Goal: Task Accomplishment & Management: Use online tool/utility

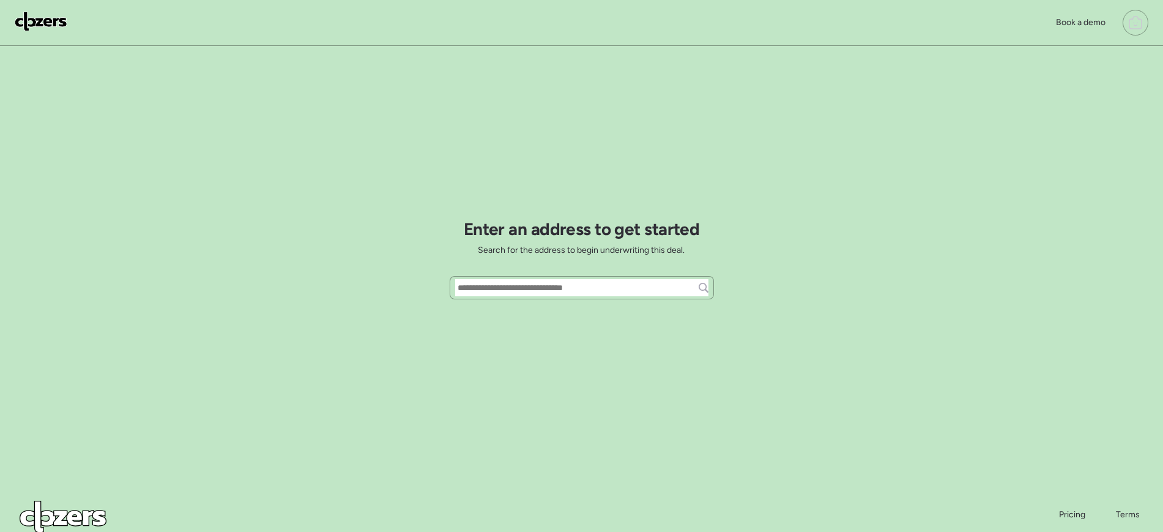
click at [882, 144] on div "Book a demo Enter an address to get started Search for the address to begin und…" at bounding box center [581, 310] width 1163 height 621
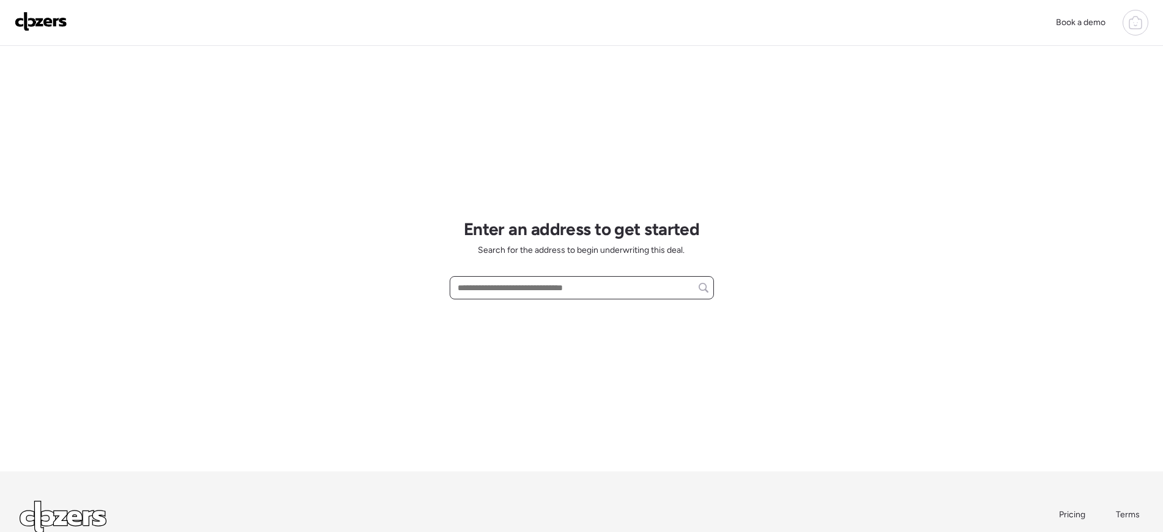
click at [615, 286] on input "text" at bounding box center [581, 287] width 253 height 17
paste input "**********"
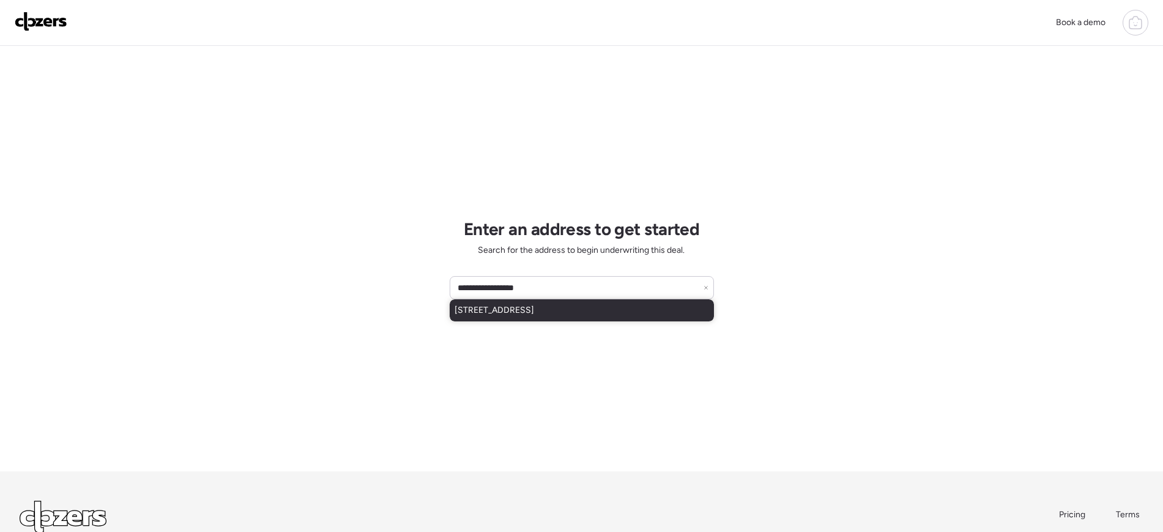
click at [516, 307] on span "925 W 29th St, Jacksonville, FL, 32209" at bounding box center [494, 310] width 80 height 12
type input "**********"
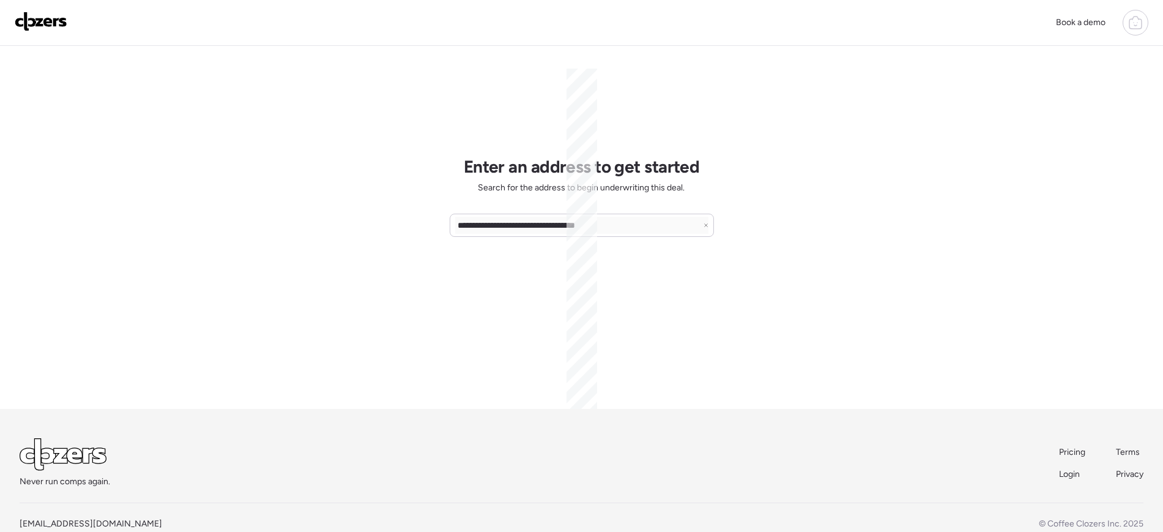
scroll to position [90, 0]
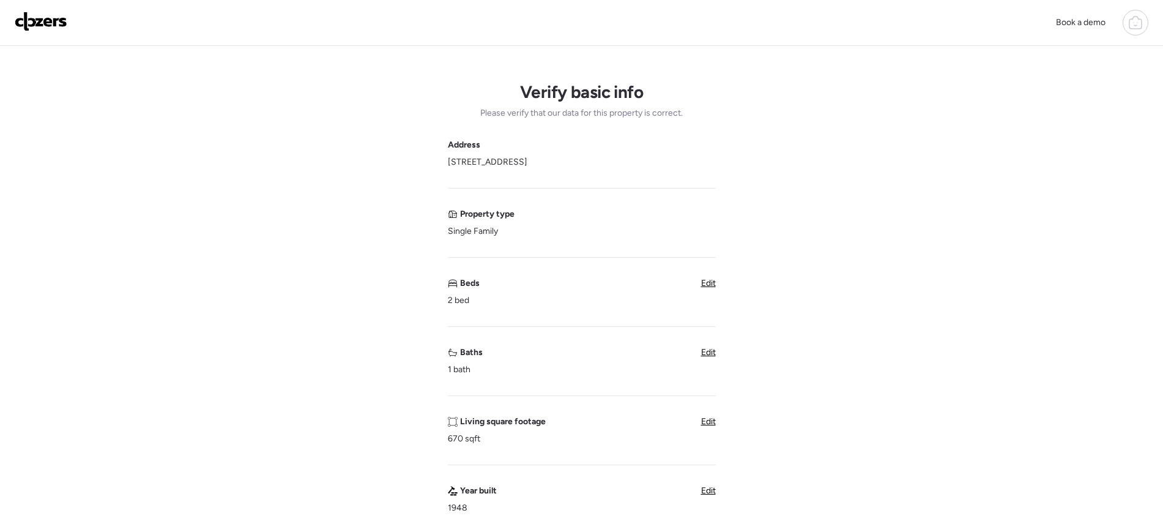
scroll to position [547, 0]
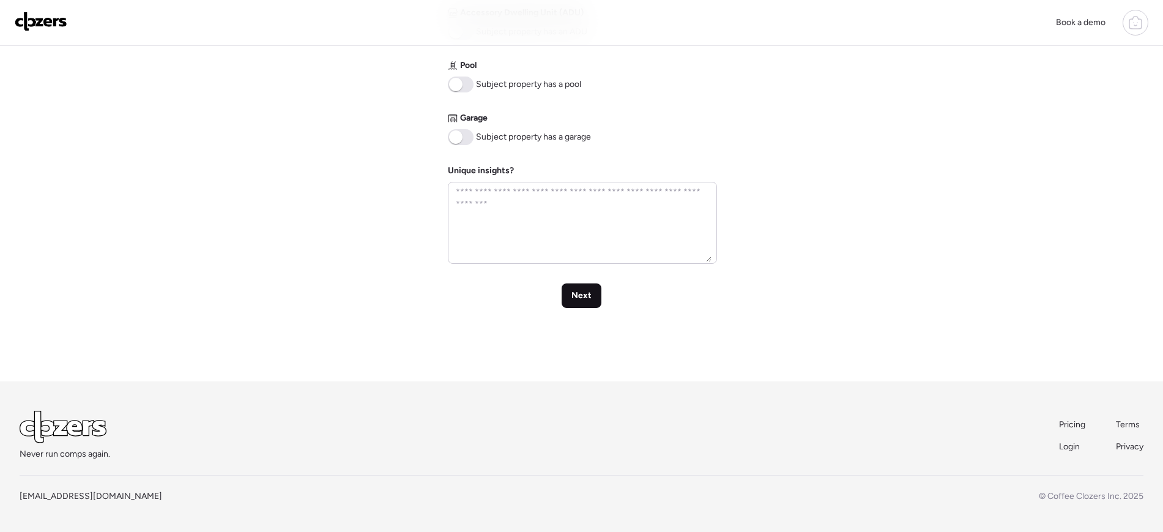
click at [592, 295] on div "Next" at bounding box center [581, 295] width 40 height 24
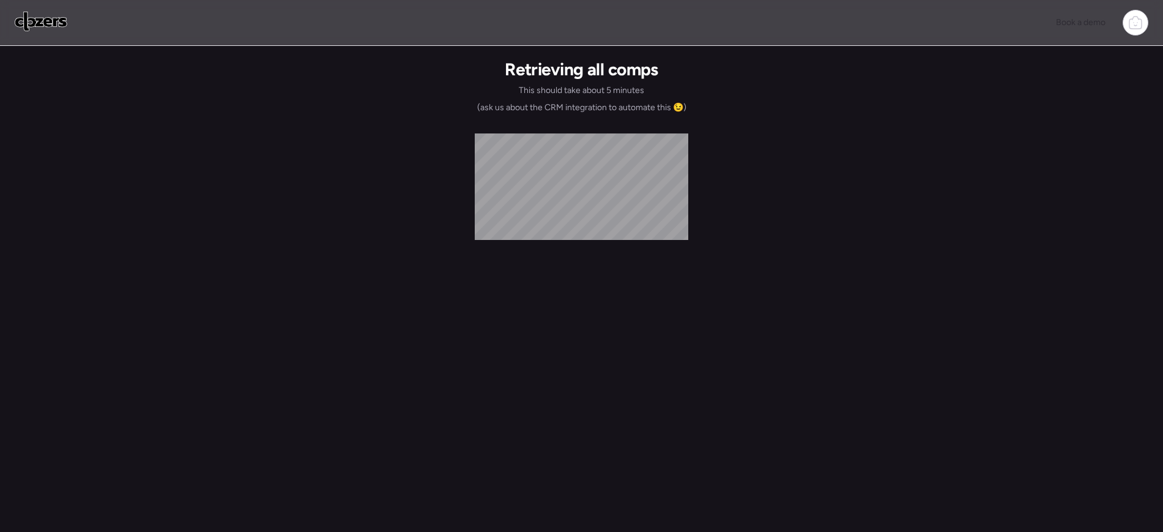
scroll to position [0, 0]
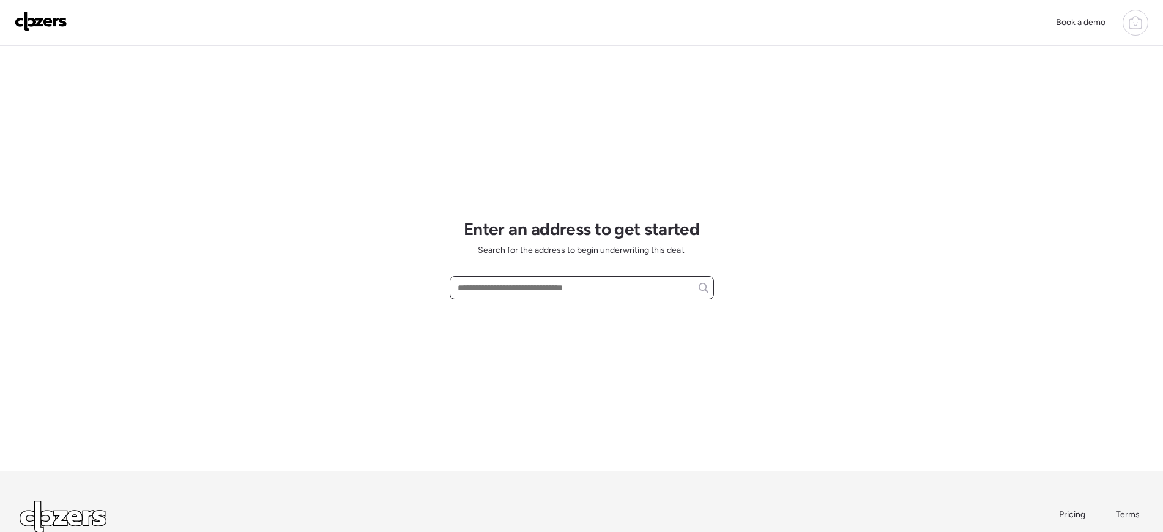
click at [492, 284] on input "text" at bounding box center [581, 287] width 253 height 17
click at [595, 292] on input "text" at bounding box center [581, 287] width 253 height 17
paste input "**********"
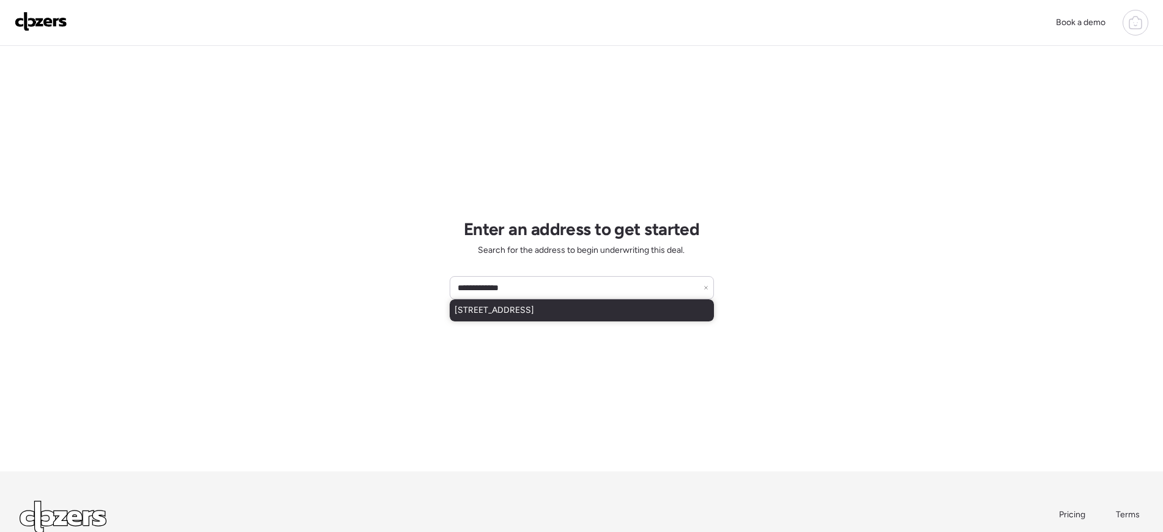
click at [534, 306] on span "8849 109th Ln, Seminole, FL, 33772" at bounding box center [494, 310] width 80 height 12
type input "**********"
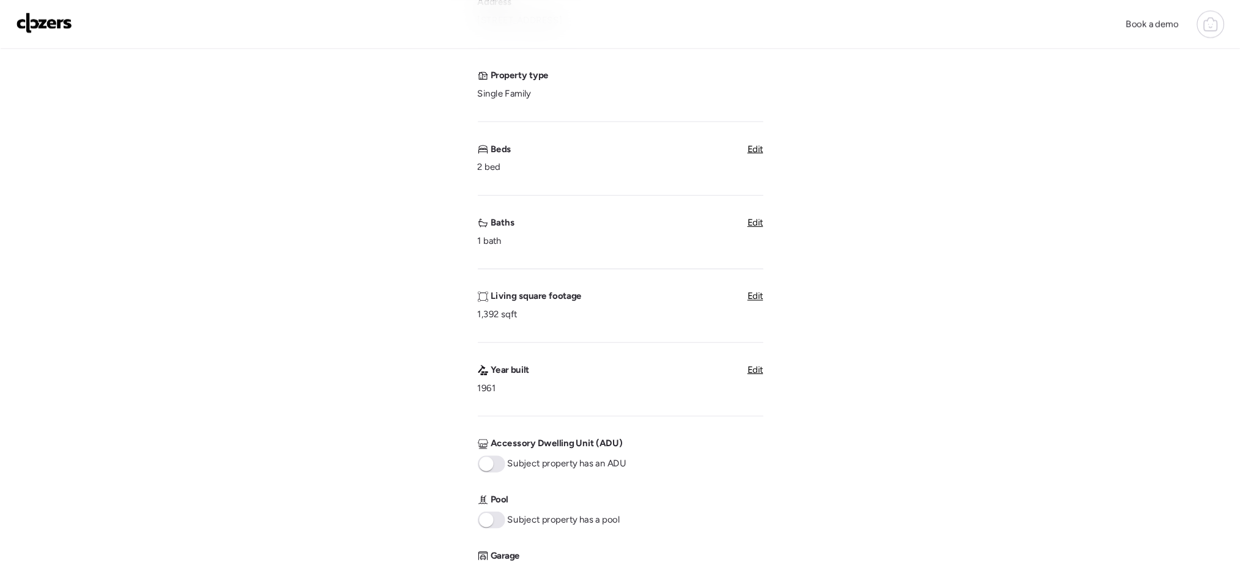
scroll to position [143, 0]
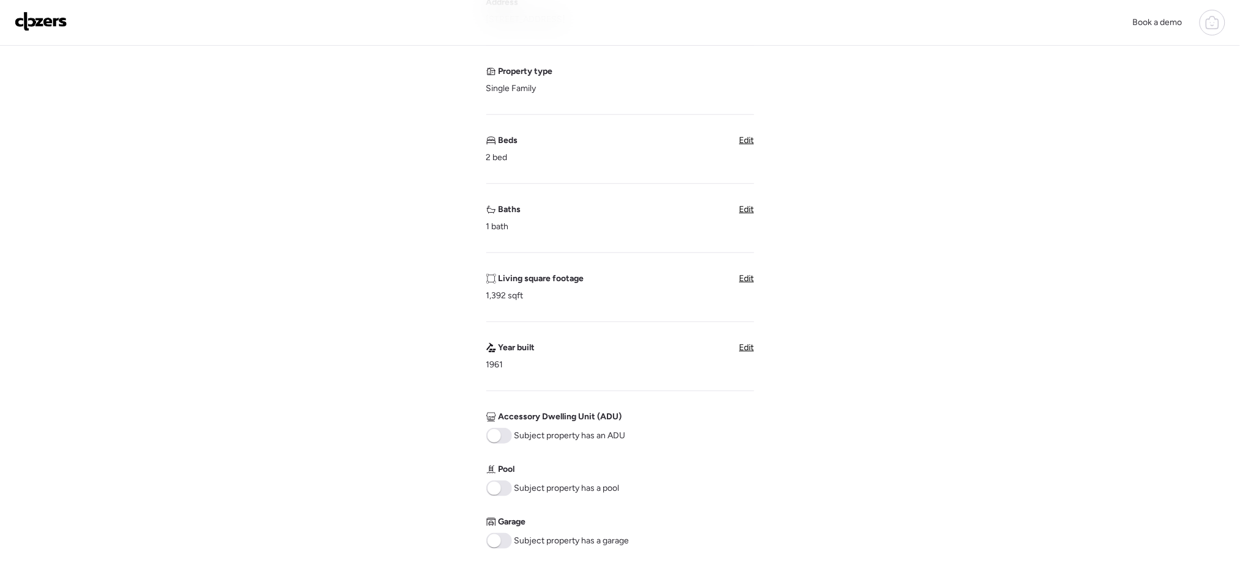
click at [271, 401] on div "Verify basic info Please verify that our data for this property is correct. Add…" at bounding box center [620, 344] width 1220 height 882
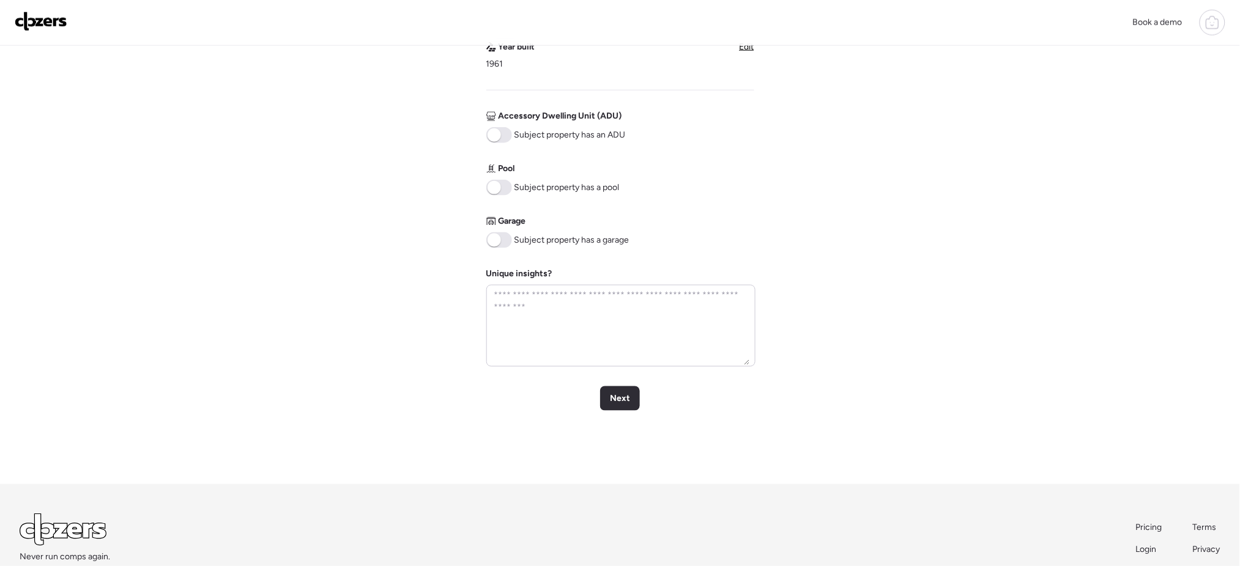
scroll to position [0, 0]
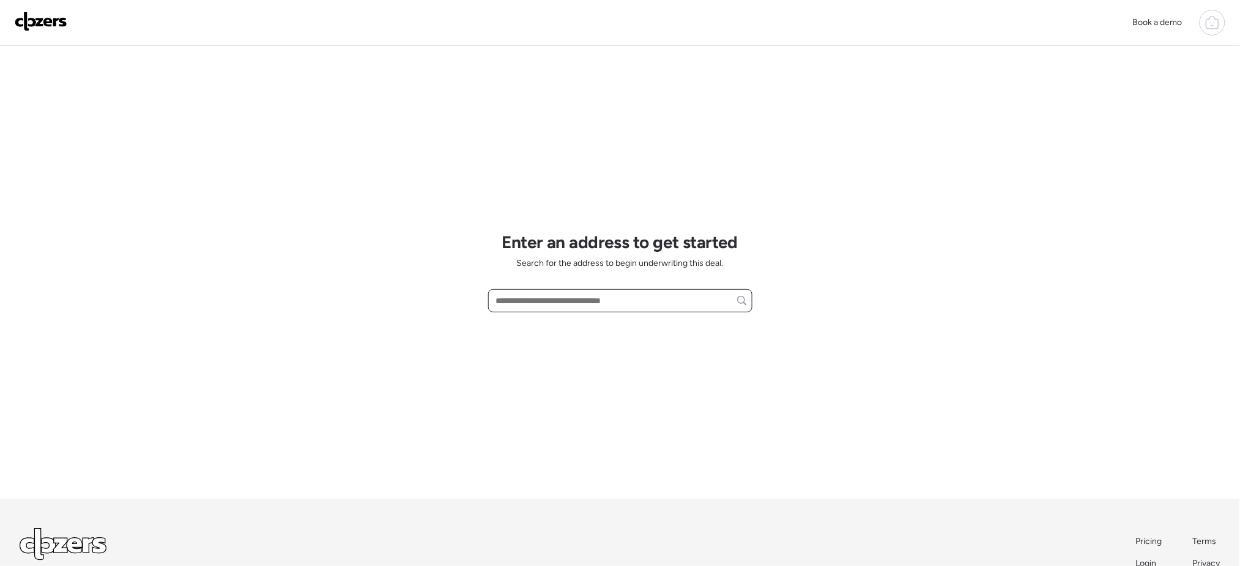
click at [528, 297] on input "text" at bounding box center [620, 300] width 253 height 17
paste input "**********"
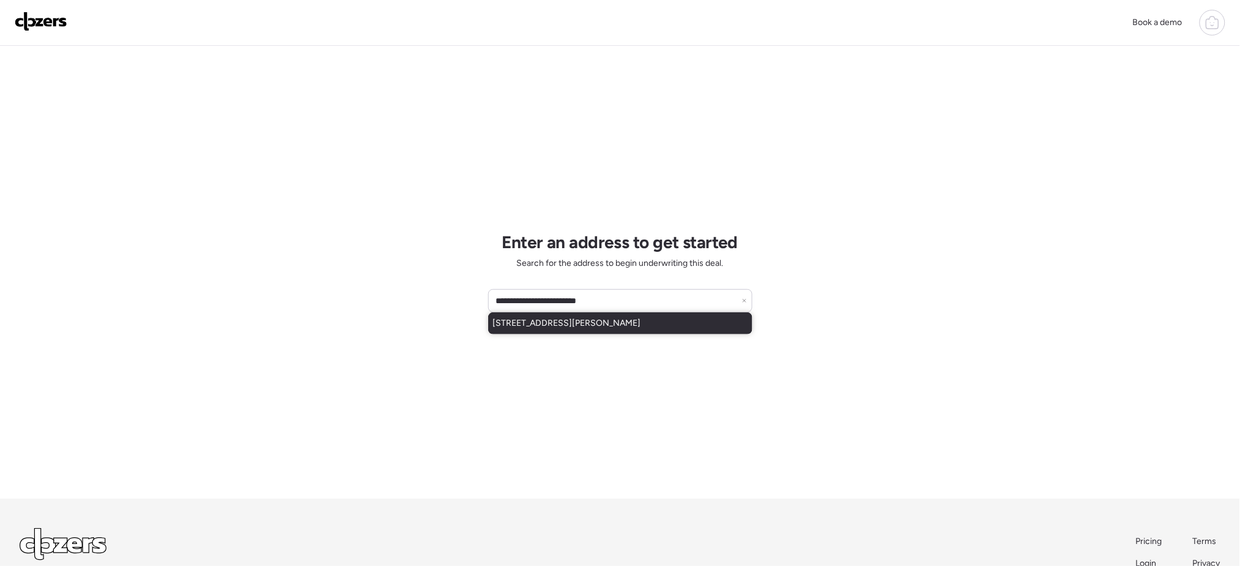
click at [631, 328] on span "7208 Kingsbury Cir, Tampa, FL, 33610" at bounding box center [567, 323] width 148 height 12
type input "**********"
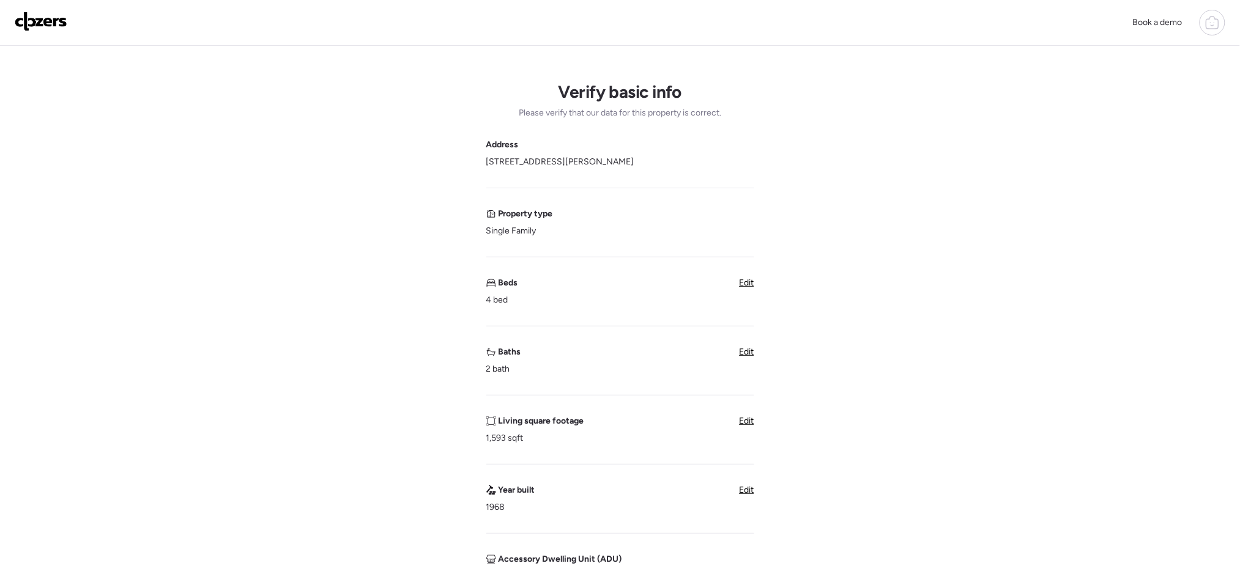
click at [630, 159] on div "Address 7208 Kingsbury Cir, Tampa, FL 33610" at bounding box center [620, 153] width 268 height 29
click at [629, 159] on div "Address 7208 Kingsbury Cir, Tampa, FL 33610" at bounding box center [620, 153] width 268 height 29
copy span "7208 Kingsbury Cir, Tampa, FL 33610"
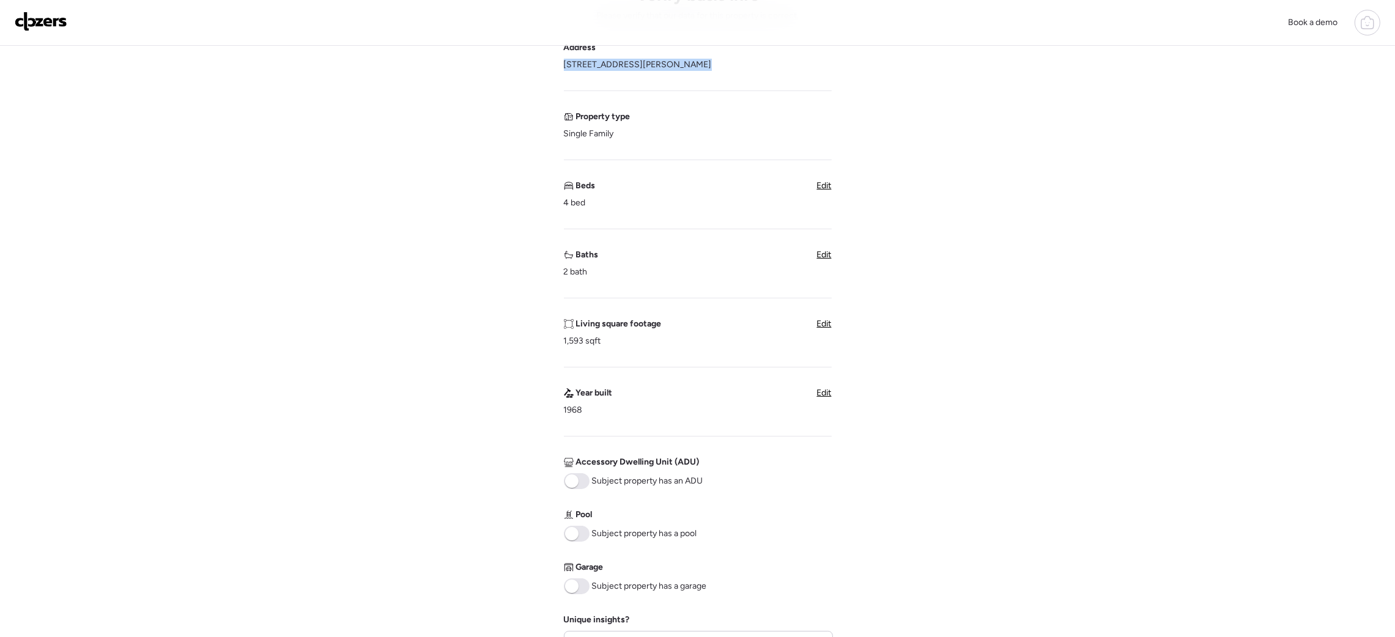
scroll to position [64, 0]
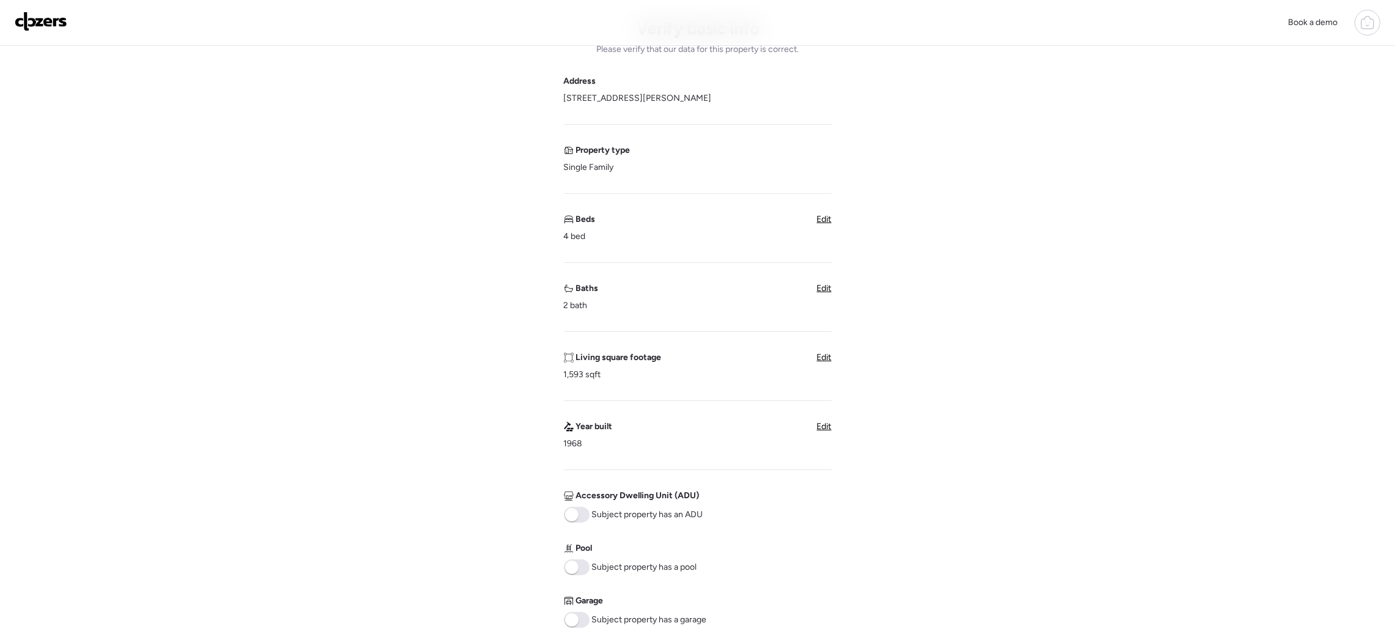
click at [1102, 271] on div "Verify basic info Please verify that our data for this property is correct. Add…" at bounding box center [698, 423] width 1376 height 882
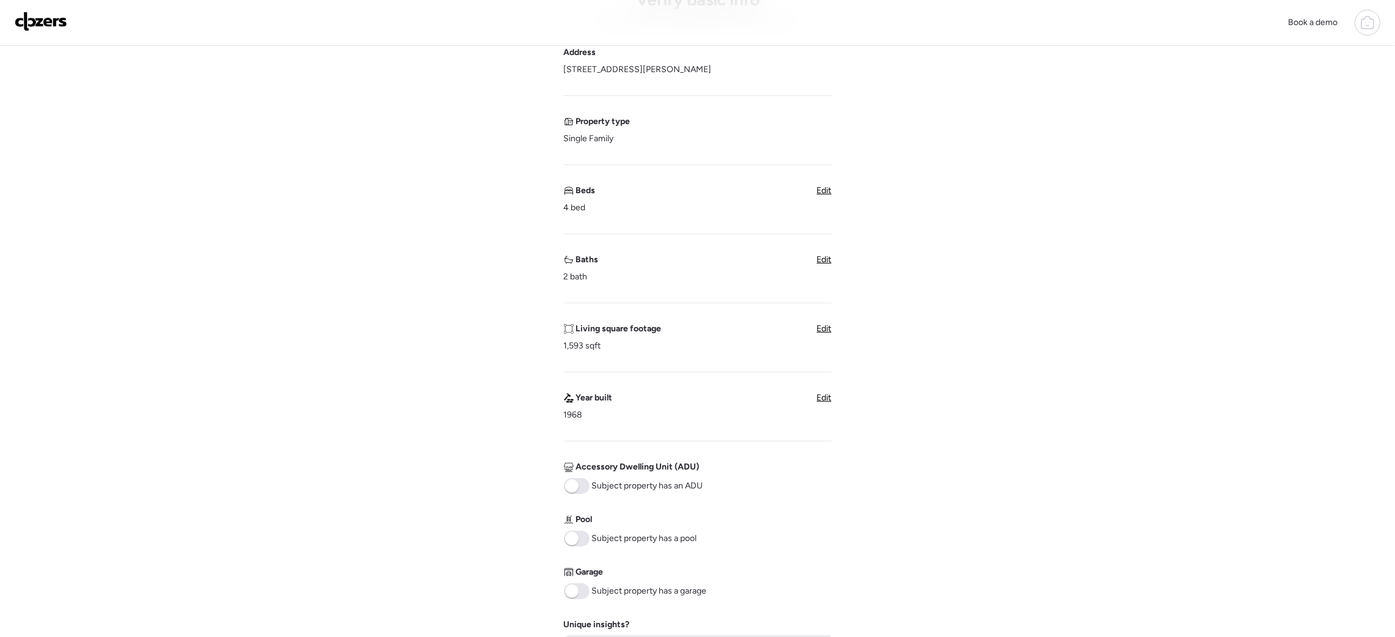
scroll to position [441, 0]
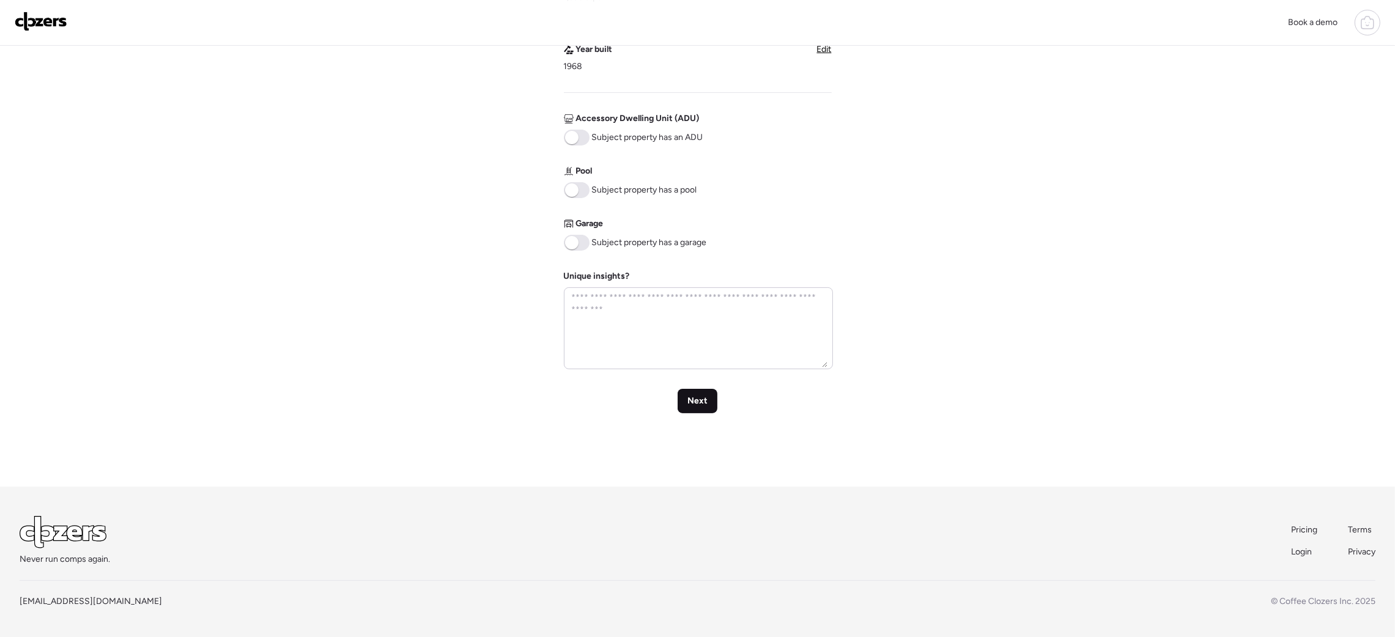
click at [691, 402] on span "Next" at bounding box center [697, 401] width 20 height 12
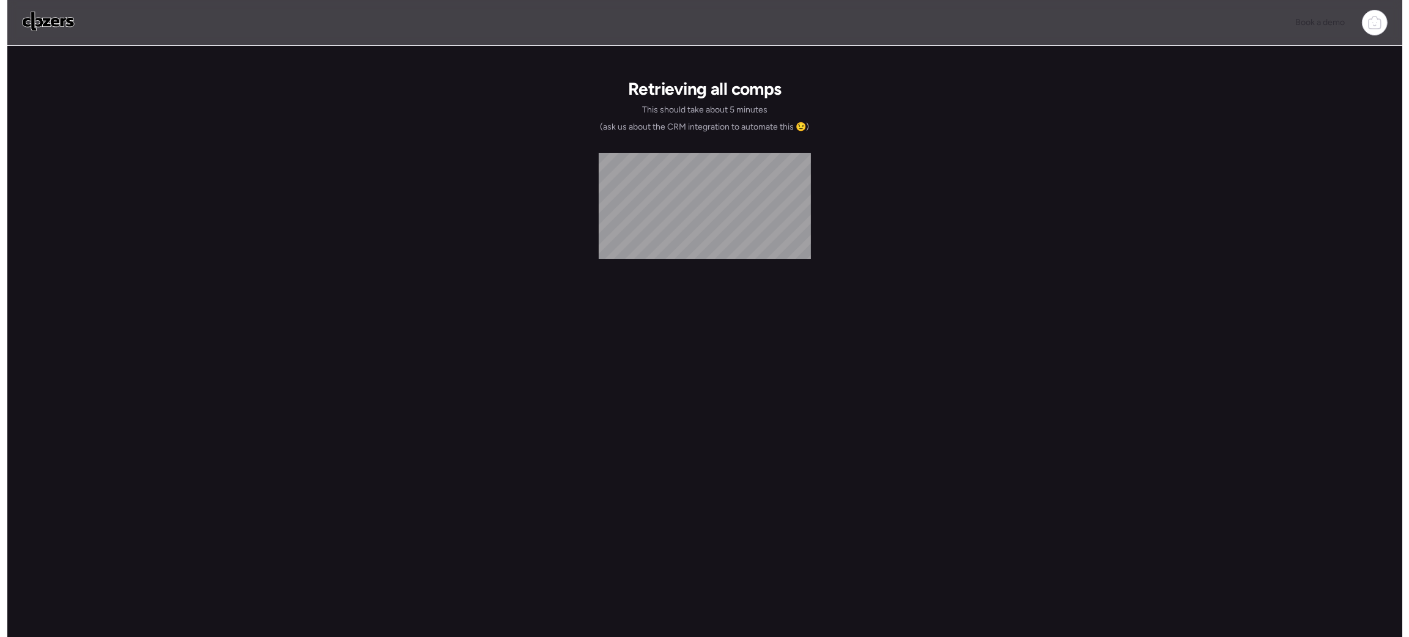
scroll to position [0, 0]
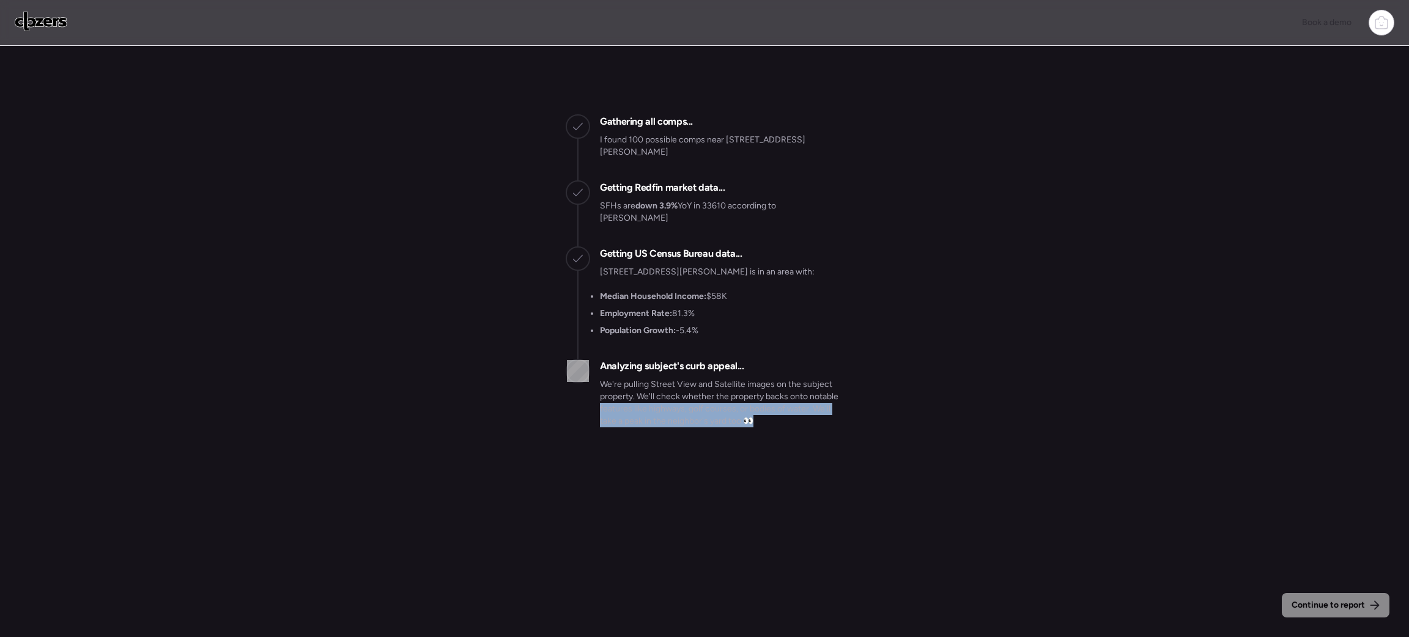
drag, startPoint x: 1408, startPoint y: 382, endPoint x: 1408, endPoint y: 476, distance: 94.8
click at [1162, 476] on div "Continue to report Gathering all comps... I found 100 possible comps near 7208 …" at bounding box center [704, 341] width 1409 height 683
click at [941, 416] on div "Continue to report Gathering all comps... I found 100 possible comps near 7208 …" at bounding box center [704, 246] width 1409 height 401
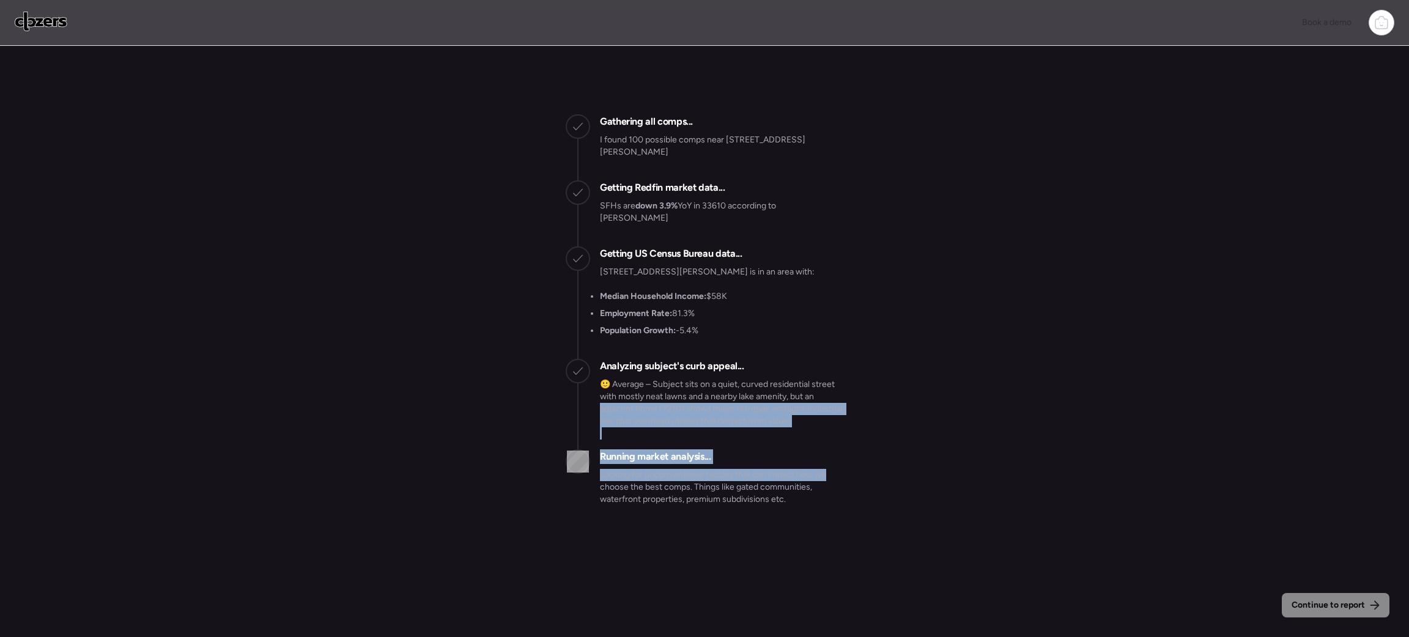
drag, startPoint x: 1408, startPoint y: 380, endPoint x: 1408, endPoint y: 454, distance: 74.0
click at [1162, 454] on div "Continue to report Gathering all comps... I found 100 possible comps near 7208 …" at bounding box center [704, 286] width 1409 height 480
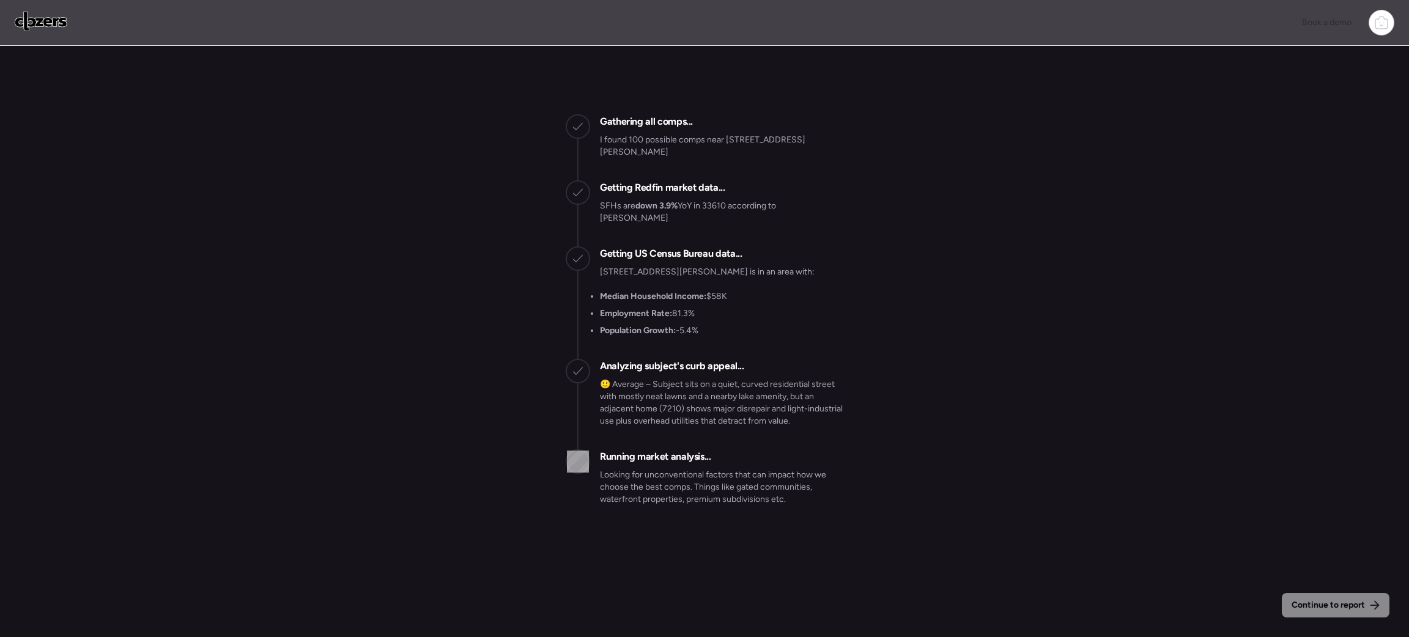
click at [1025, 524] on div "Continue to report Gathering all comps... I found 100 possible comps near 7208 …" at bounding box center [704, 341] width 1409 height 683
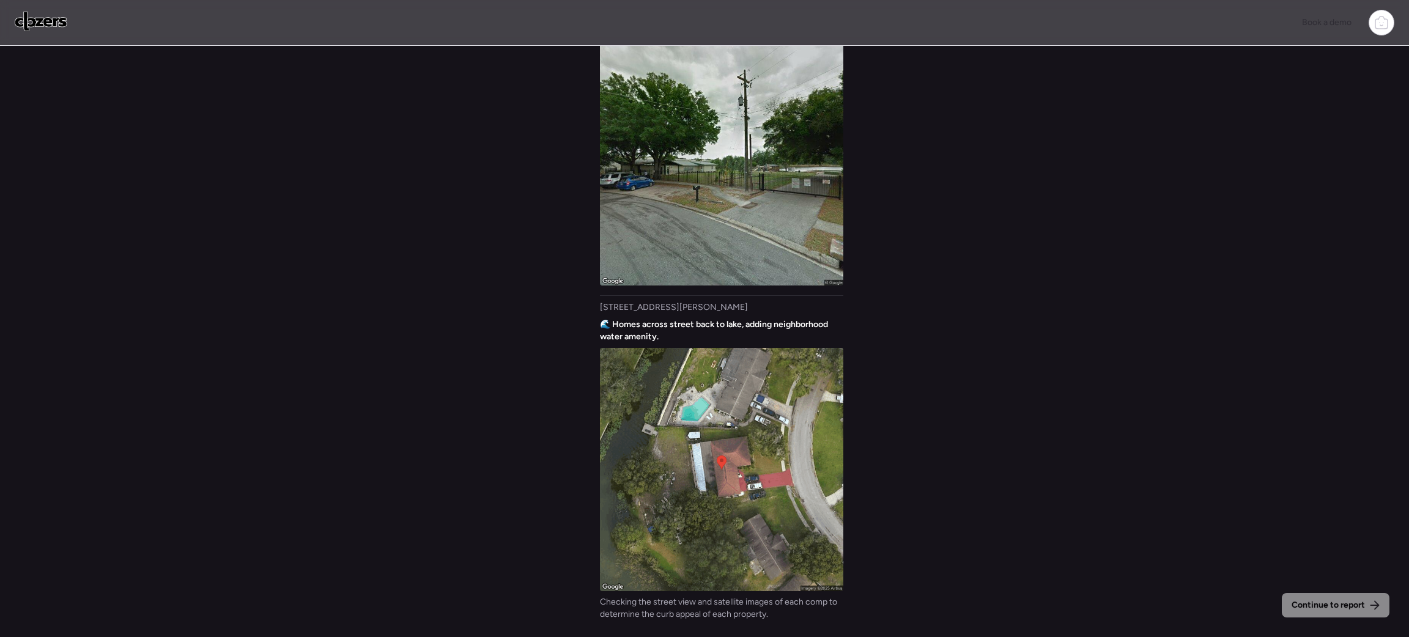
click at [951, 516] on div "Continue to report Gathering all comps... I found 100 possible comps near 7208 …" at bounding box center [704, 343] width 1409 height 595
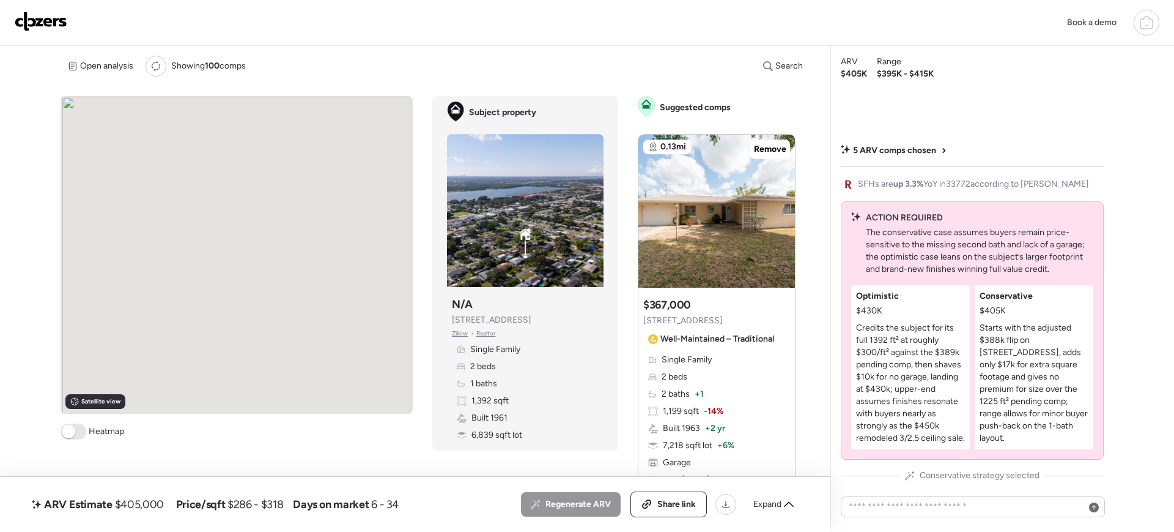
click at [480, 315] on span "8849 109th Ln" at bounding box center [492, 320] width 80 height 12
copy span "8849 109th Ln"
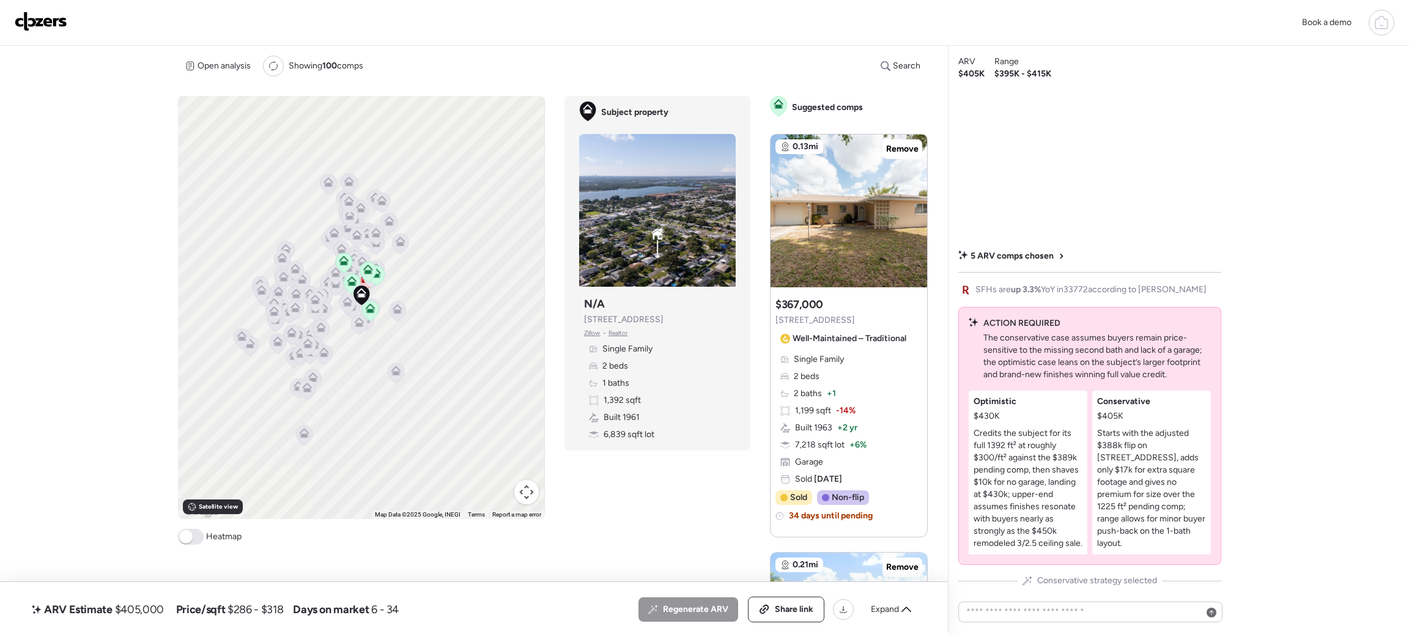
click at [1174, 193] on div "5 ARV comps chosen SFHs are up 3.3% YoY in 33772 according to Redfin ACTION REQ…" at bounding box center [1089, 338] width 263 height 497
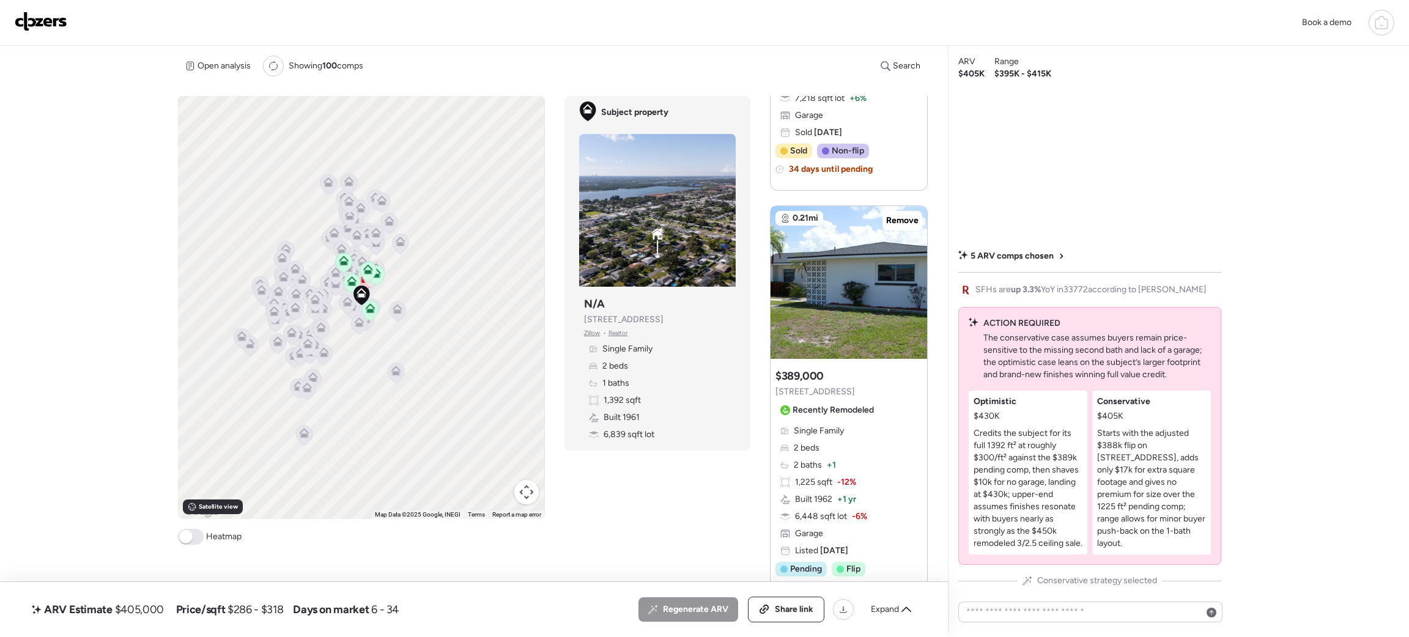
scroll to position [415, 0]
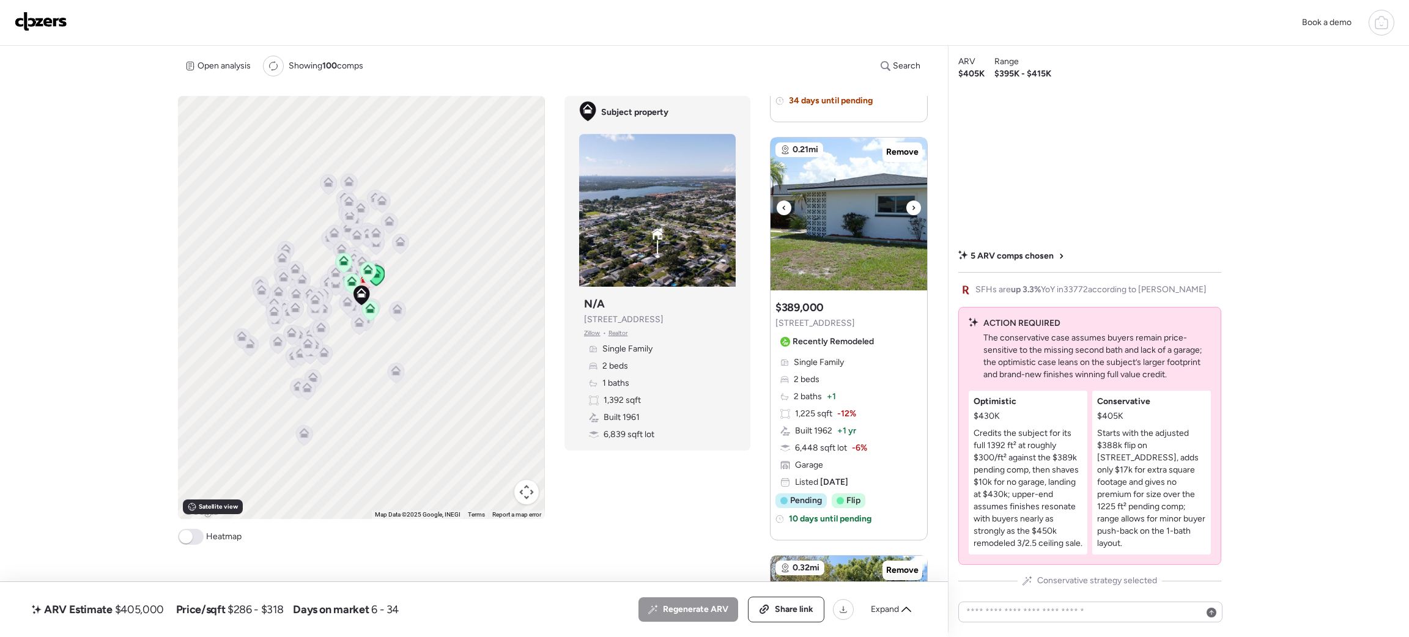
click at [909, 207] on div at bounding box center [913, 208] width 15 height 15
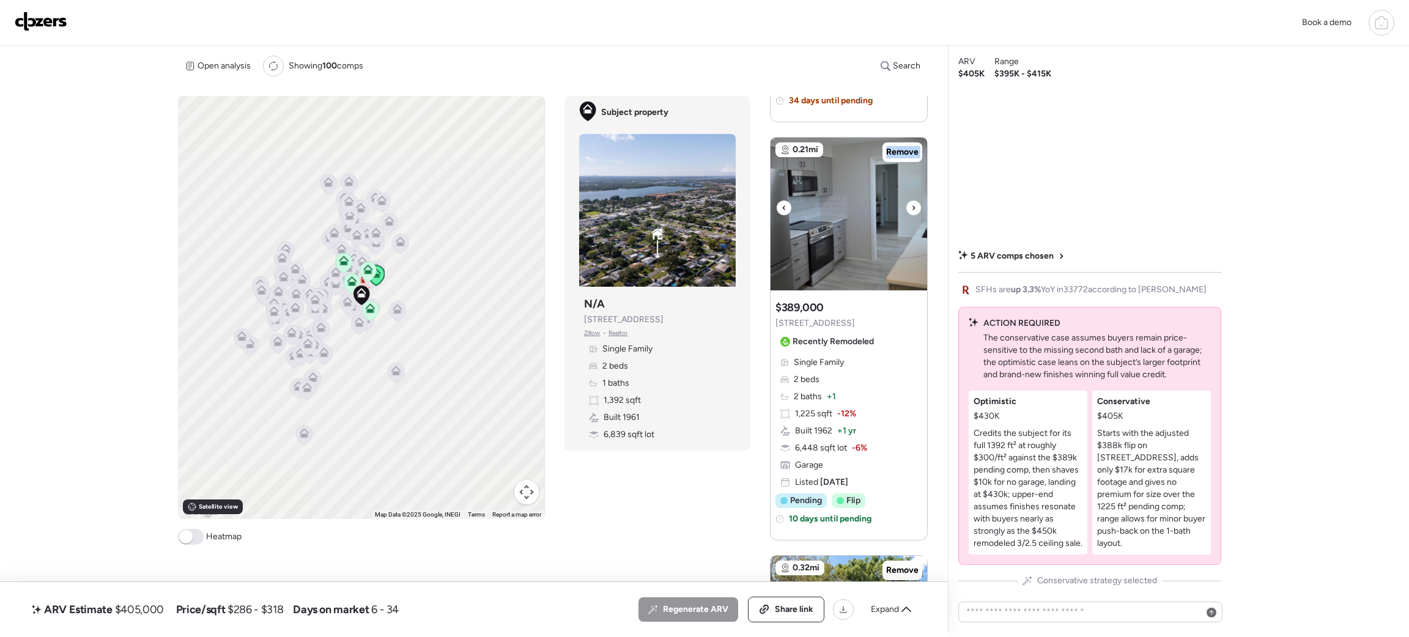
click at [909, 207] on div at bounding box center [913, 208] width 15 height 15
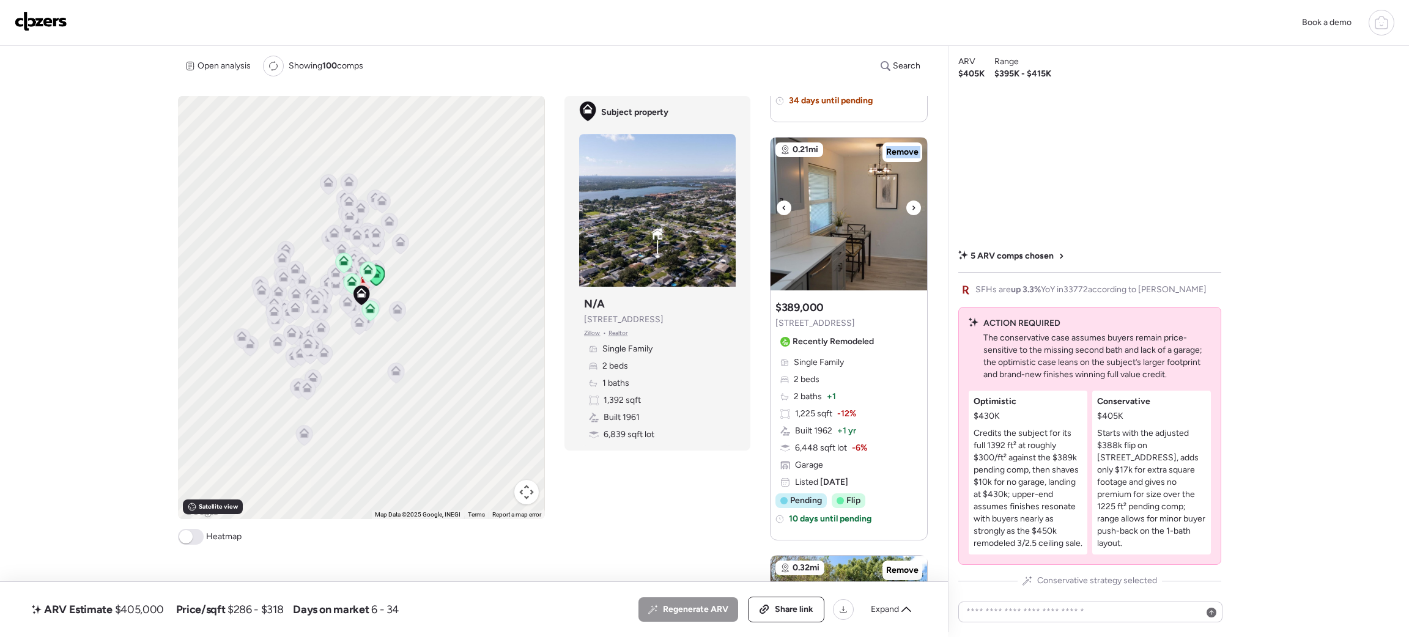
click at [909, 207] on div at bounding box center [913, 208] width 15 height 15
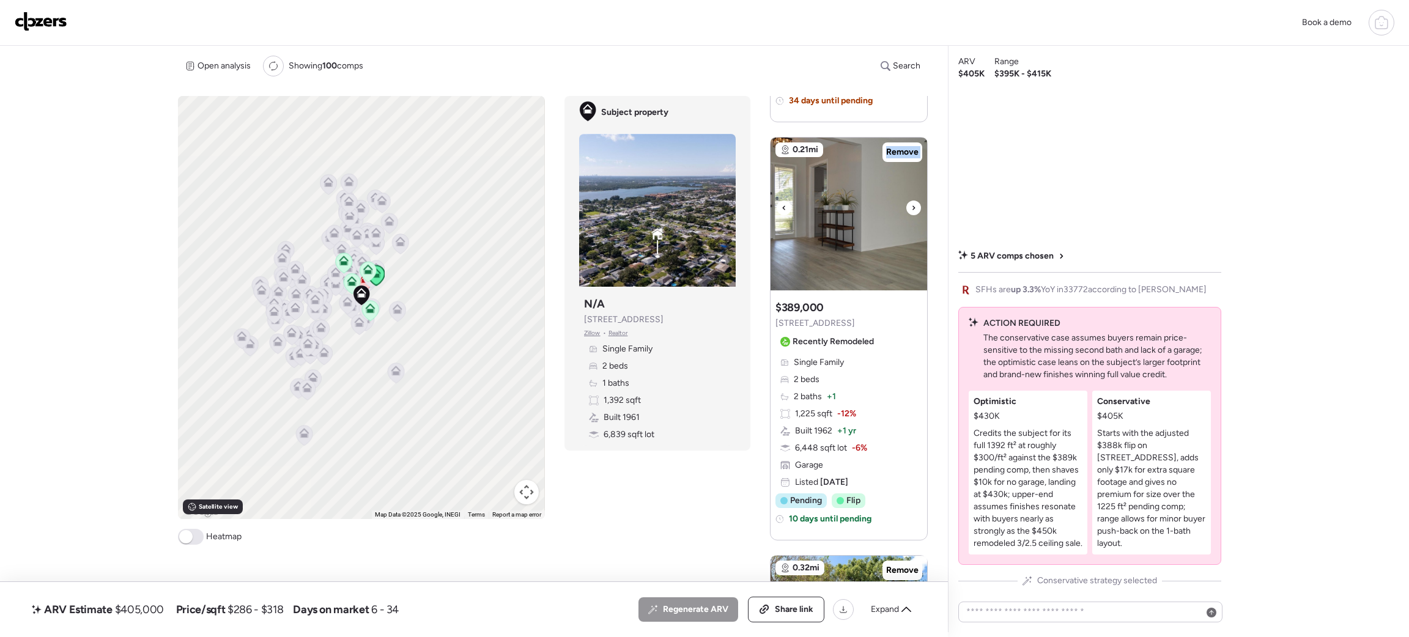
click at [909, 207] on div at bounding box center [913, 208] width 15 height 15
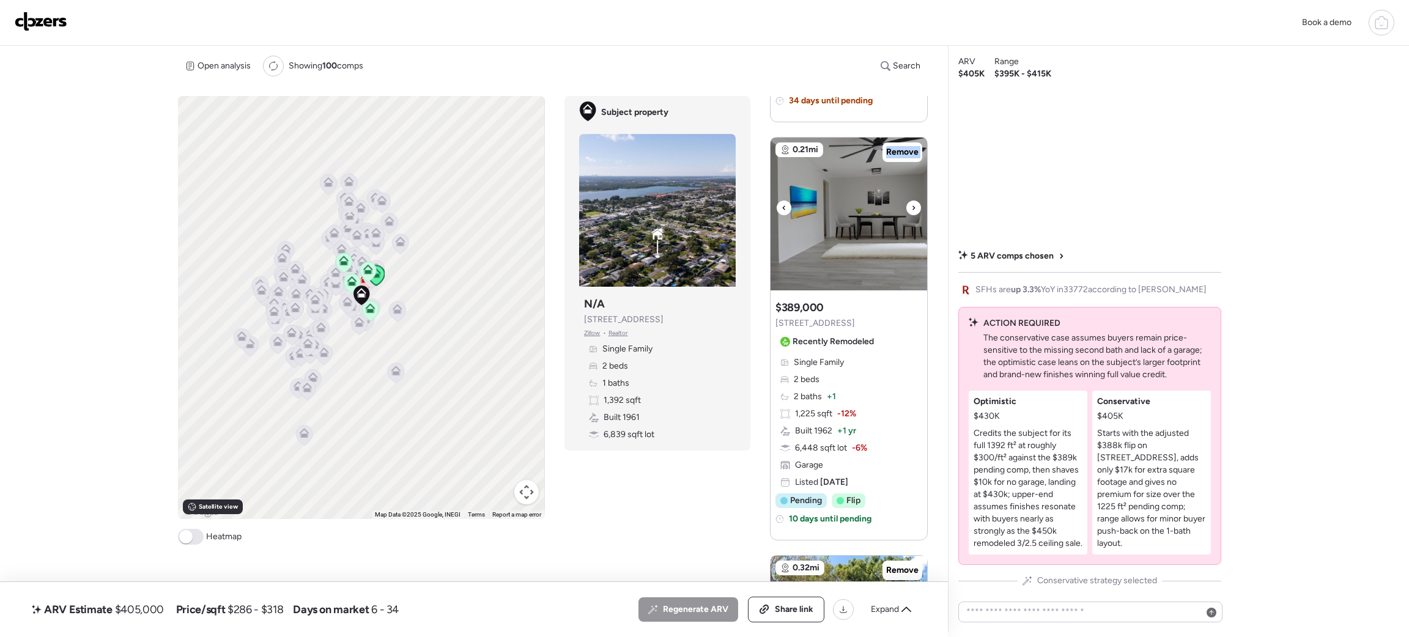
click at [909, 207] on div at bounding box center [913, 208] width 15 height 15
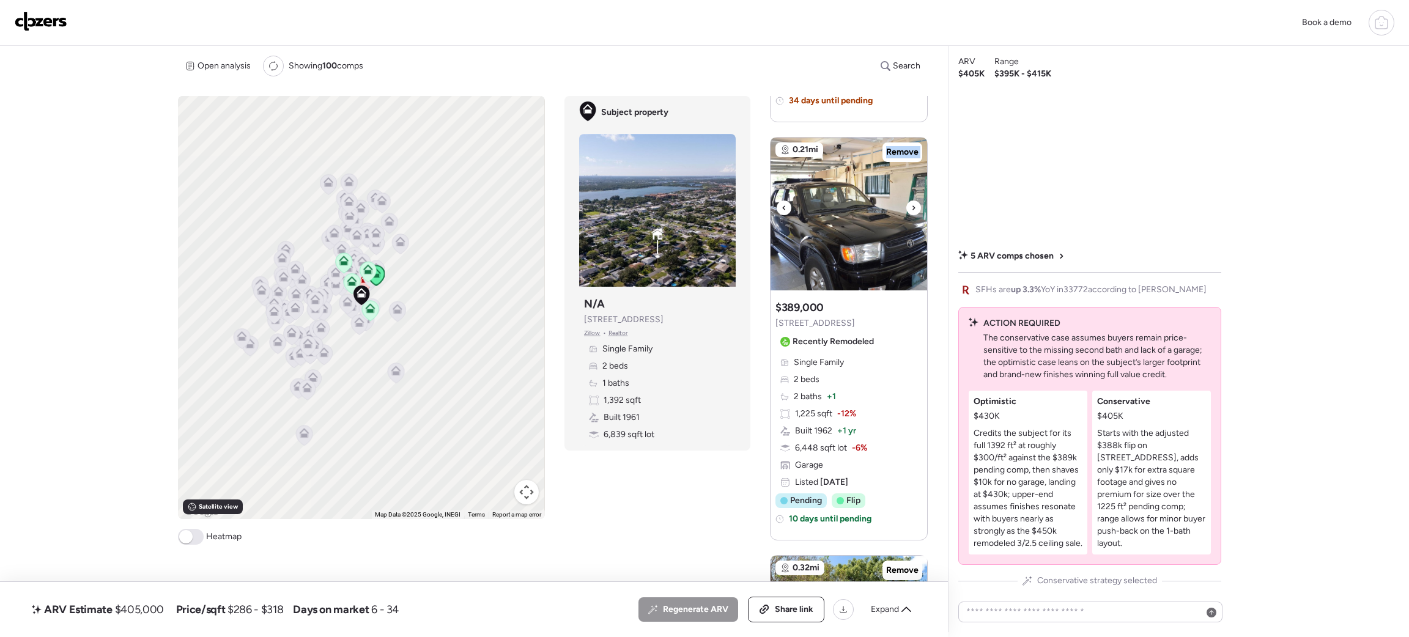
click at [909, 207] on div at bounding box center [913, 208] width 15 height 15
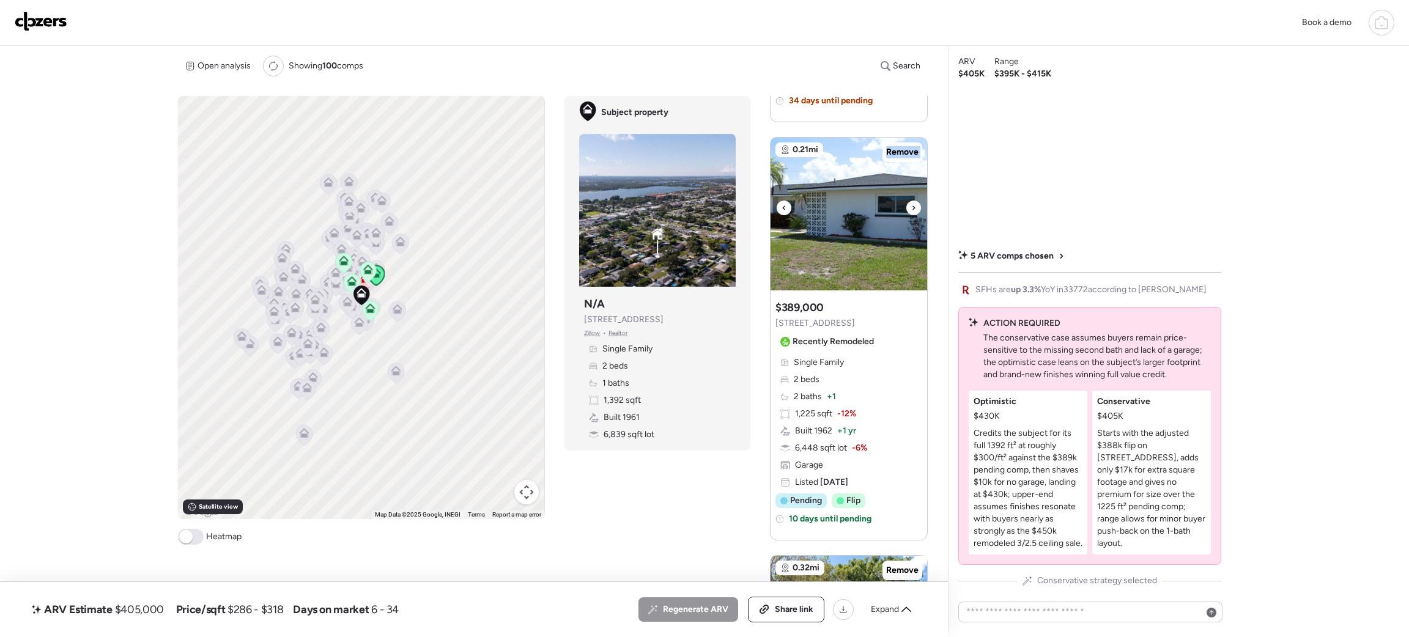
click at [909, 207] on div at bounding box center [913, 208] width 15 height 15
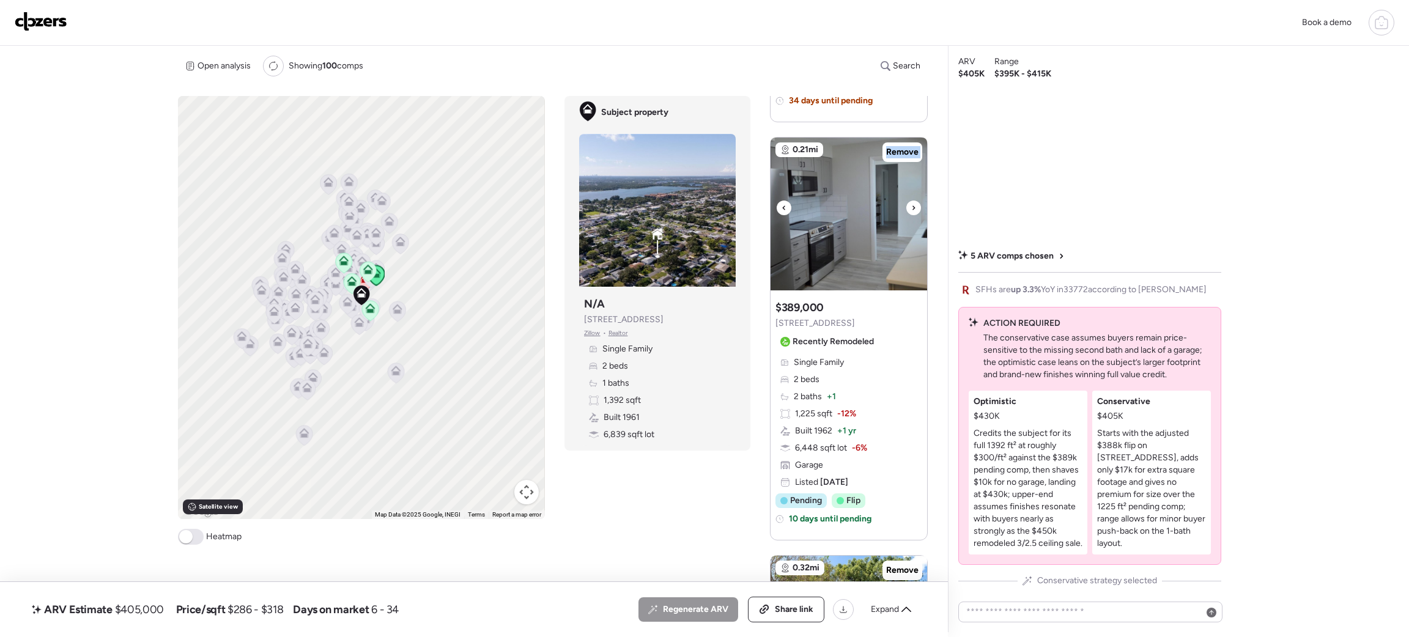
click at [909, 207] on div at bounding box center [913, 208] width 15 height 15
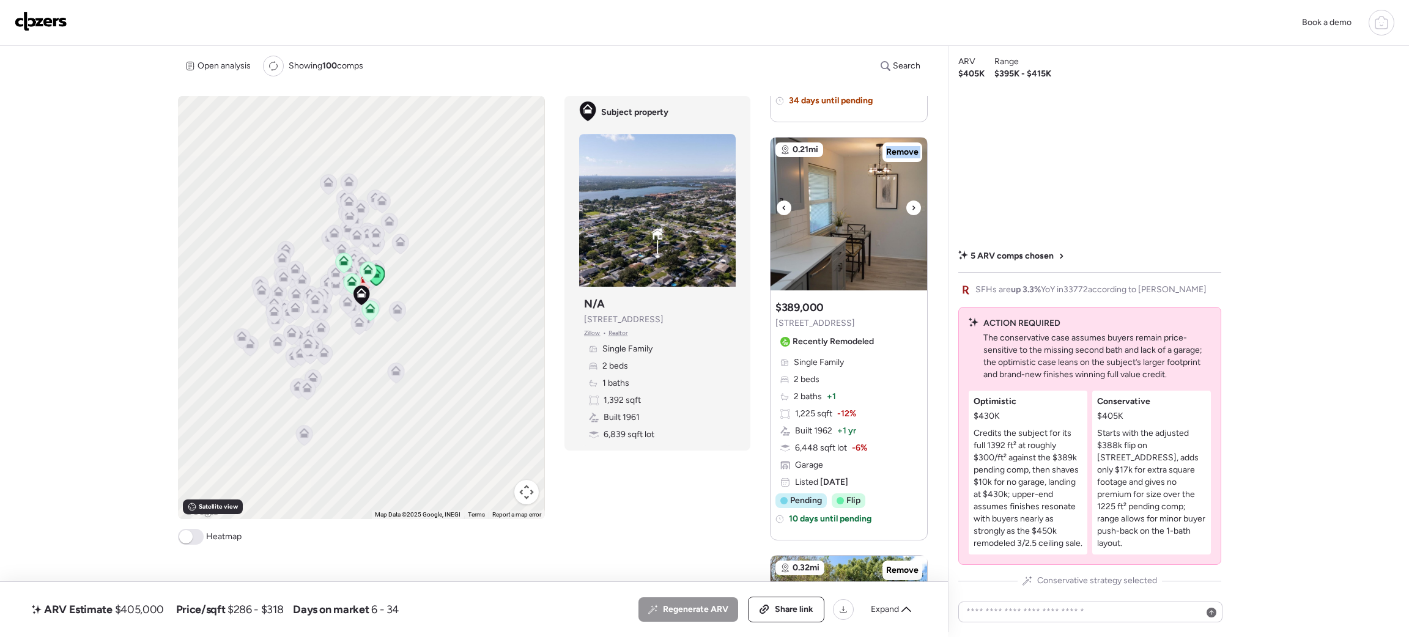
click at [909, 207] on div at bounding box center [913, 208] width 15 height 15
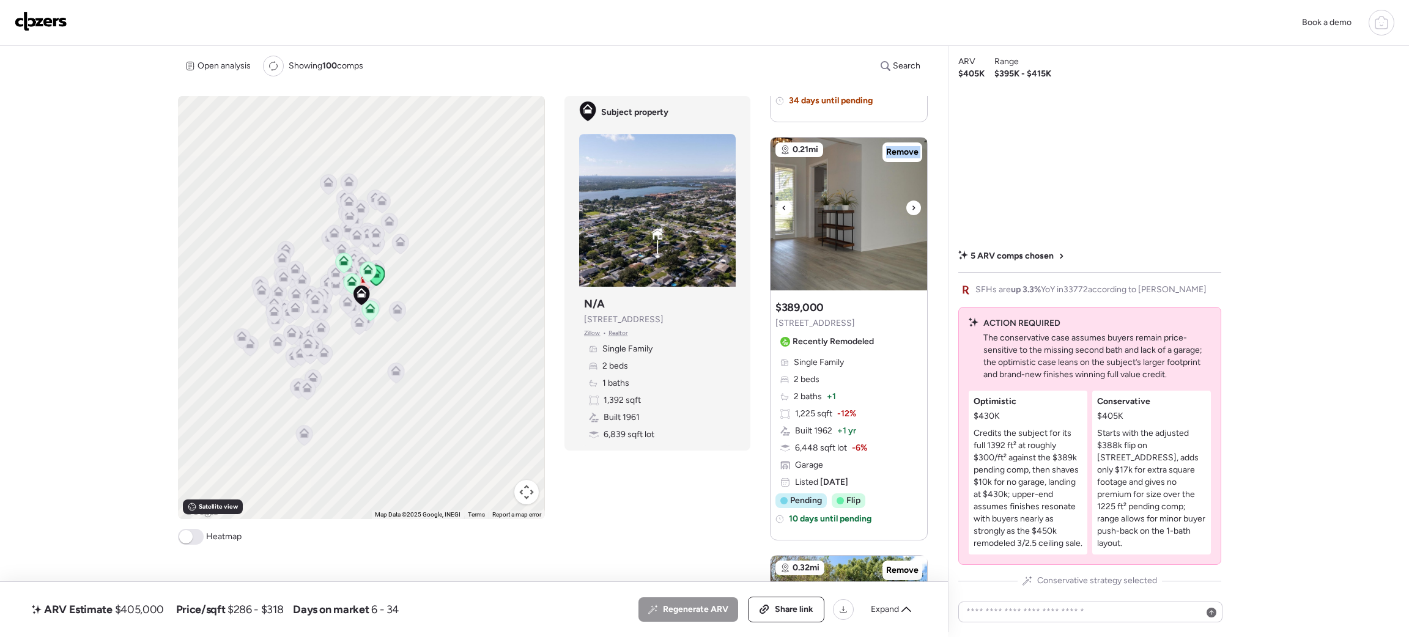
click at [909, 207] on div at bounding box center [913, 208] width 15 height 15
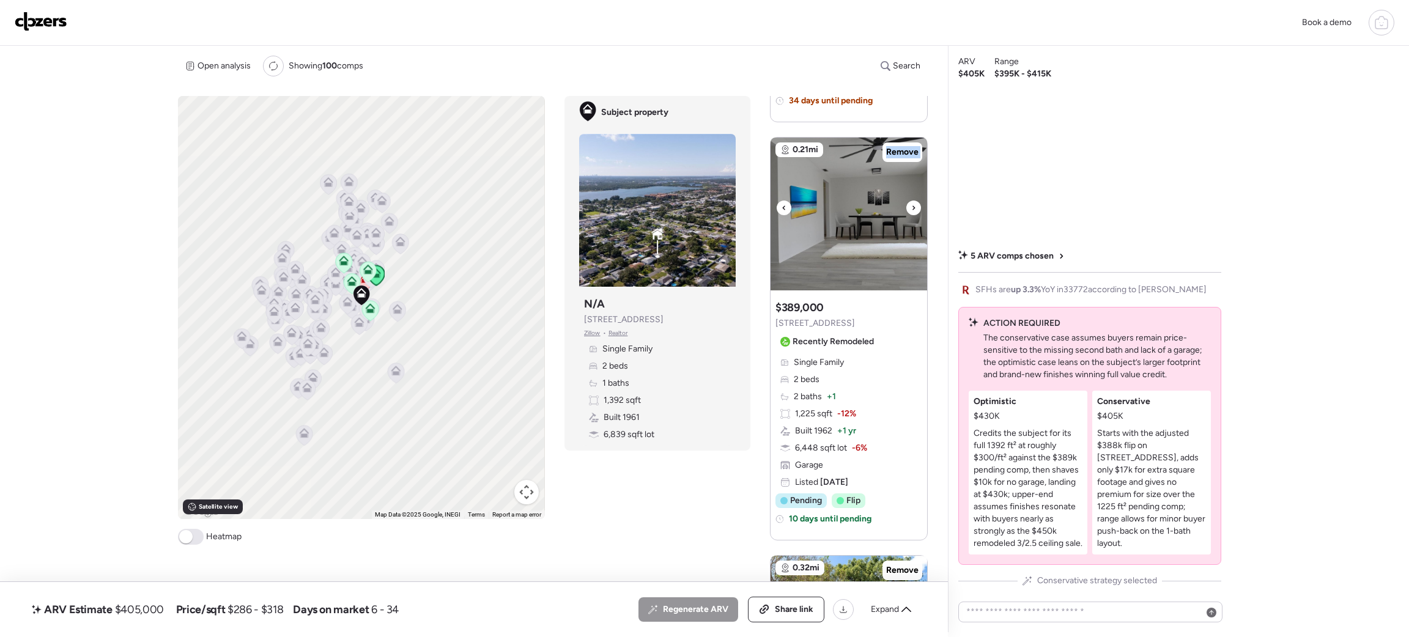
click at [909, 207] on div at bounding box center [913, 208] width 15 height 15
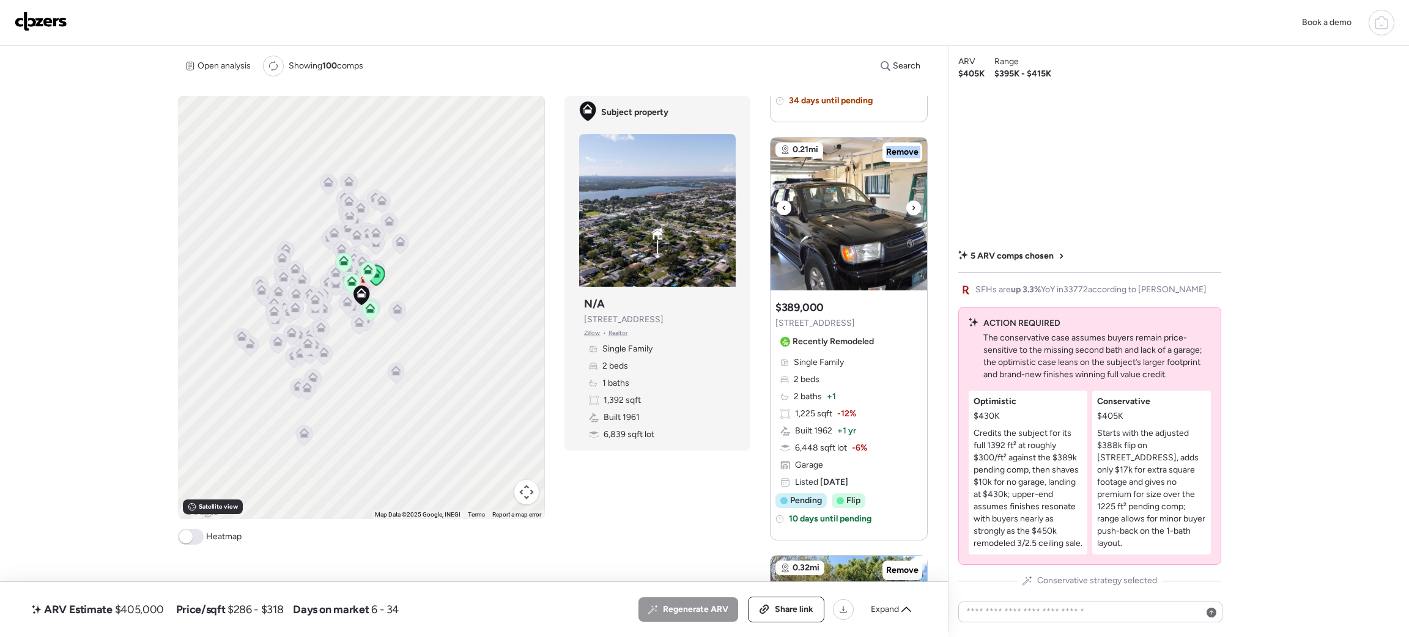
click at [909, 207] on div at bounding box center [913, 208] width 15 height 15
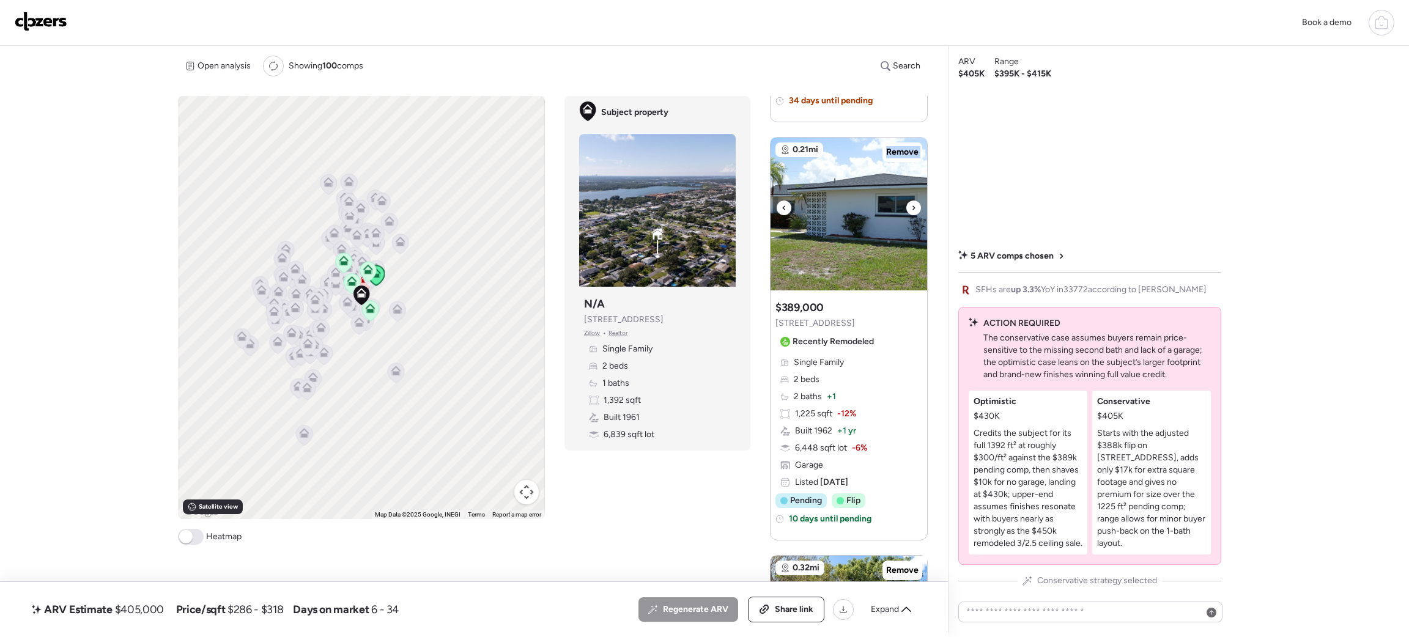
click at [909, 207] on div at bounding box center [913, 208] width 15 height 15
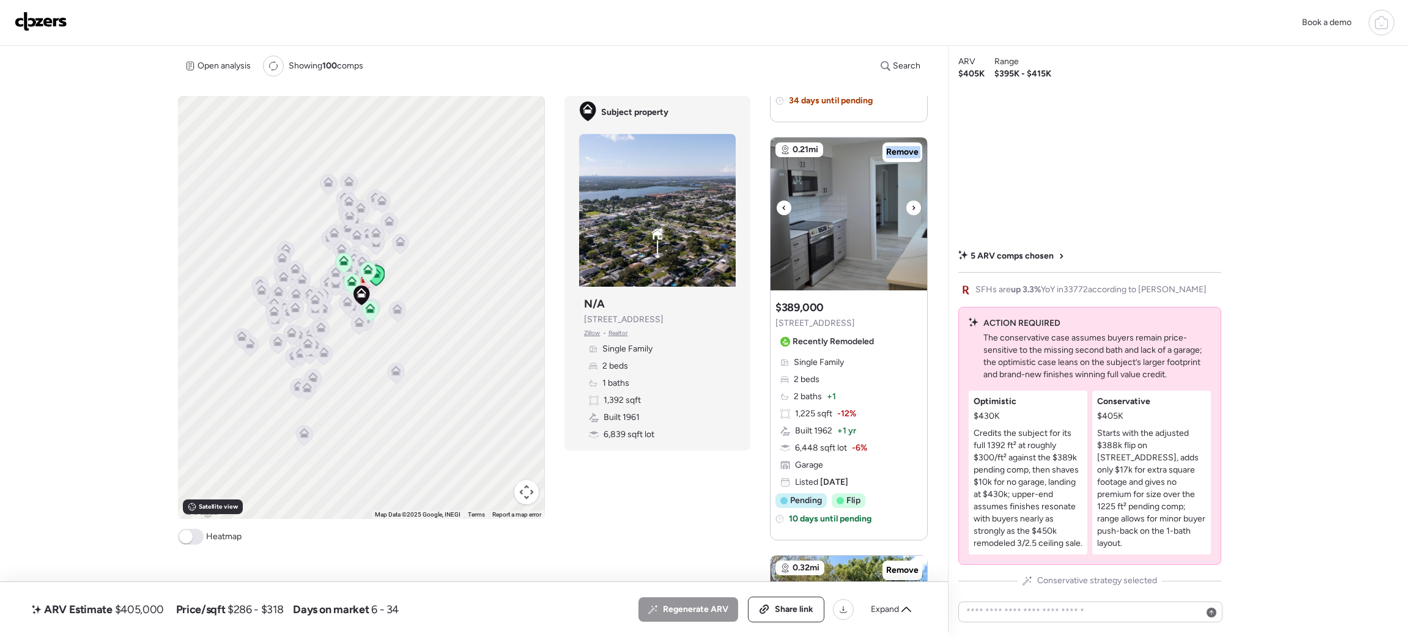
click at [909, 207] on div at bounding box center [913, 208] width 15 height 15
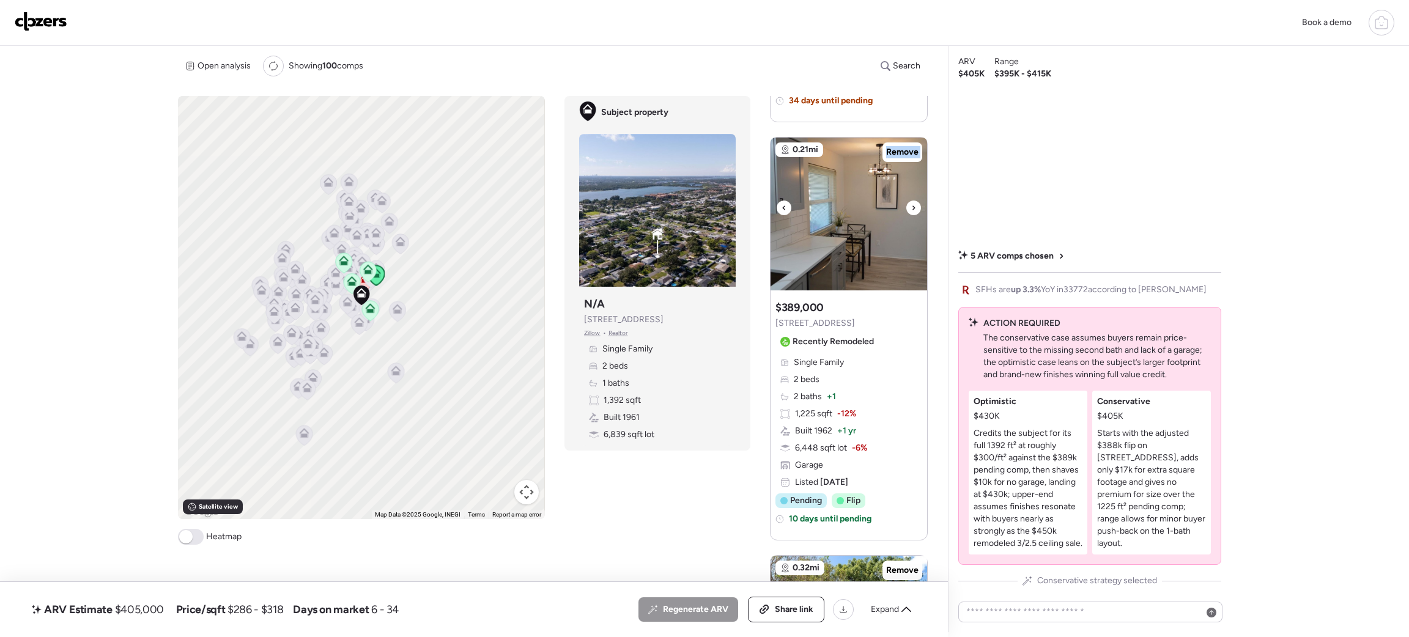
click at [909, 207] on div at bounding box center [913, 208] width 15 height 15
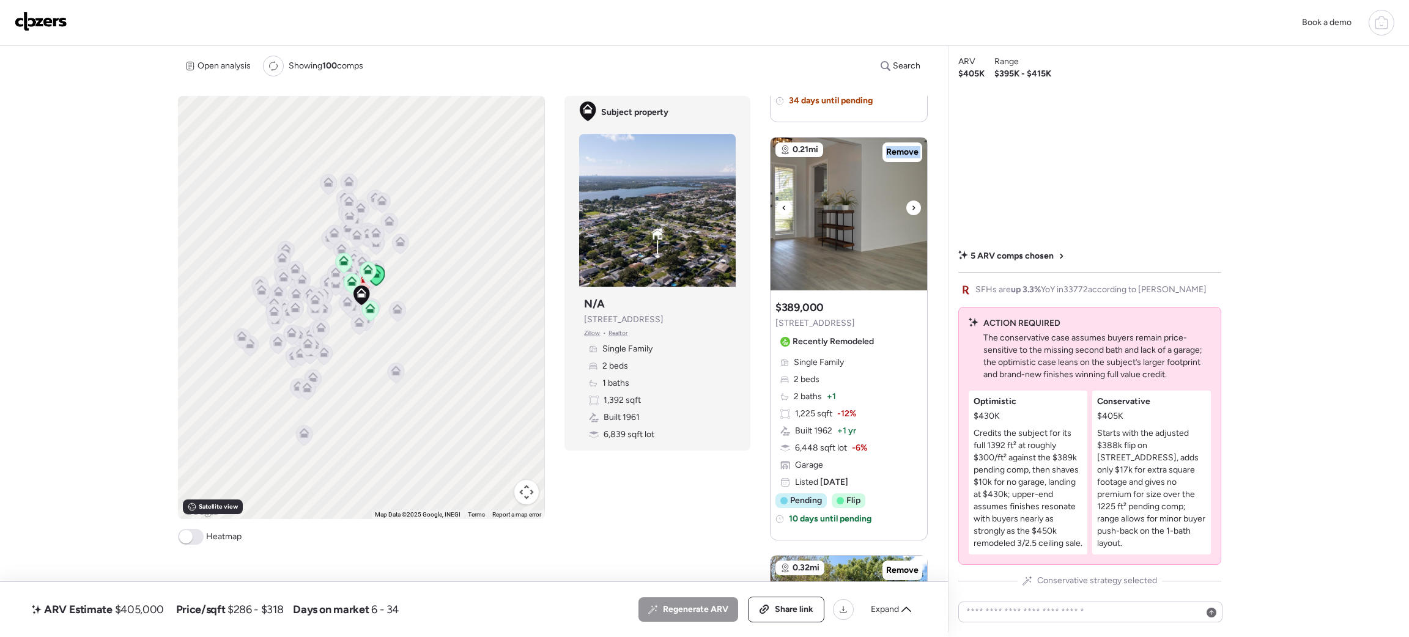
click at [909, 207] on div at bounding box center [913, 208] width 15 height 15
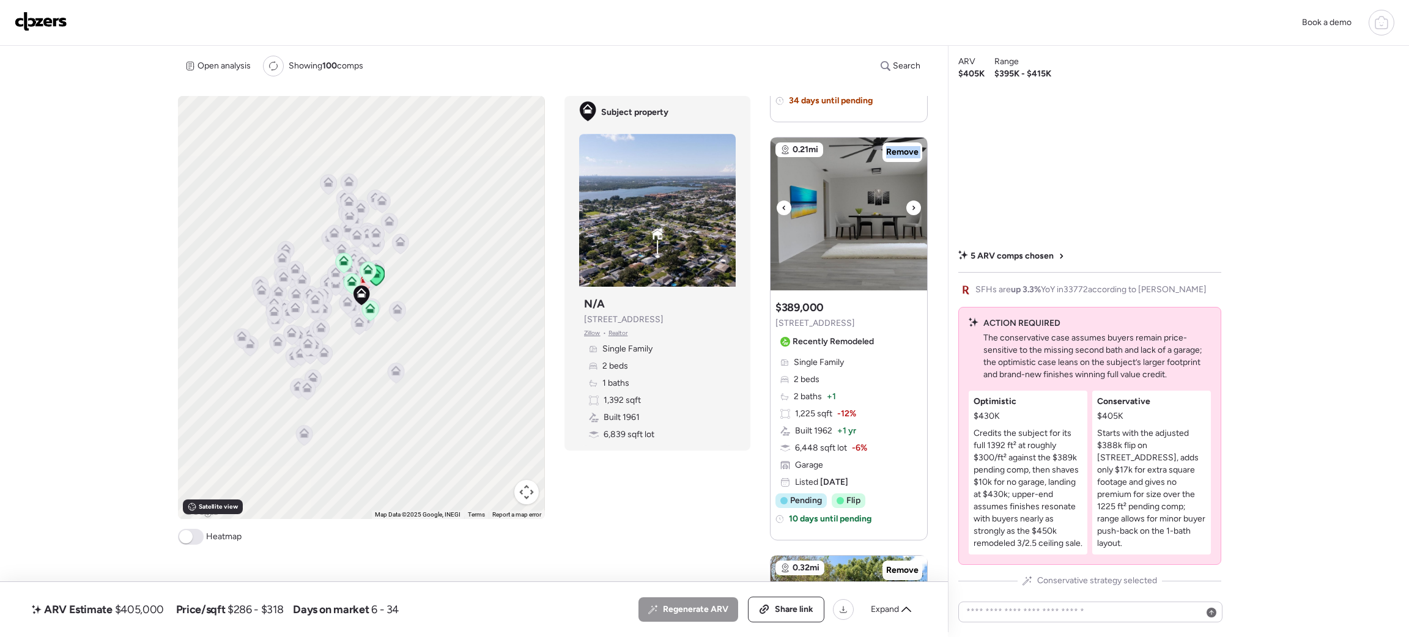
click at [909, 207] on div at bounding box center [913, 208] width 15 height 15
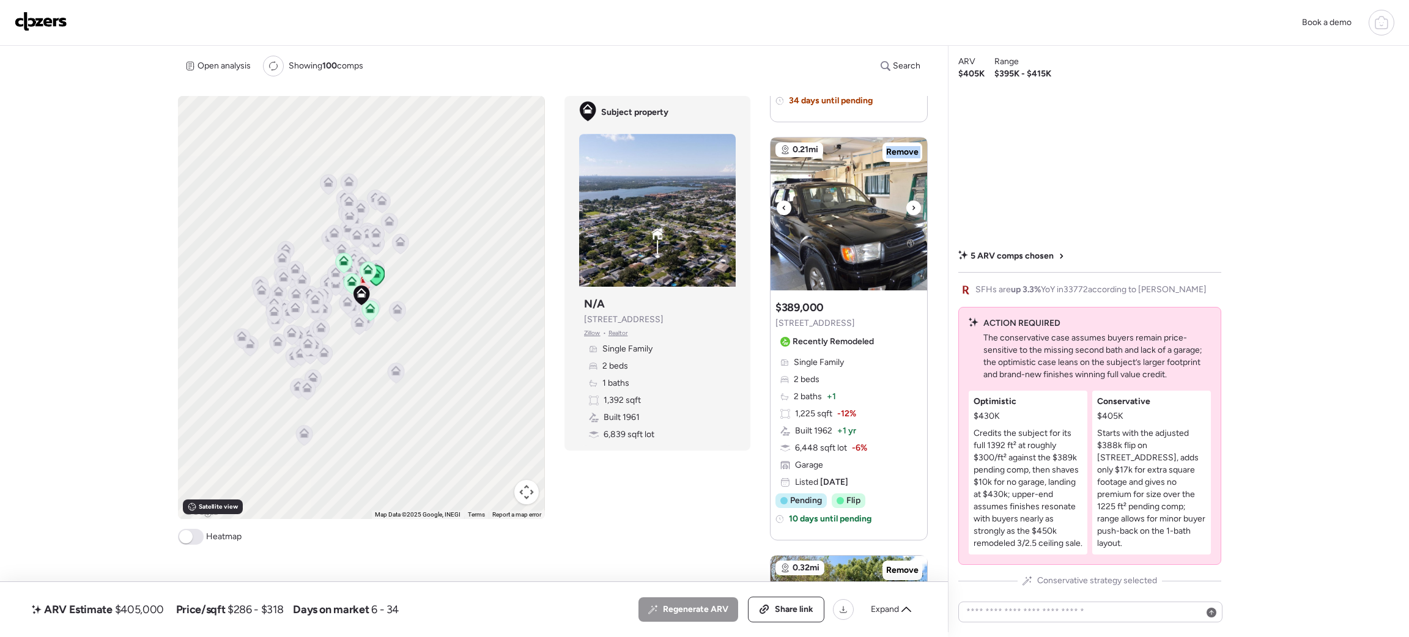
click at [909, 207] on div at bounding box center [913, 208] width 15 height 15
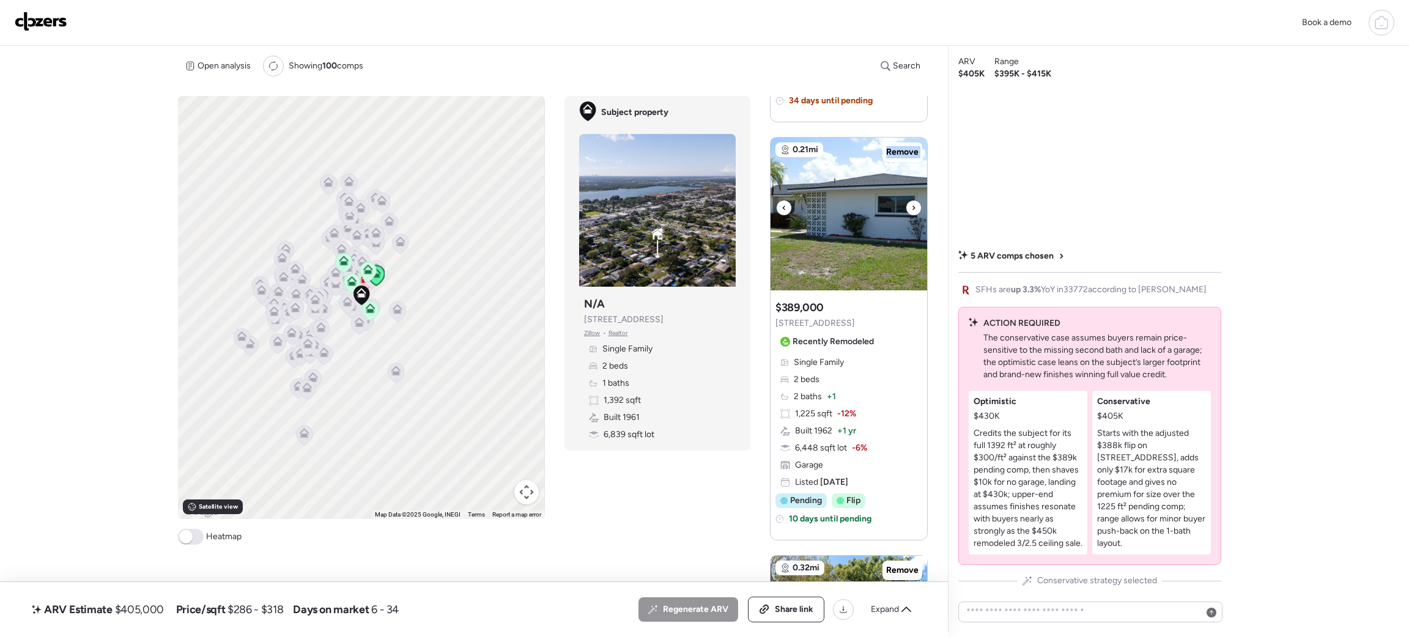
click at [909, 207] on div at bounding box center [913, 208] width 15 height 15
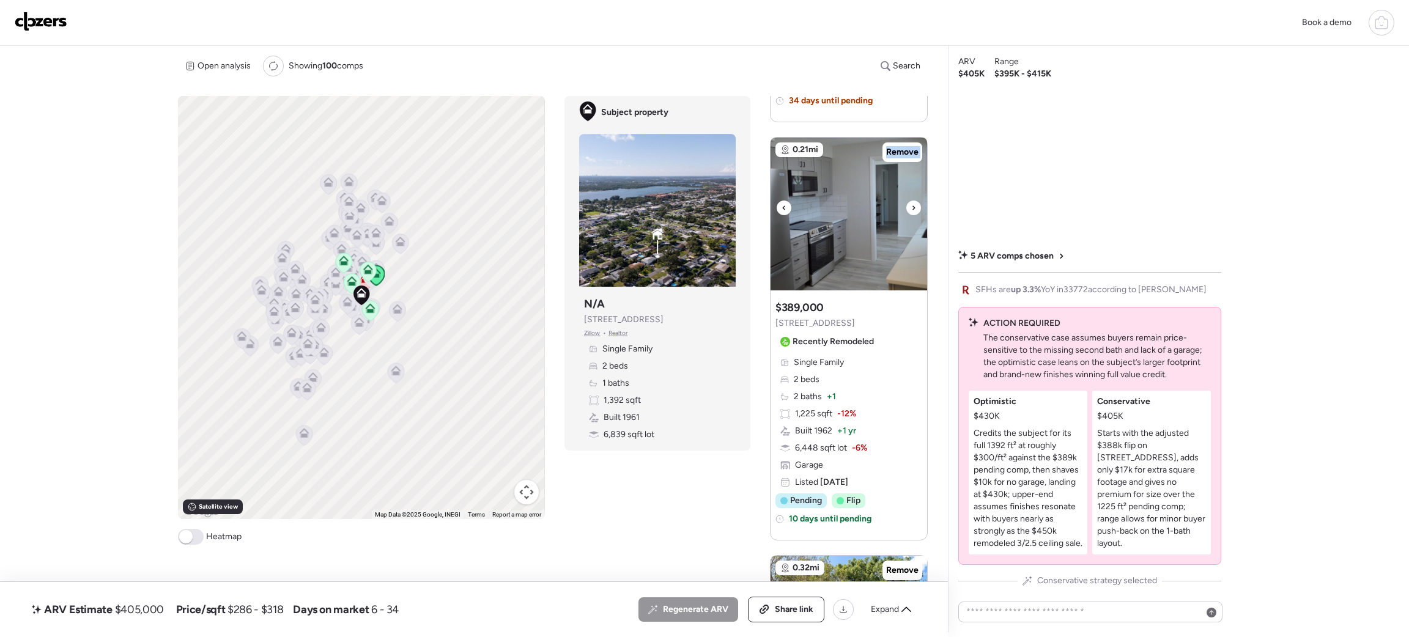
click at [909, 207] on div at bounding box center [913, 208] width 15 height 15
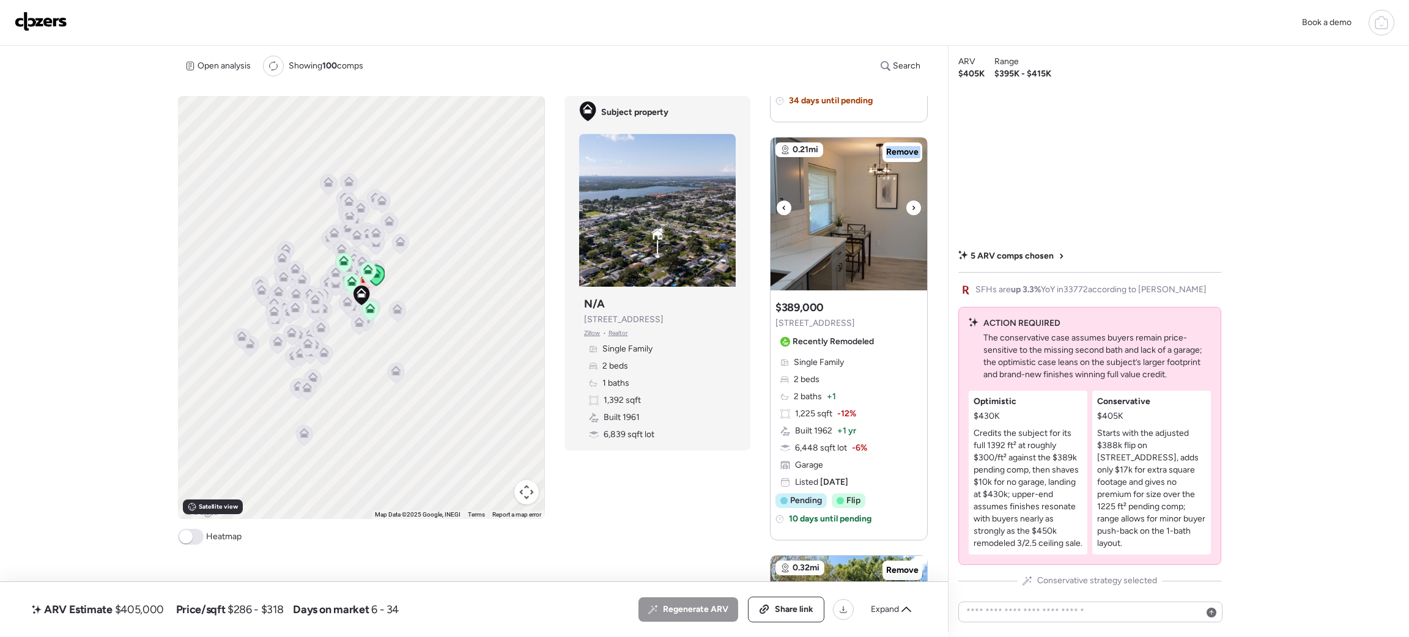
click at [909, 207] on div at bounding box center [913, 208] width 15 height 15
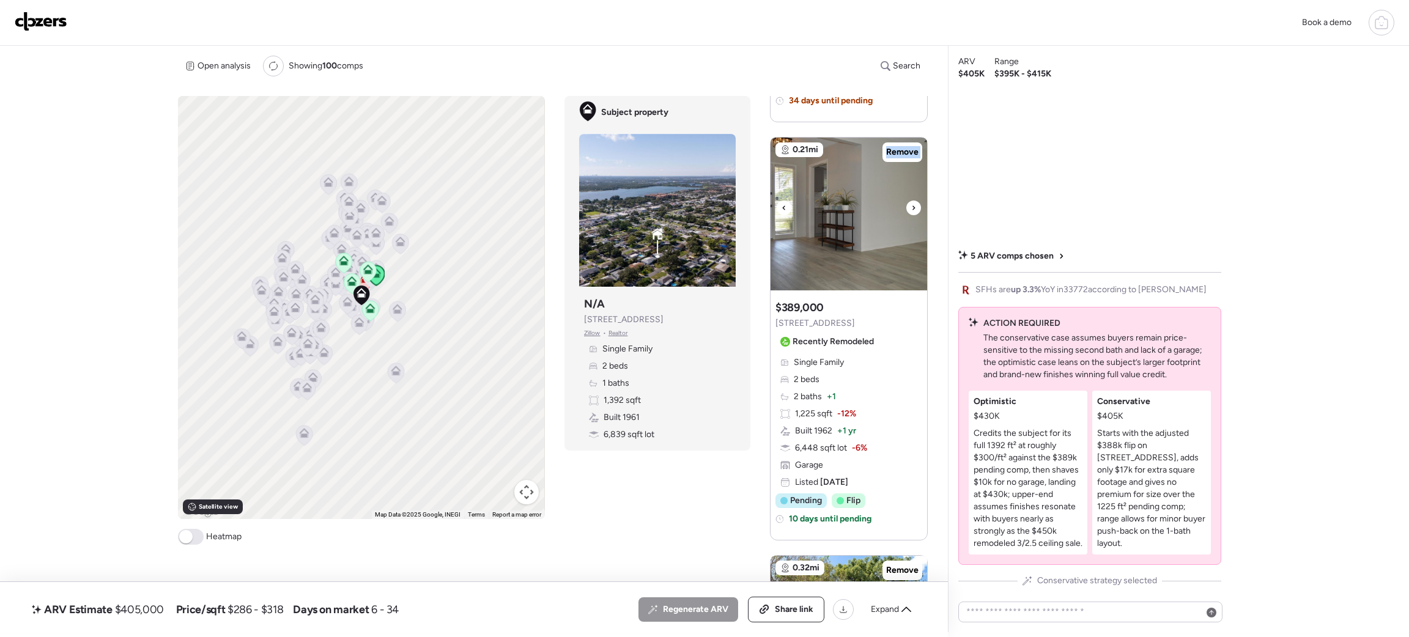
click at [909, 207] on div at bounding box center [913, 208] width 15 height 15
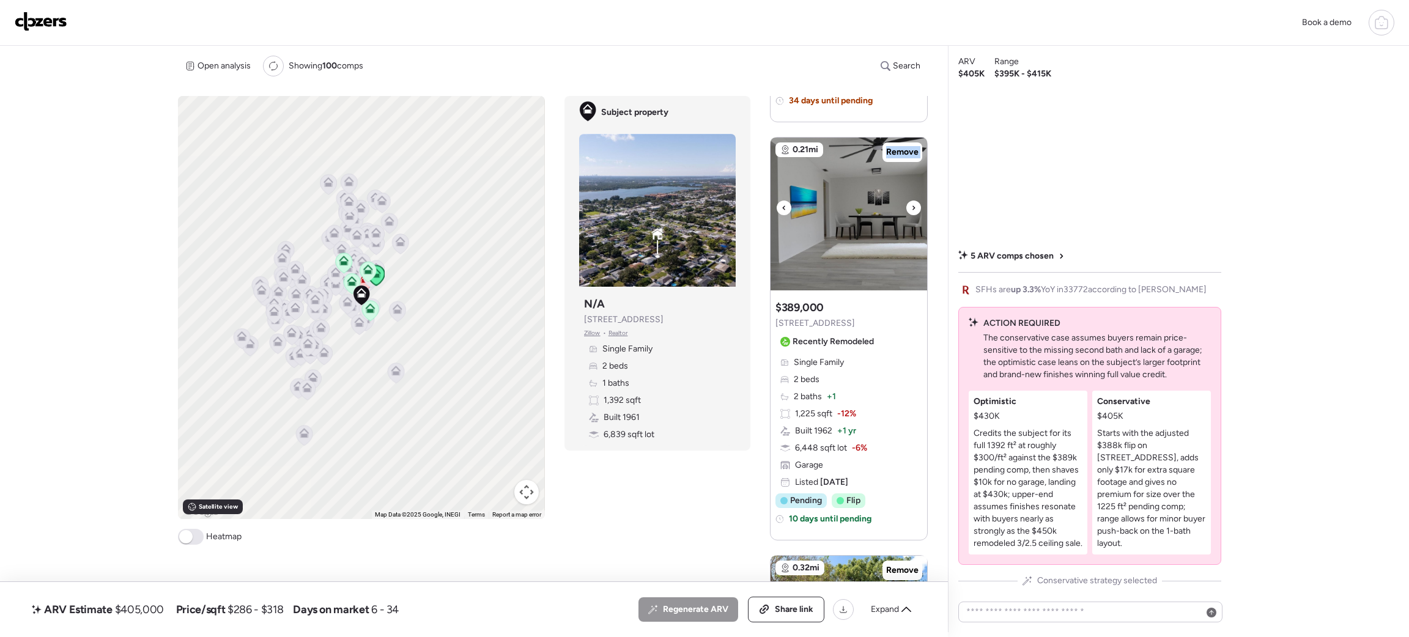
click at [909, 207] on div at bounding box center [913, 208] width 15 height 15
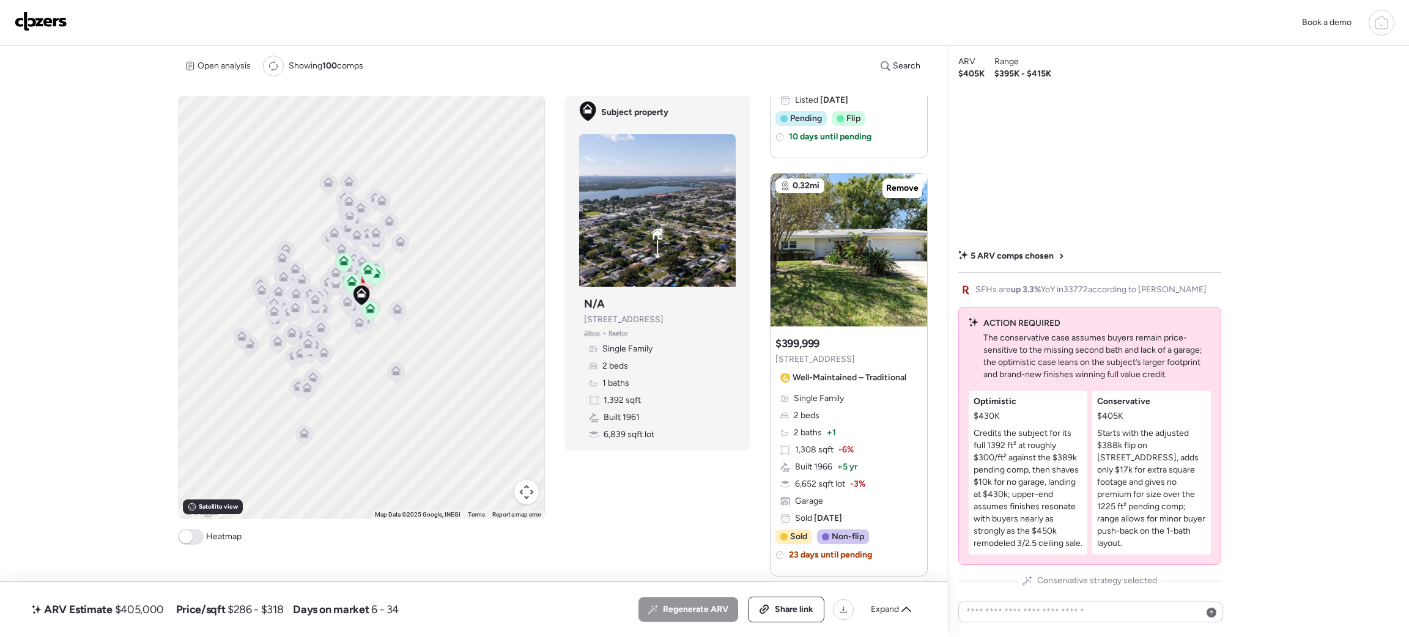
scroll to position [785, 0]
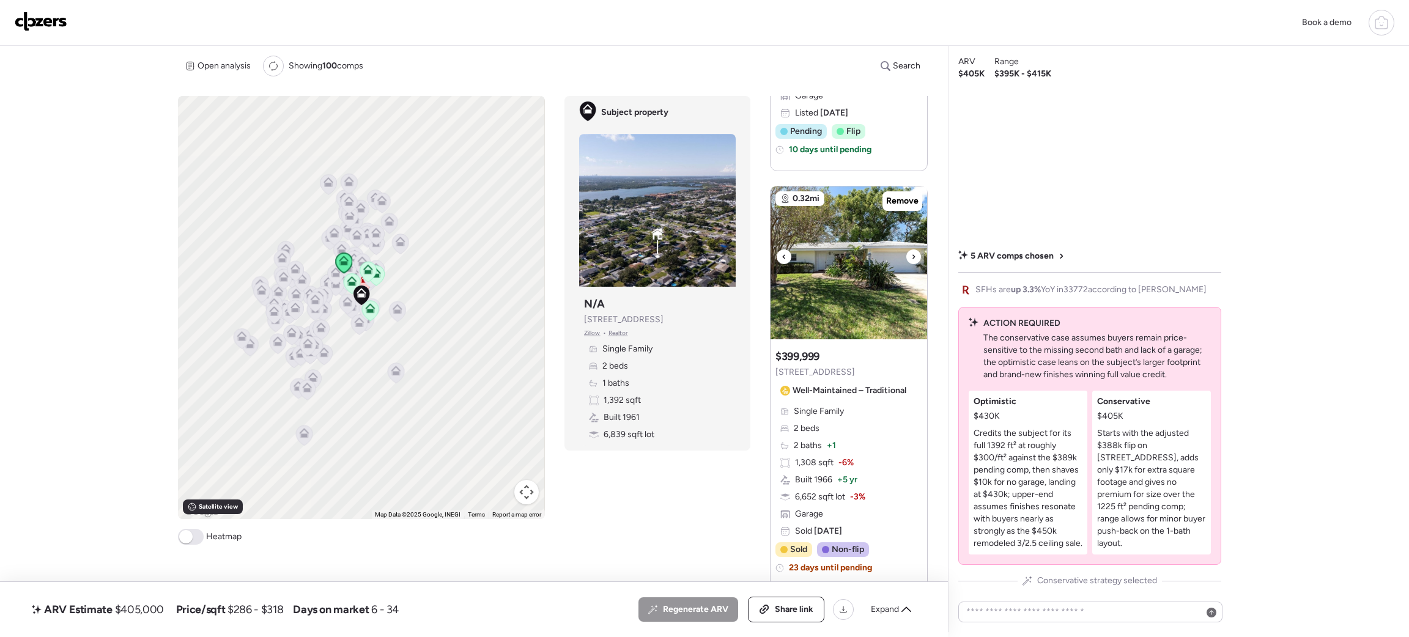
click at [911, 256] on icon at bounding box center [913, 257] width 5 height 15
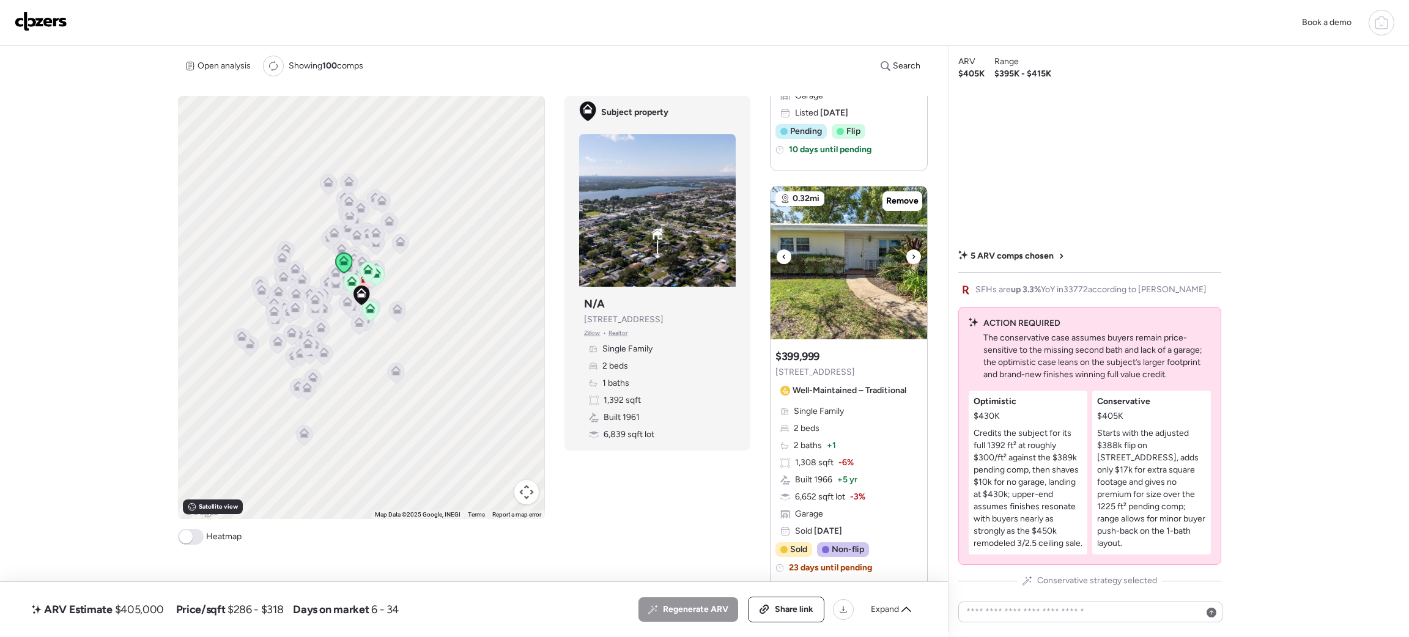
click at [911, 256] on icon at bounding box center [913, 257] width 5 height 15
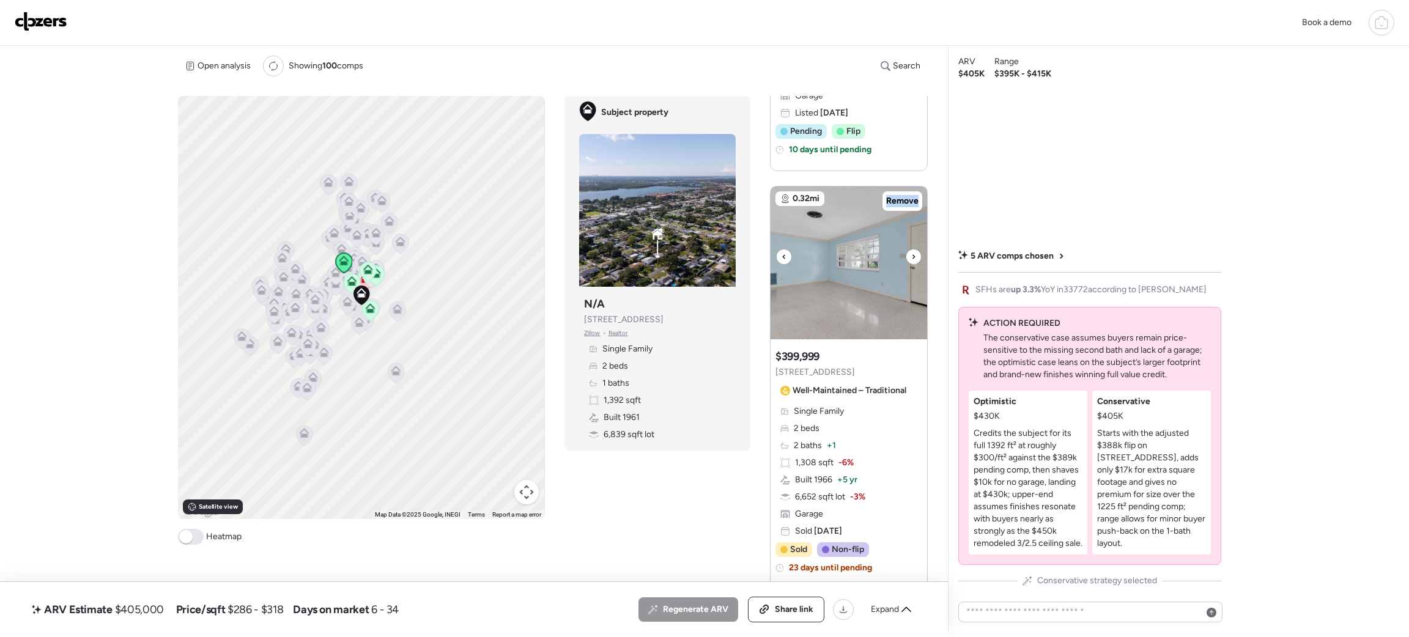
click at [911, 256] on icon at bounding box center [913, 257] width 5 height 15
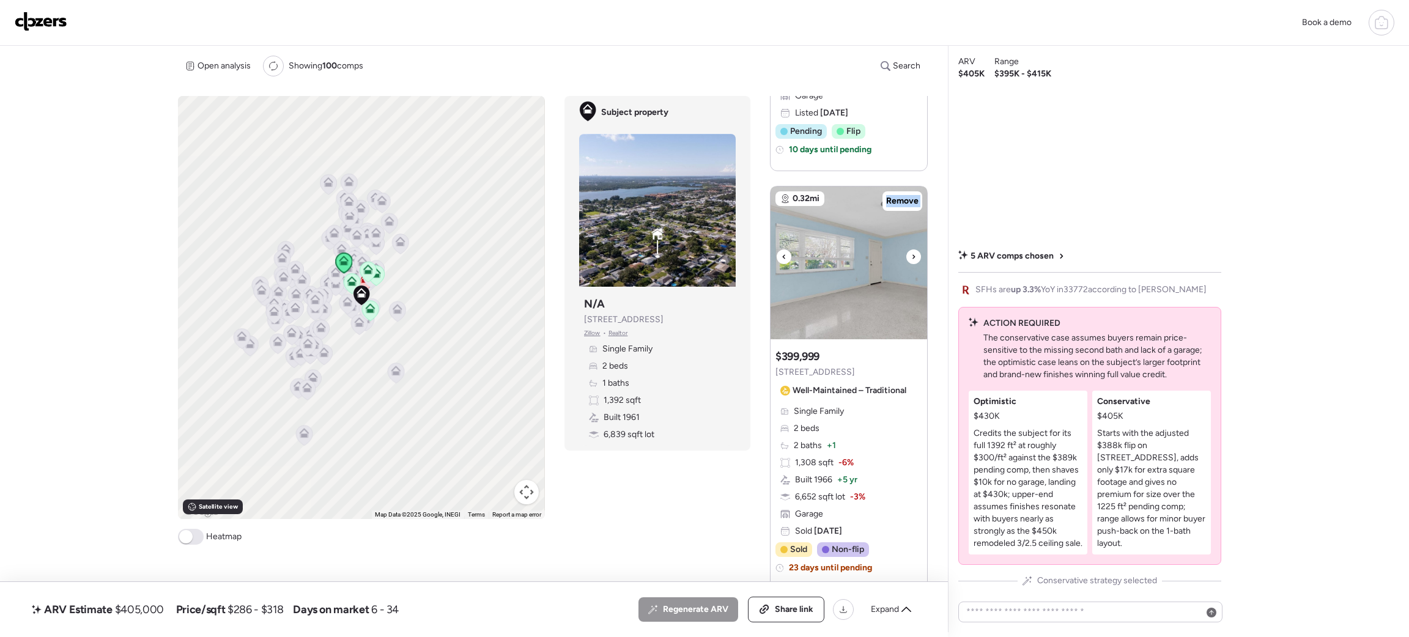
click at [911, 256] on icon at bounding box center [913, 257] width 5 height 15
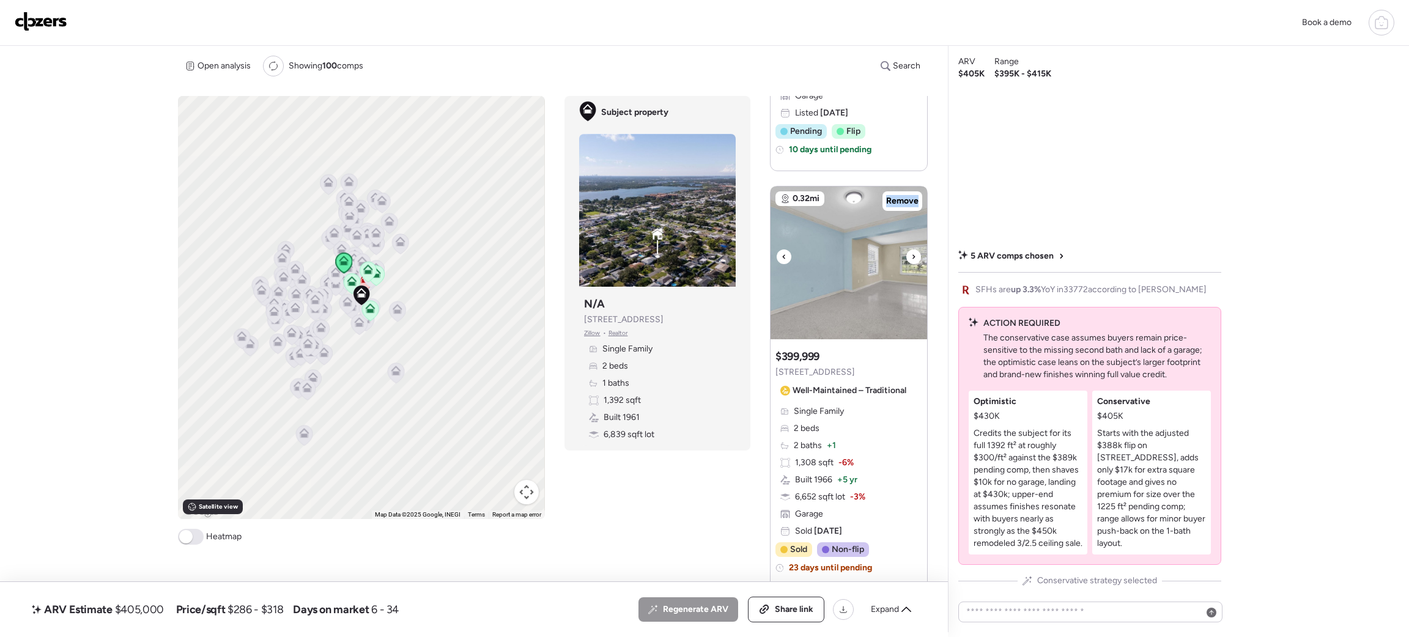
click at [911, 256] on icon at bounding box center [913, 257] width 5 height 15
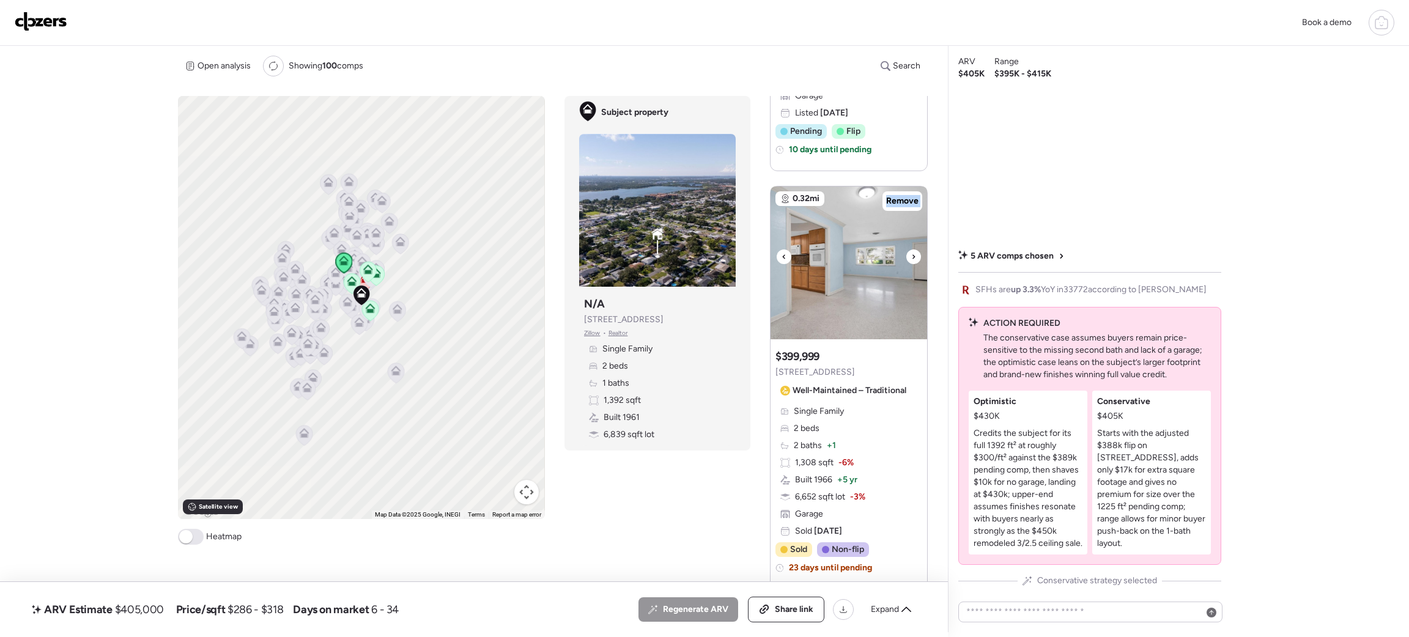
click at [911, 256] on icon at bounding box center [913, 257] width 5 height 15
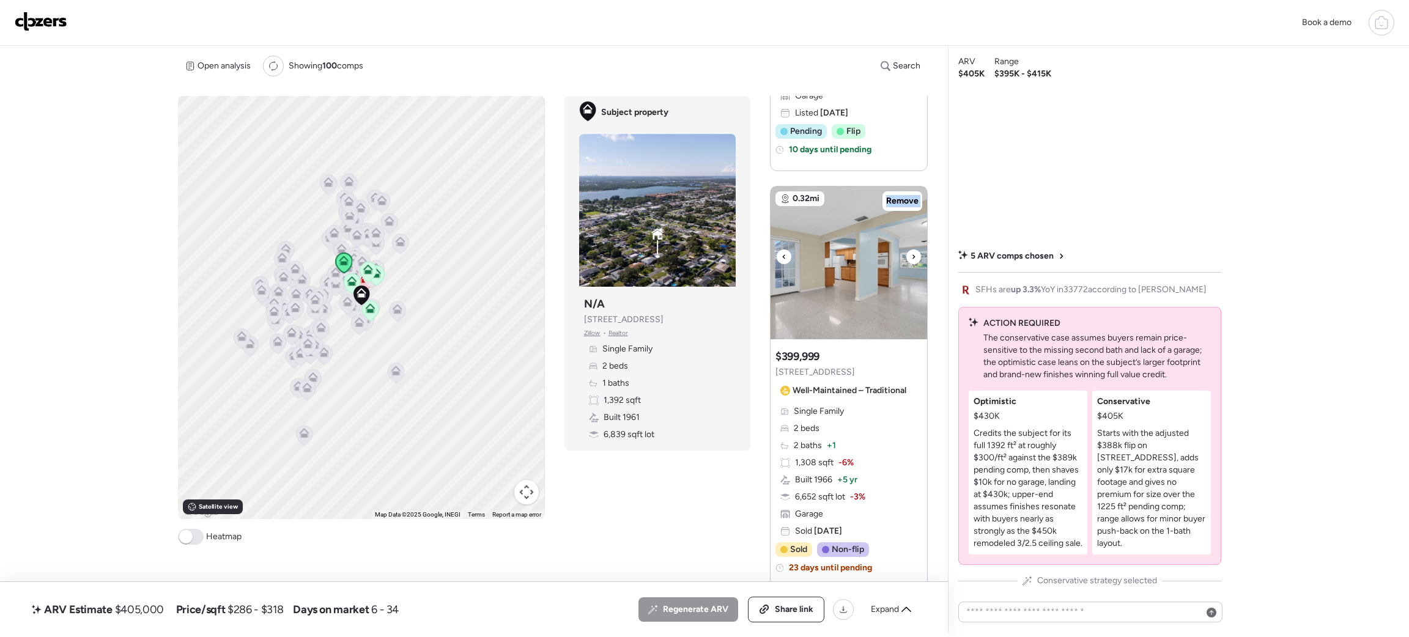
click at [911, 256] on icon at bounding box center [913, 257] width 5 height 15
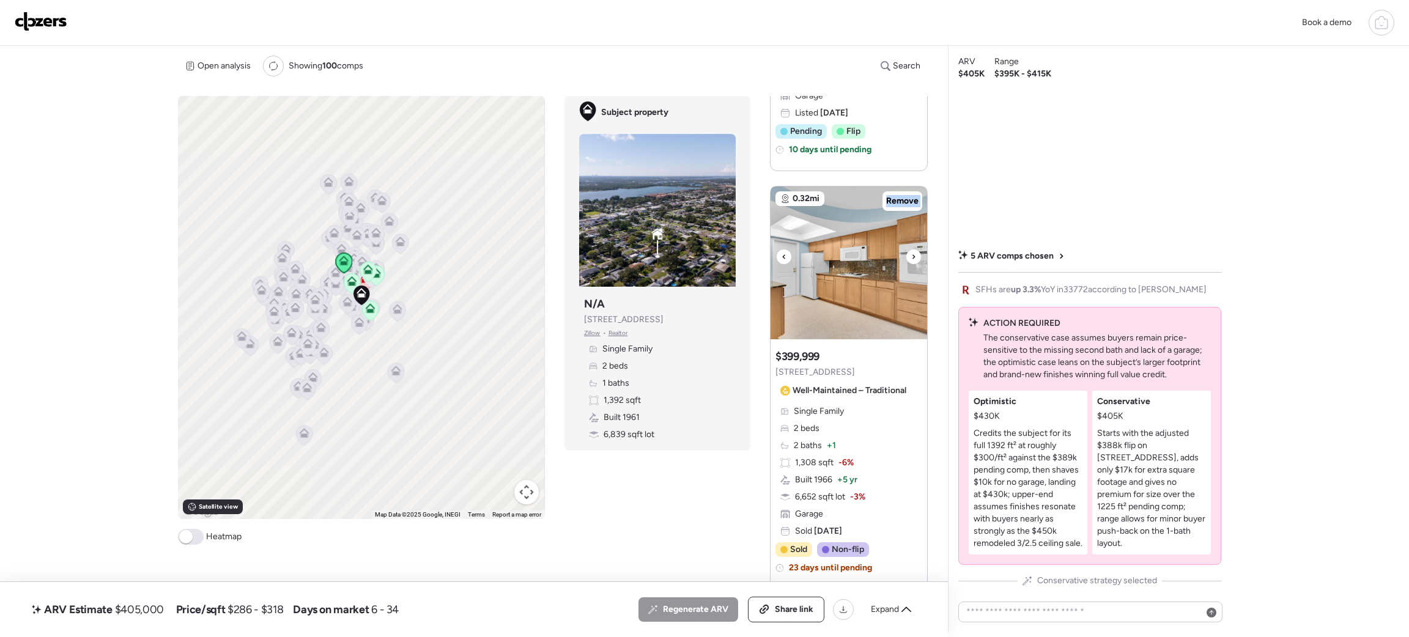
click at [911, 256] on icon at bounding box center [913, 257] width 5 height 15
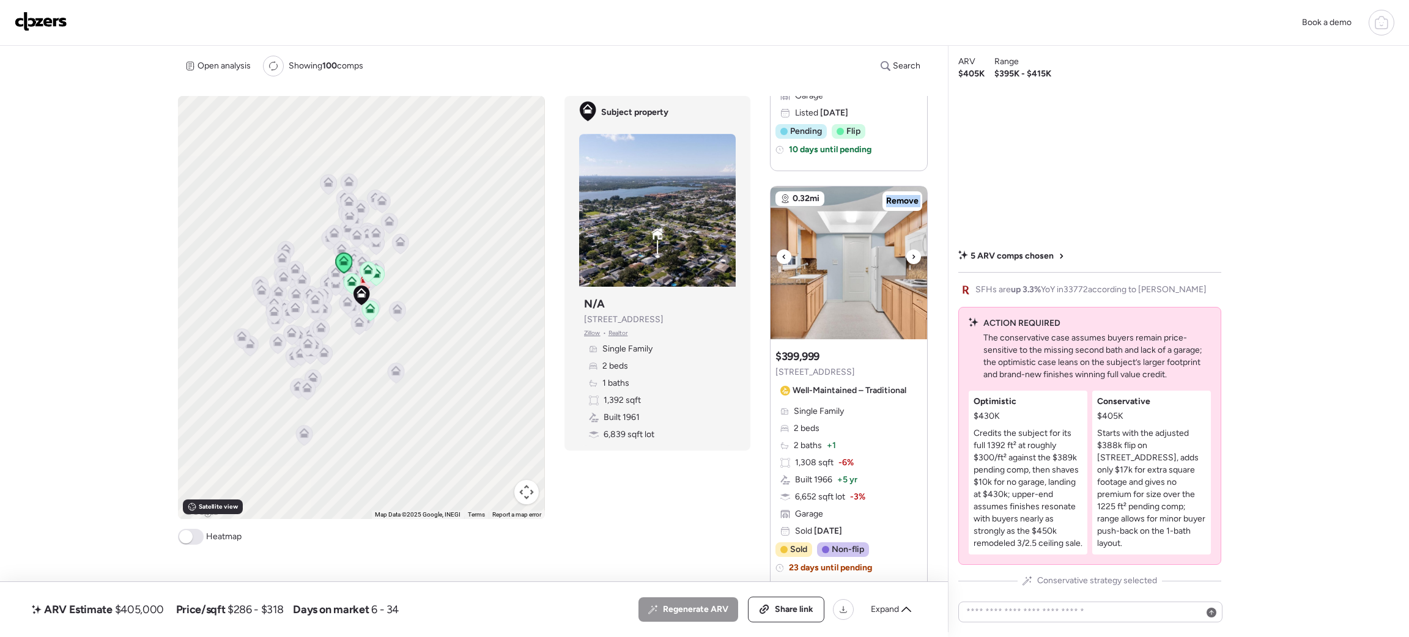
click at [911, 256] on icon at bounding box center [913, 257] width 5 height 15
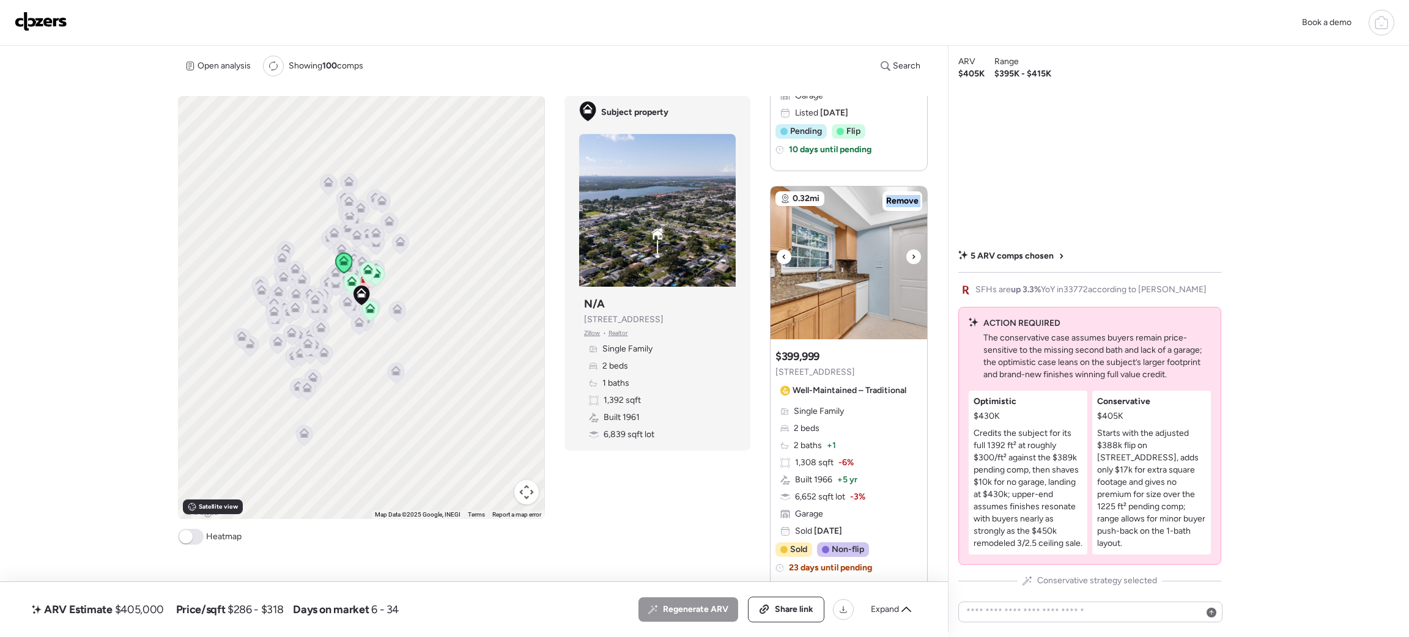
click at [911, 256] on icon at bounding box center [913, 257] width 5 height 15
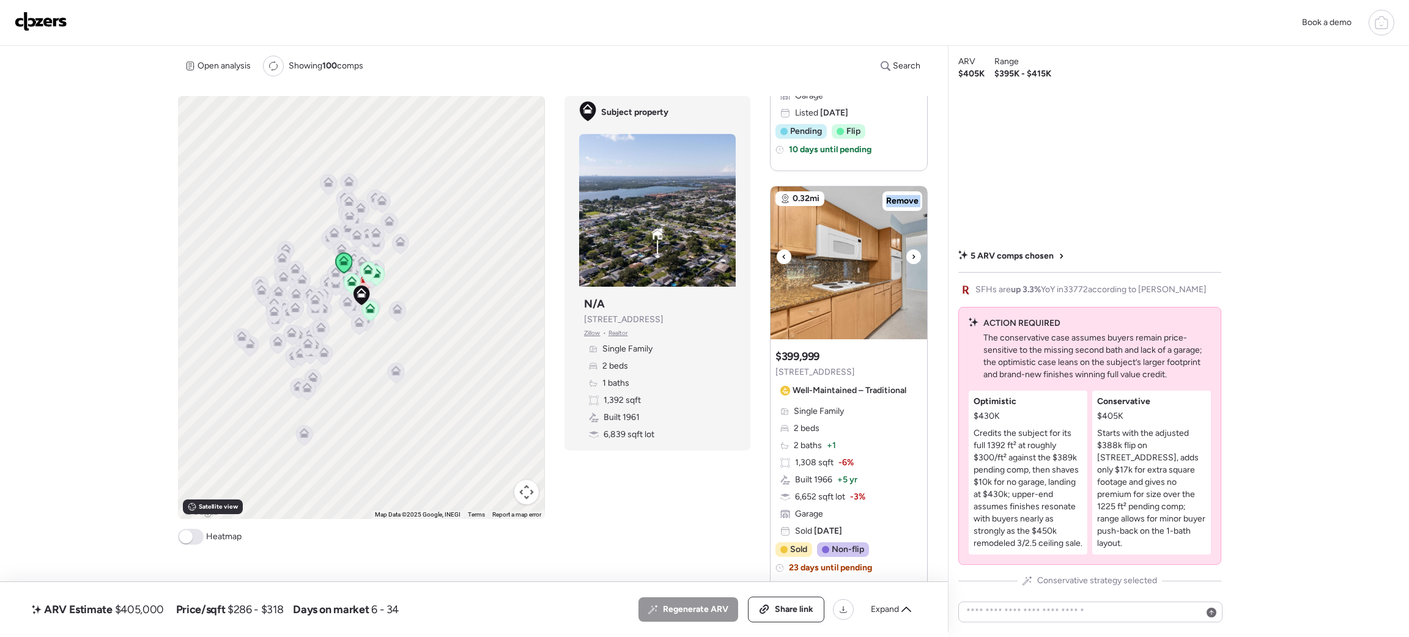
click at [911, 256] on icon at bounding box center [913, 257] width 5 height 15
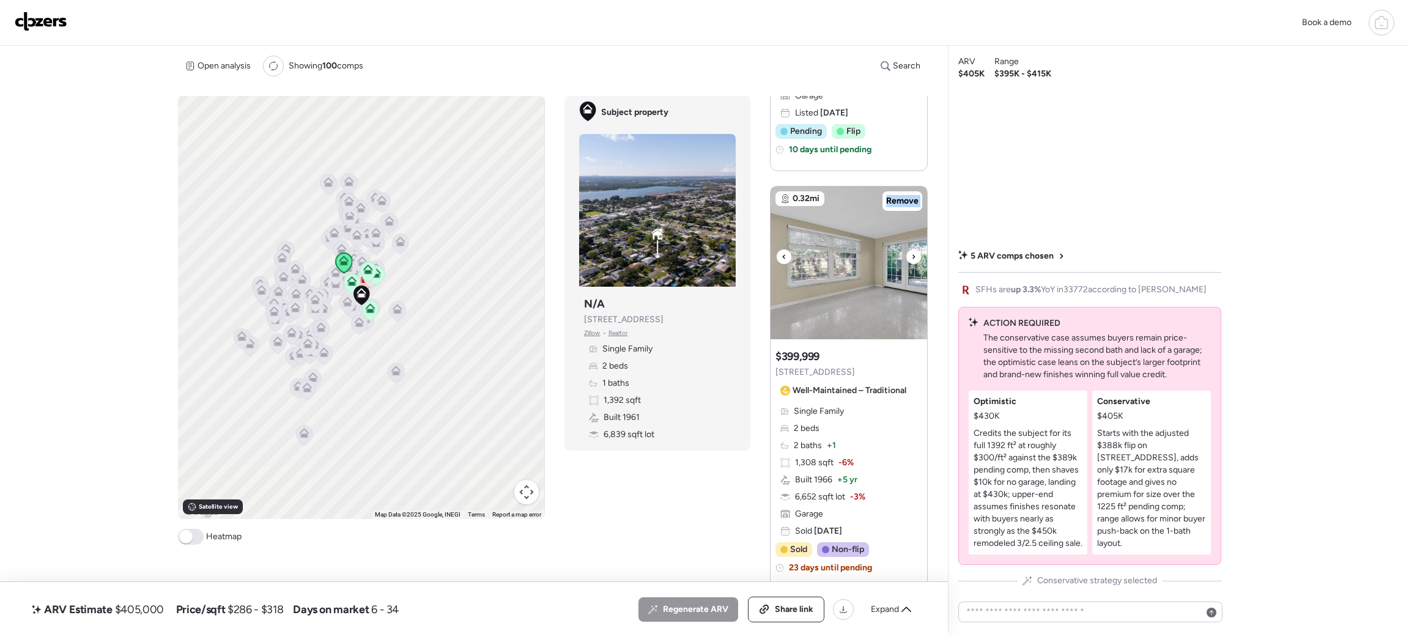
click at [911, 256] on icon at bounding box center [913, 257] width 5 height 15
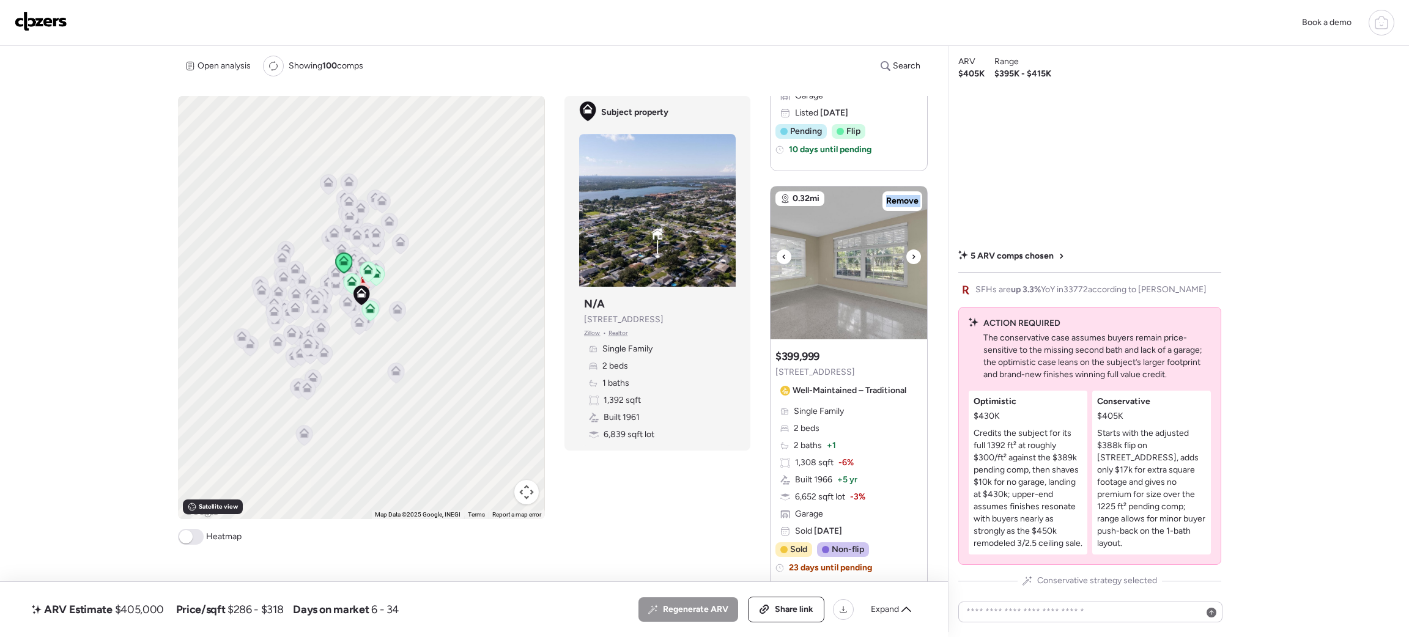
click at [911, 256] on icon at bounding box center [913, 257] width 5 height 15
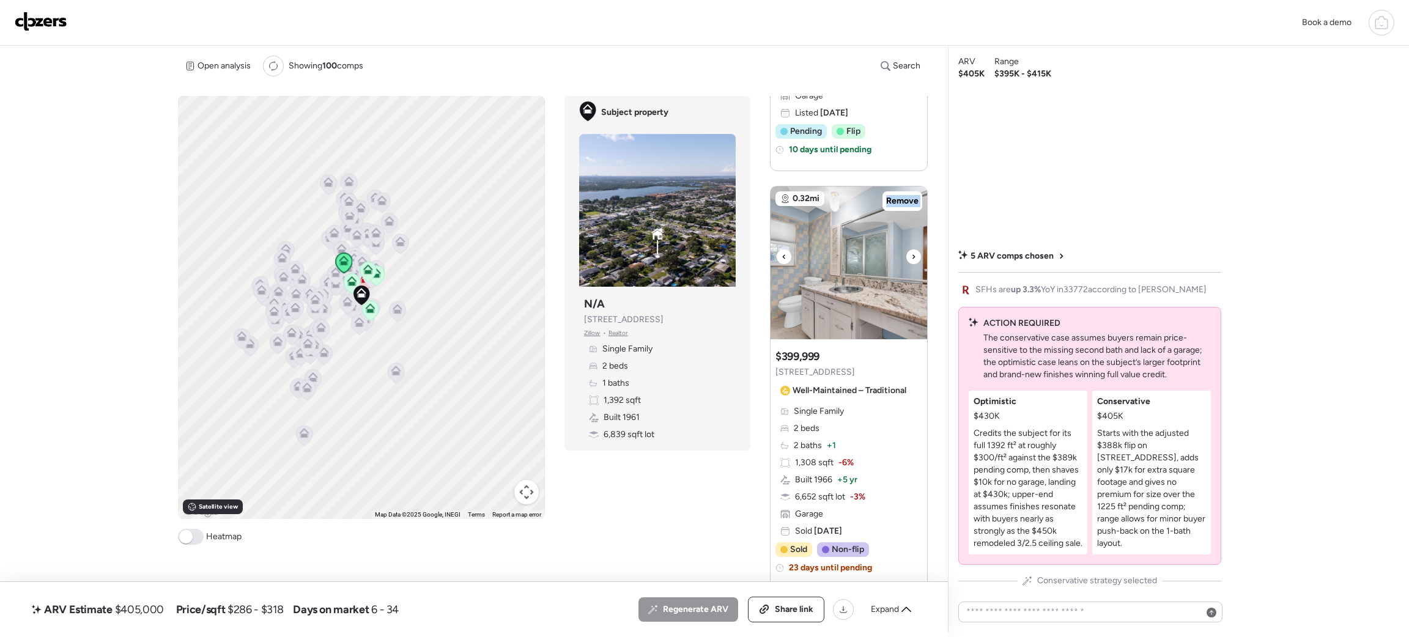
click at [911, 256] on icon at bounding box center [913, 257] width 5 height 15
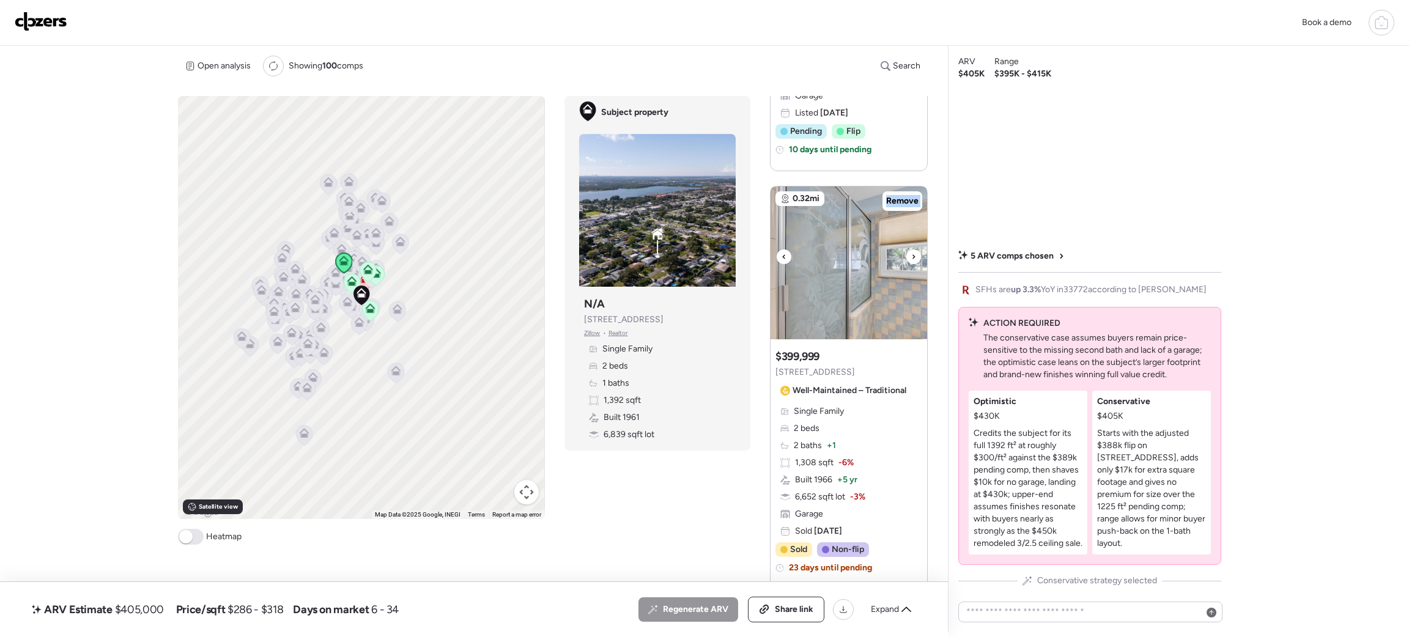
click at [911, 256] on icon at bounding box center [913, 257] width 5 height 15
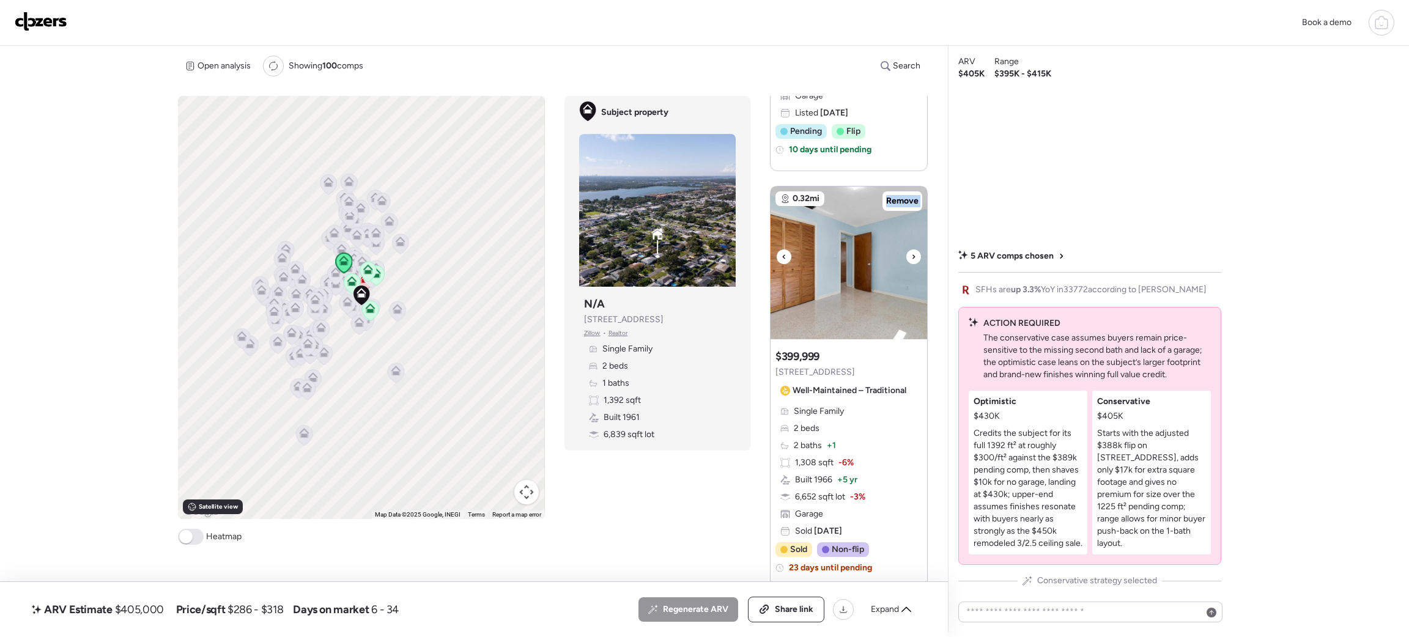
click at [911, 256] on icon at bounding box center [913, 257] width 5 height 15
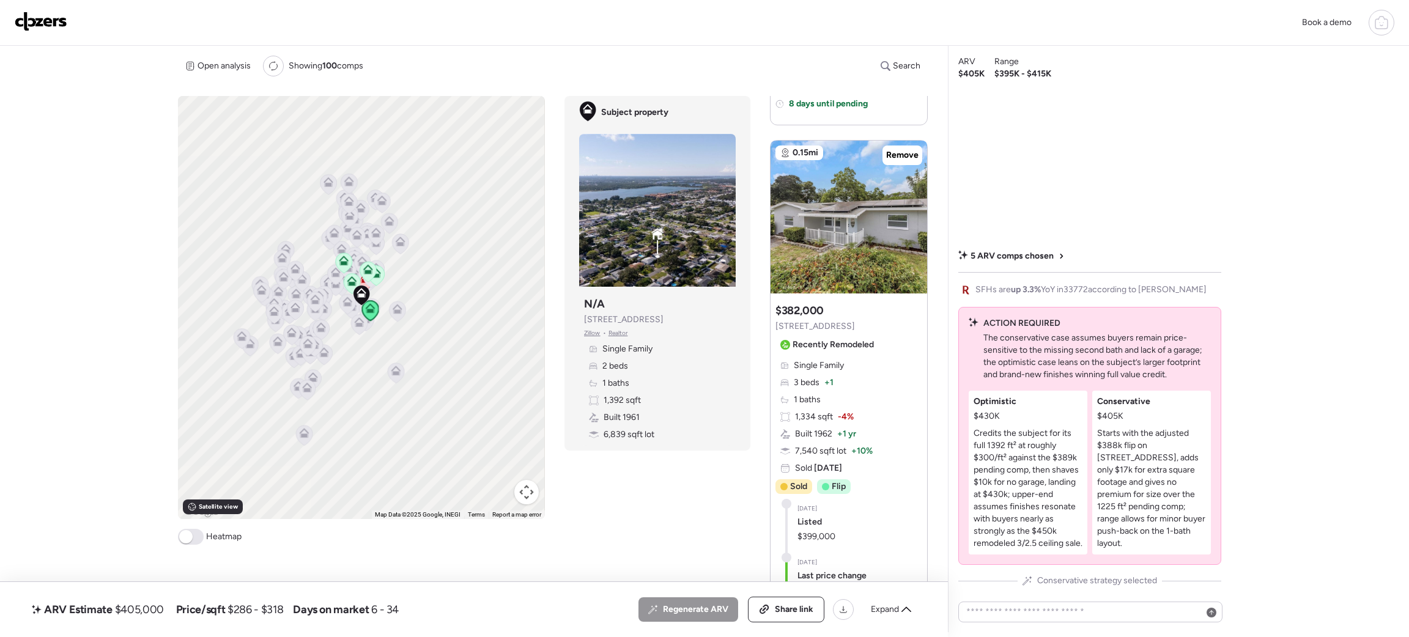
scroll to position [1683, 0]
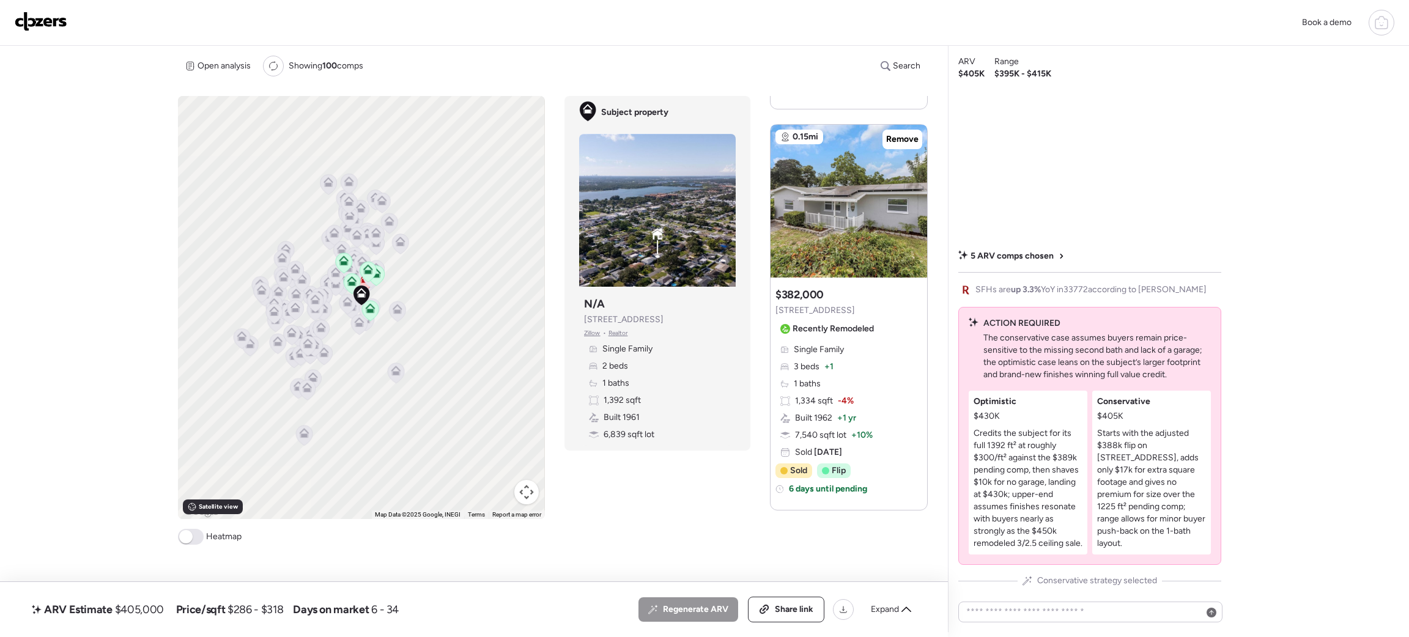
click at [1174, 90] on div "Book a demo ARV Estimate $405,000 Price/sqft $286 - $318 Days on market 6 - 34 …" at bounding box center [704, 316] width 1409 height 633
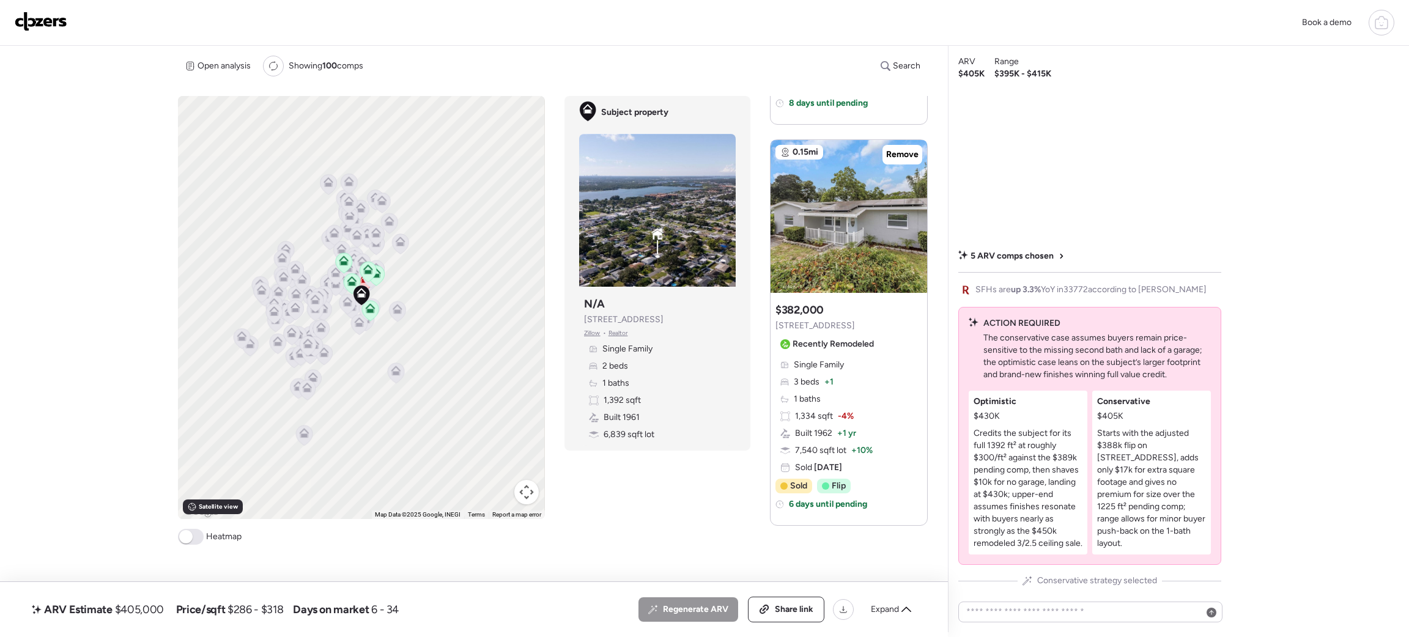
scroll to position [1661, 0]
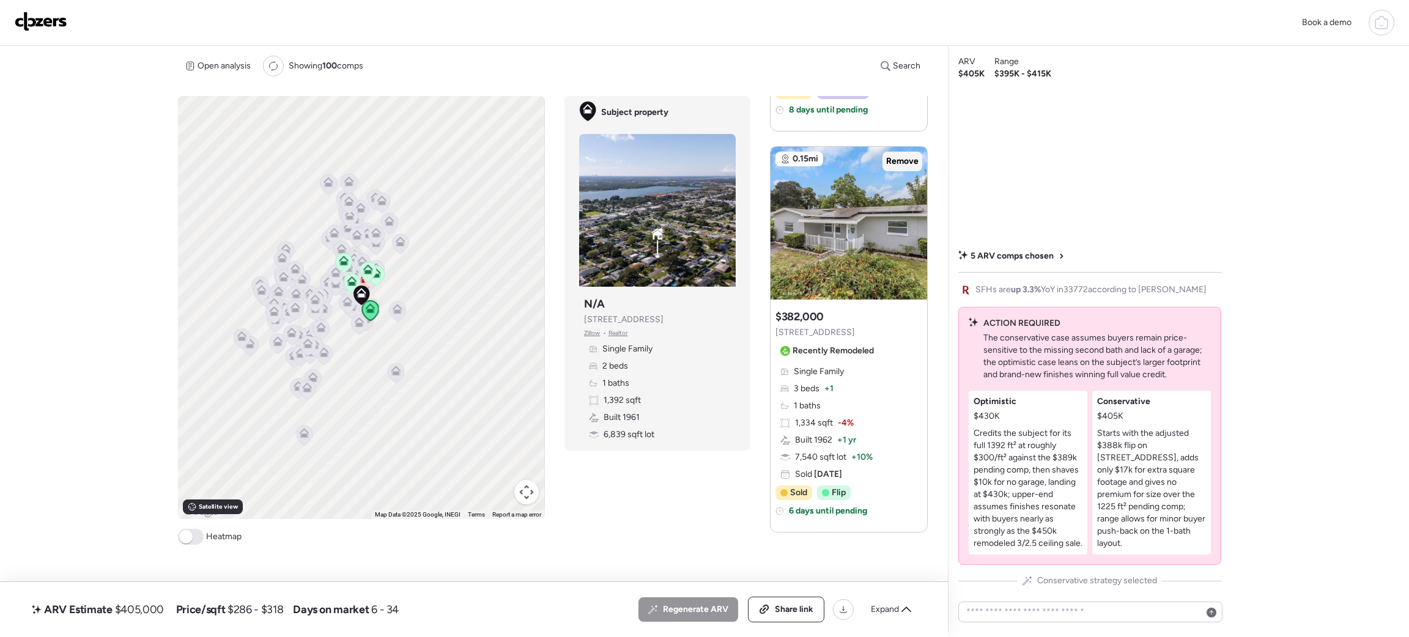
click at [895, 163] on span "Remove" at bounding box center [902, 161] width 32 height 12
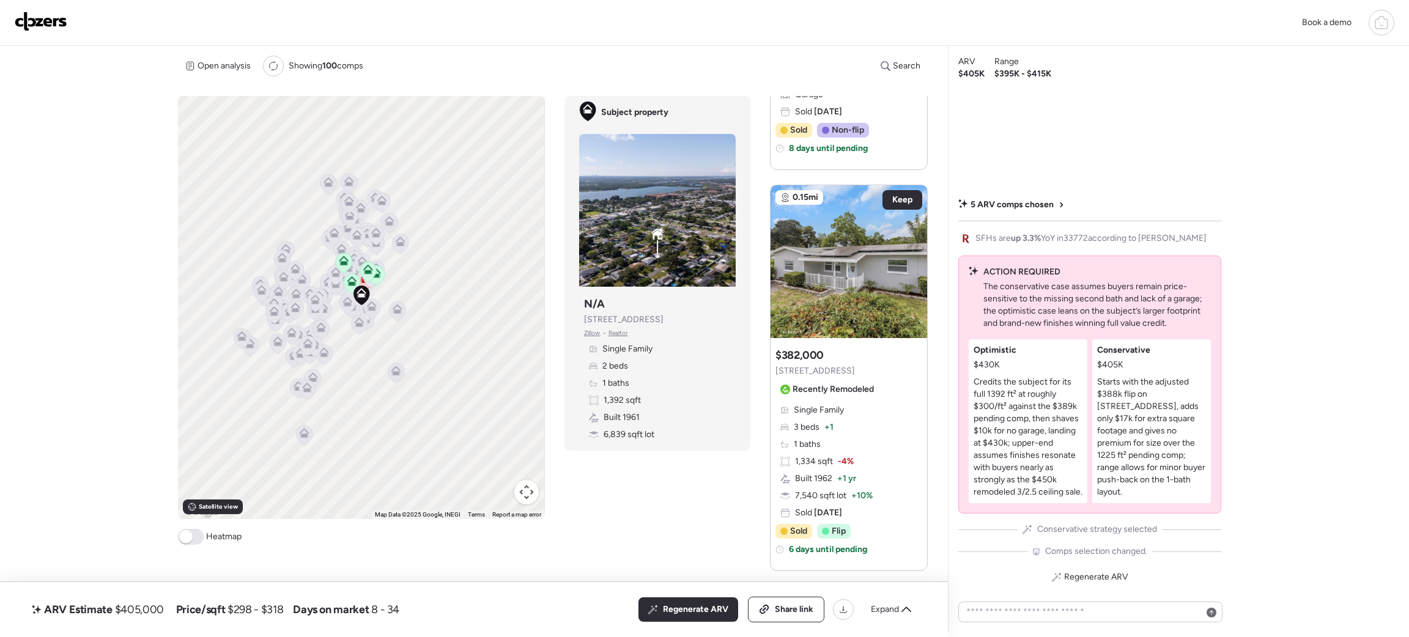
scroll to position [1613, 0]
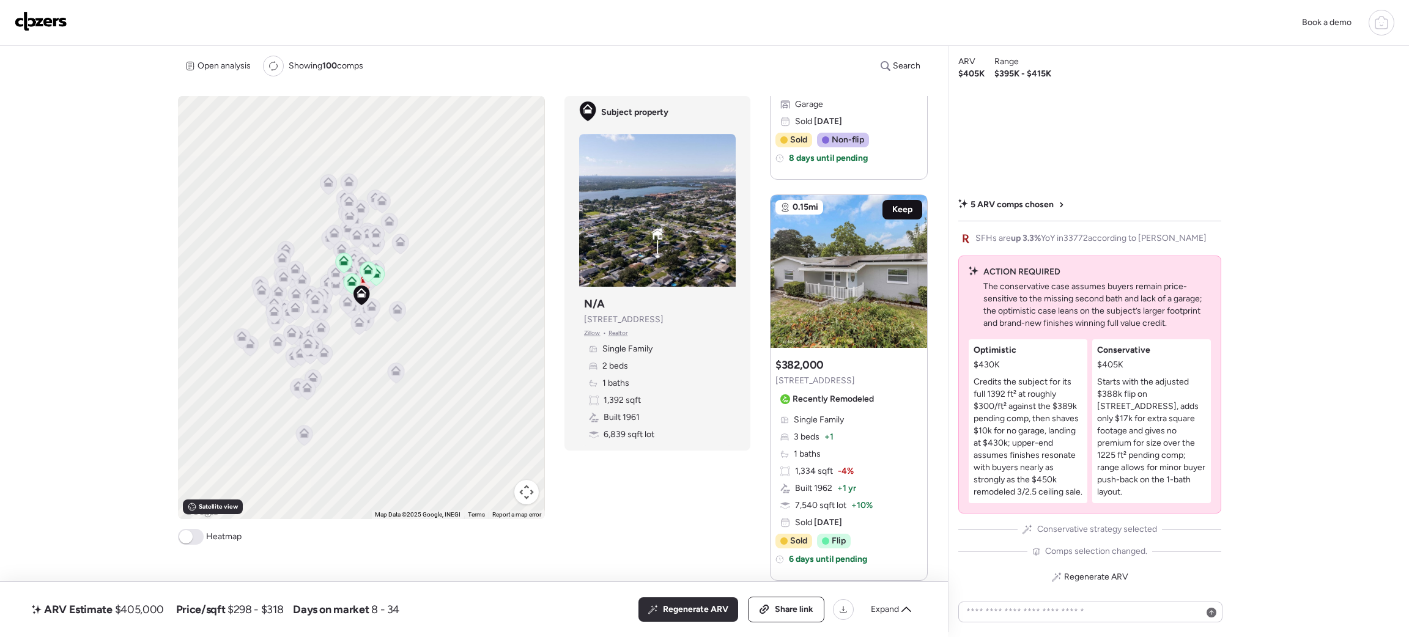
click at [895, 214] on span "Keep" at bounding box center [902, 210] width 20 height 12
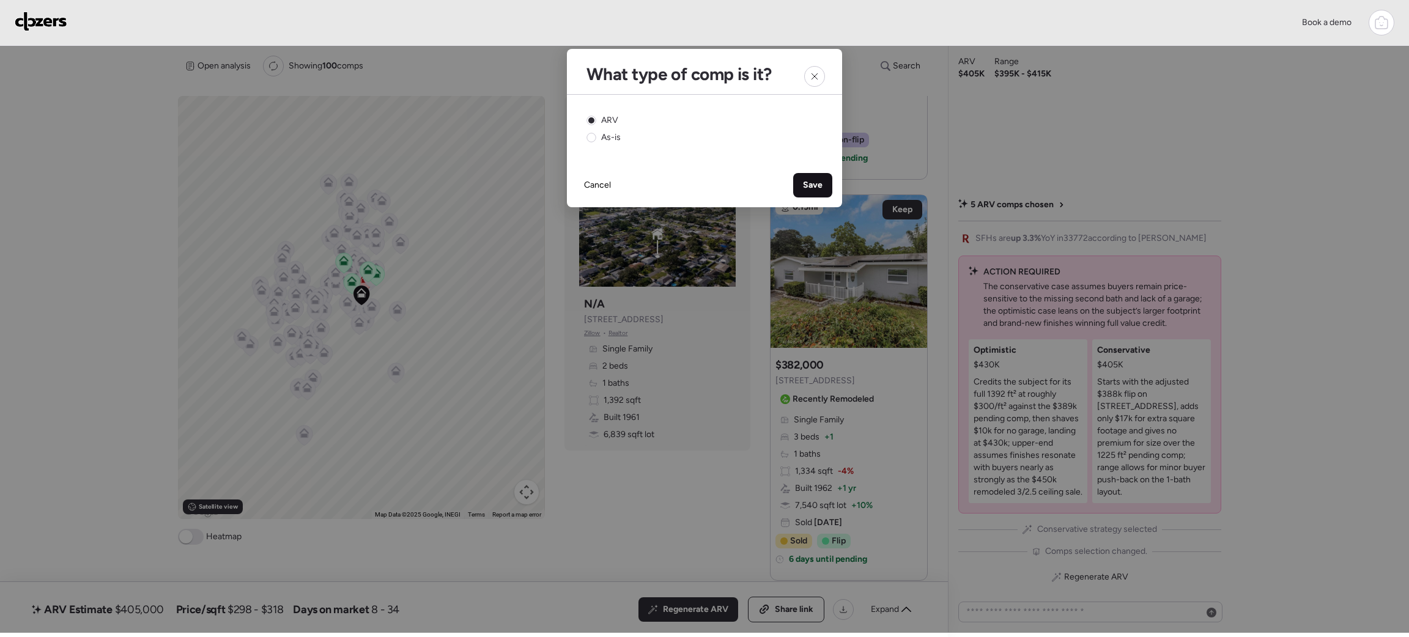
click at [802, 183] on div "Save" at bounding box center [812, 185] width 39 height 24
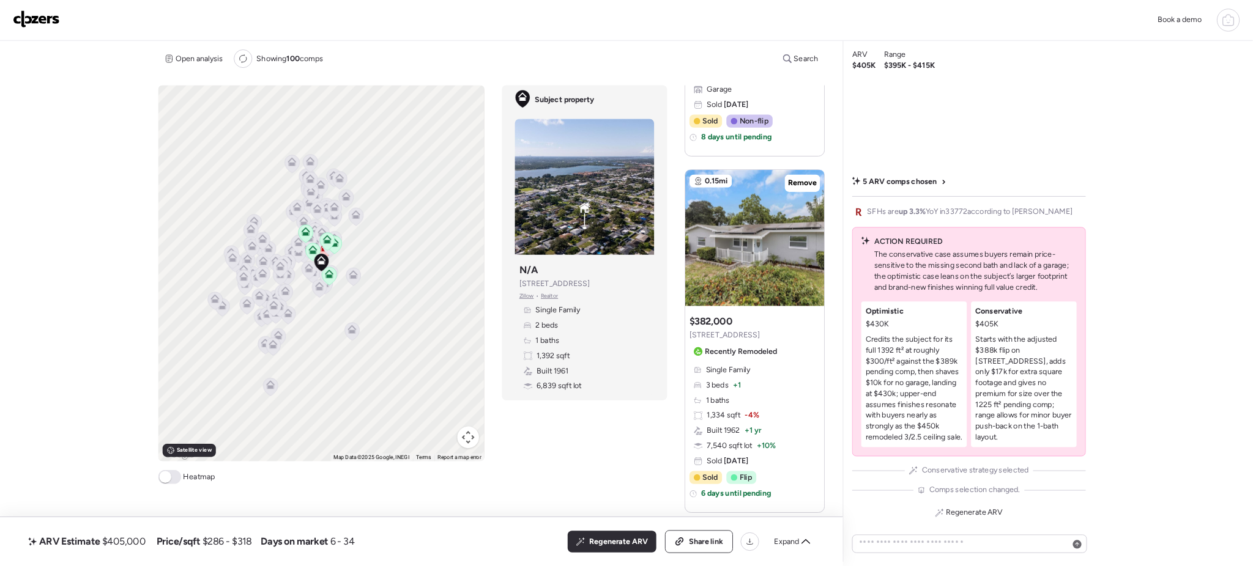
scroll to position [1623, 0]
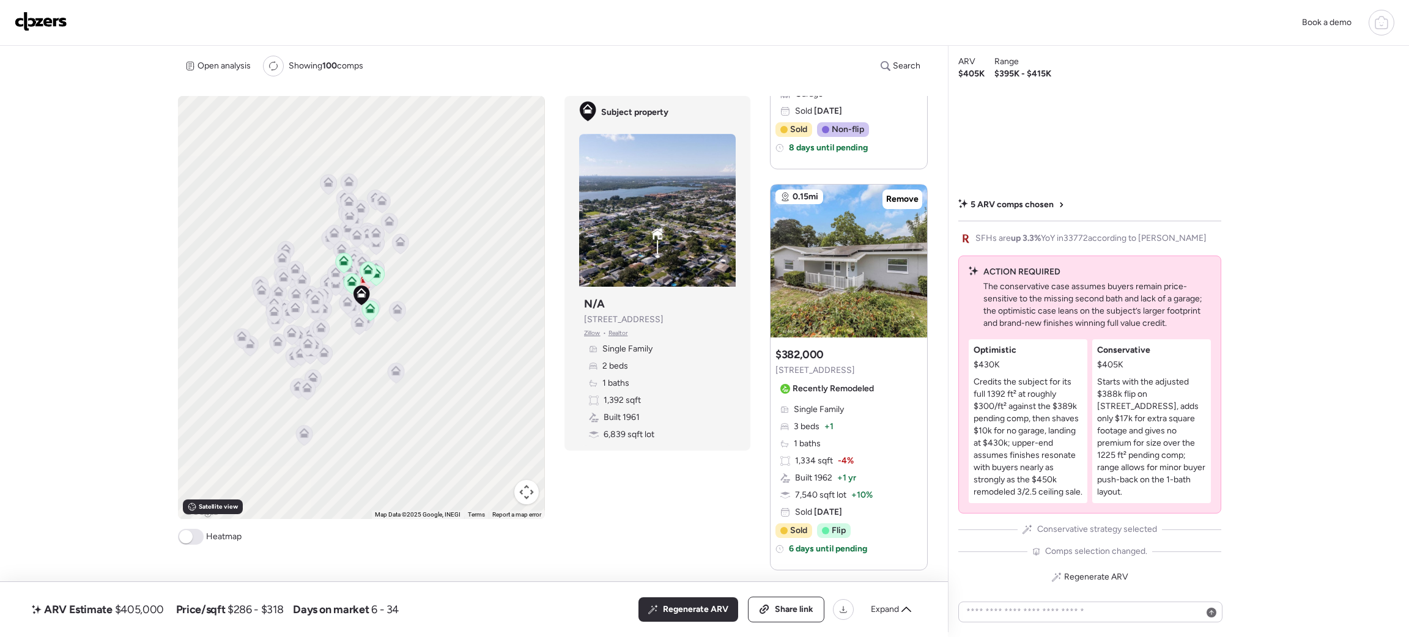
click at [696, 484] on div "To activate drag with keyboard, press Alt + Enter. Once in keyboard drag state,…" at bounding box center [553, 364] width 750 height 537
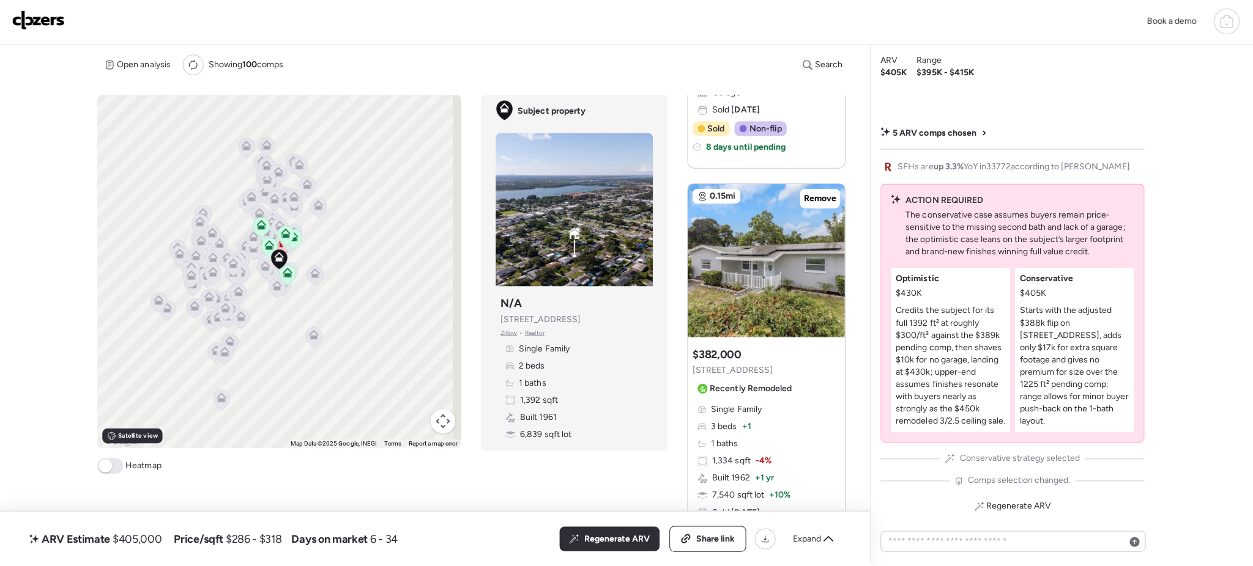
scroll to position [0, 0]
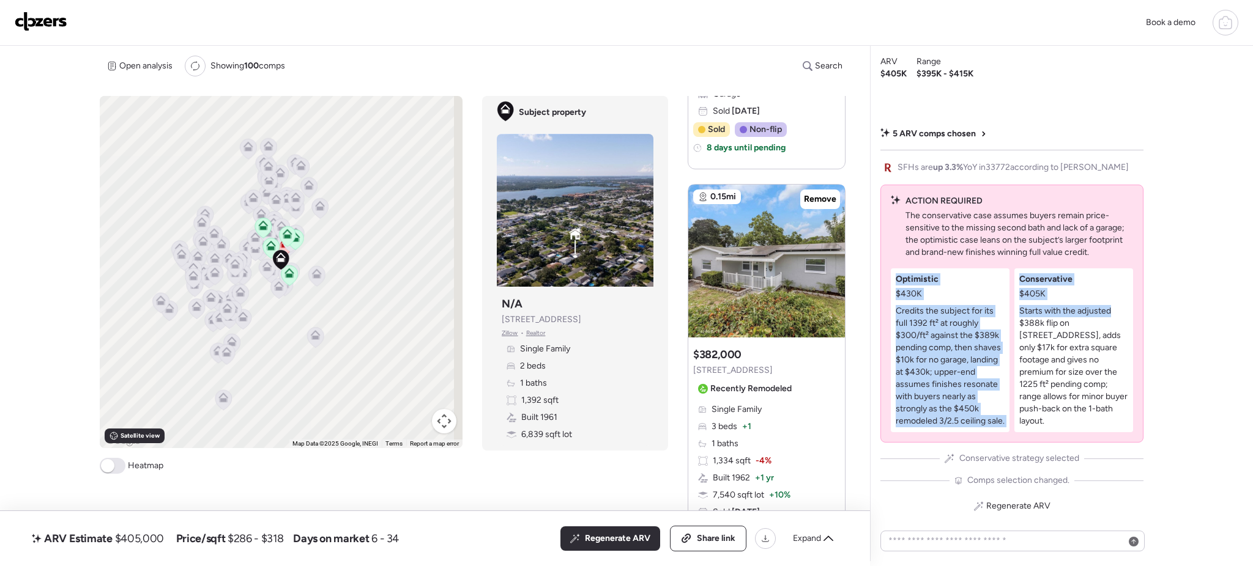
drag, startPoint x: 1251, startPoint y: 296, endPoint x: 1251, endPoint y: 254, distance: 41.6
click at [1174, 254] on div "Book a demo ARV Estimate $405,000 Price/sqft $286 - $318 Days on market 6 - 34 …" at bounding box center [626, 281] width 1253 height 562
click at [1174, 256] on div "Book a demo ARV Estimate $405,000 Price/sqft $286 - $318 Days on market 6 - 34 …" at bounding box center [626, 281] width 1253 height 562
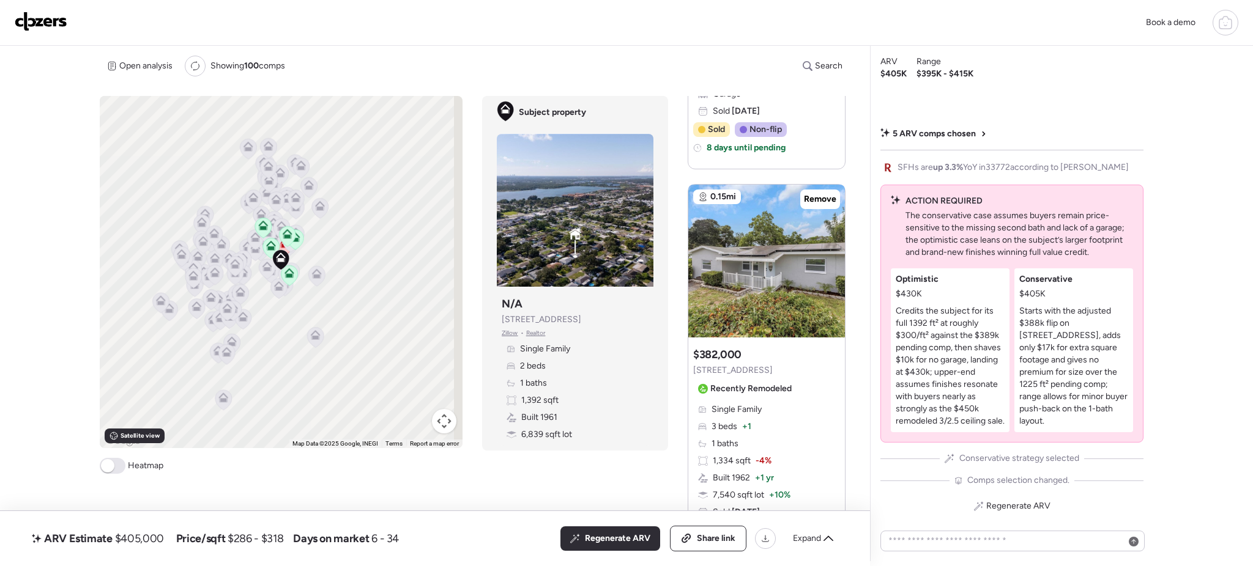
click at [1174, 531] on div "Book a demo ARV Estimate $405,000 Price/sqft $286 - $318 Days on market 6 - 34 …" at bounding box center [626, 281] width 1253 height 562
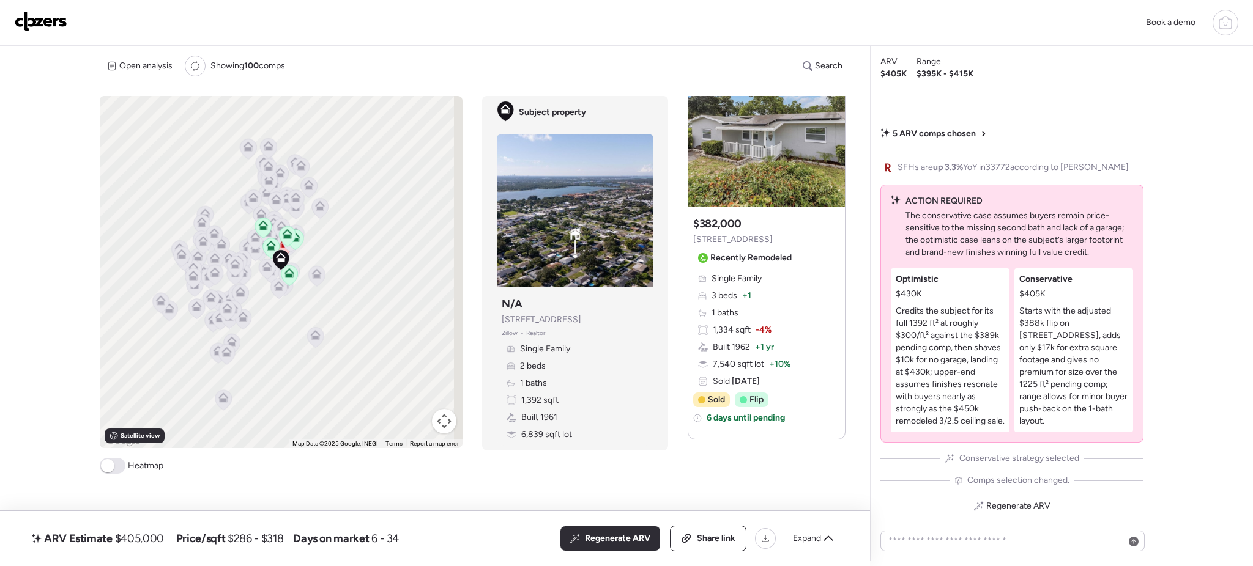
scroll to position [1678, 0]
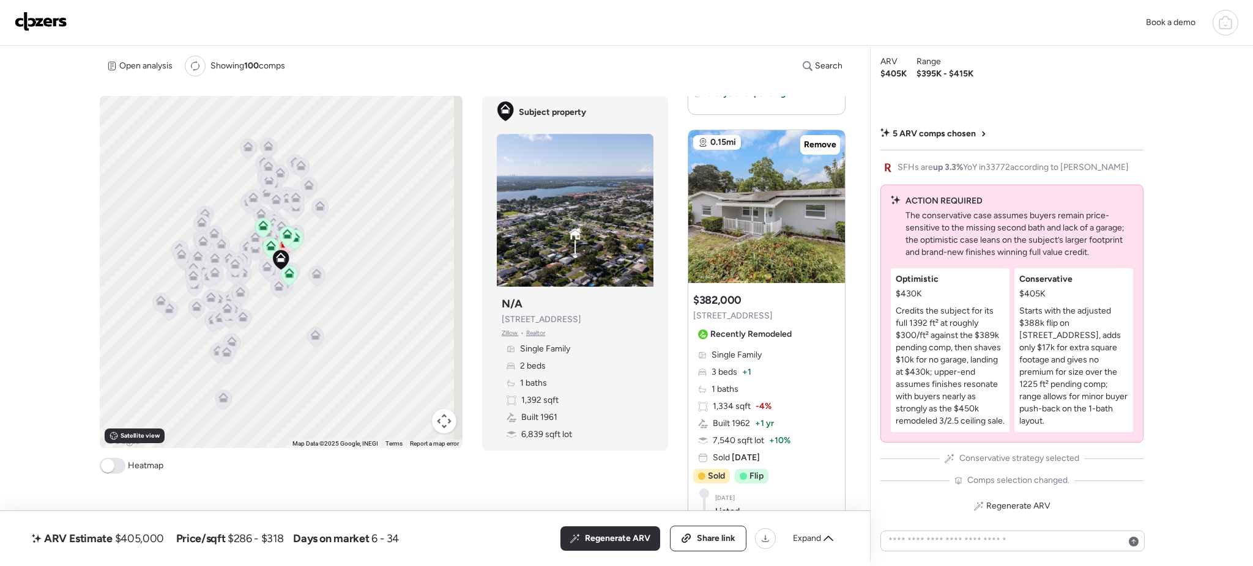
click at [315, 495] on div "To activate drag with keyboard, press Alt + Enter. Once in keyboard drag state,…" at bounding box center [475, 329] width 750 height 466
click at [812, 147] on span "Remove" at bounding box center [820, 145] width 32 height 12
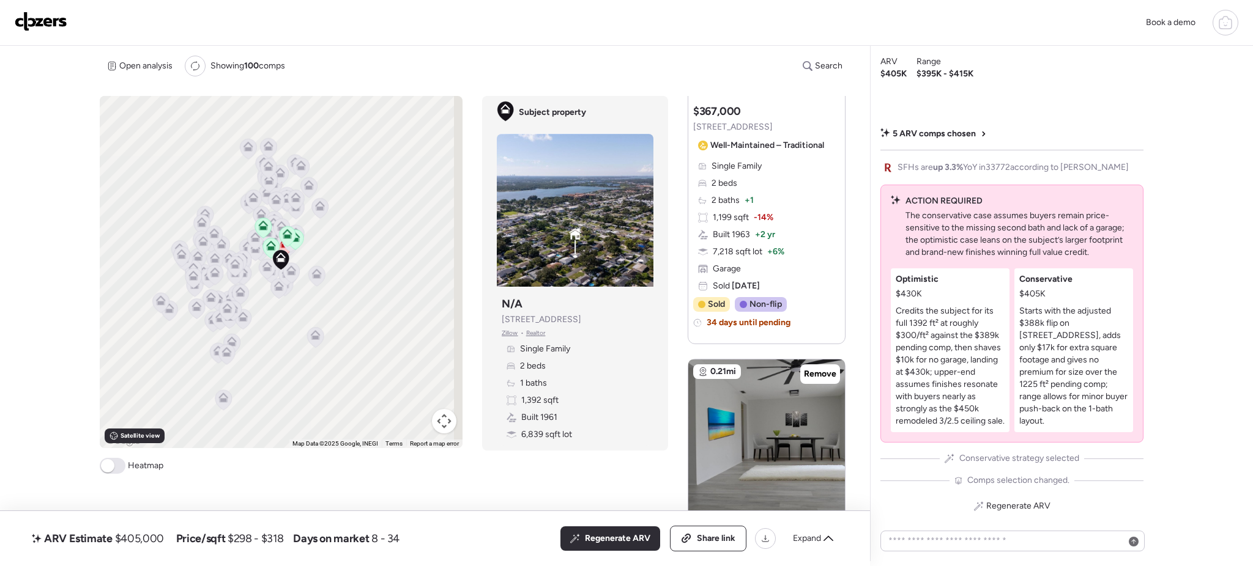
scroll to position [200, 0]
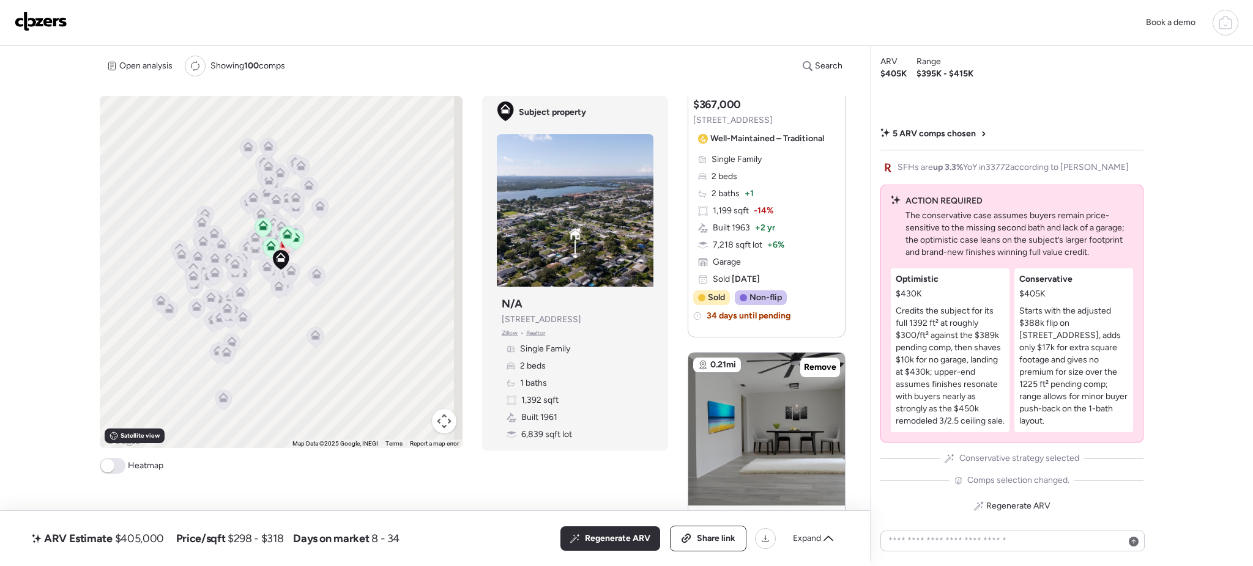
click at [1174, 244] on div "Book a demo ARV Estimate $405,000 Price/sqft $298 - $318 Days on market 8 - 34 …" at bounding box center [626, 281] width 1253 height 562
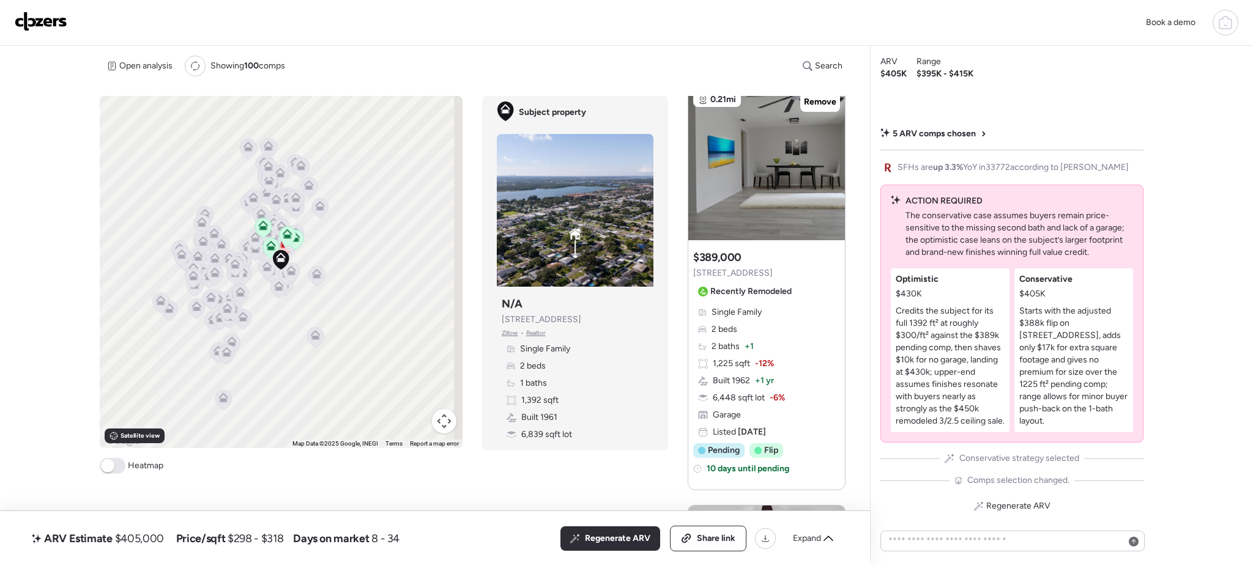
scroll to position [449, 0]
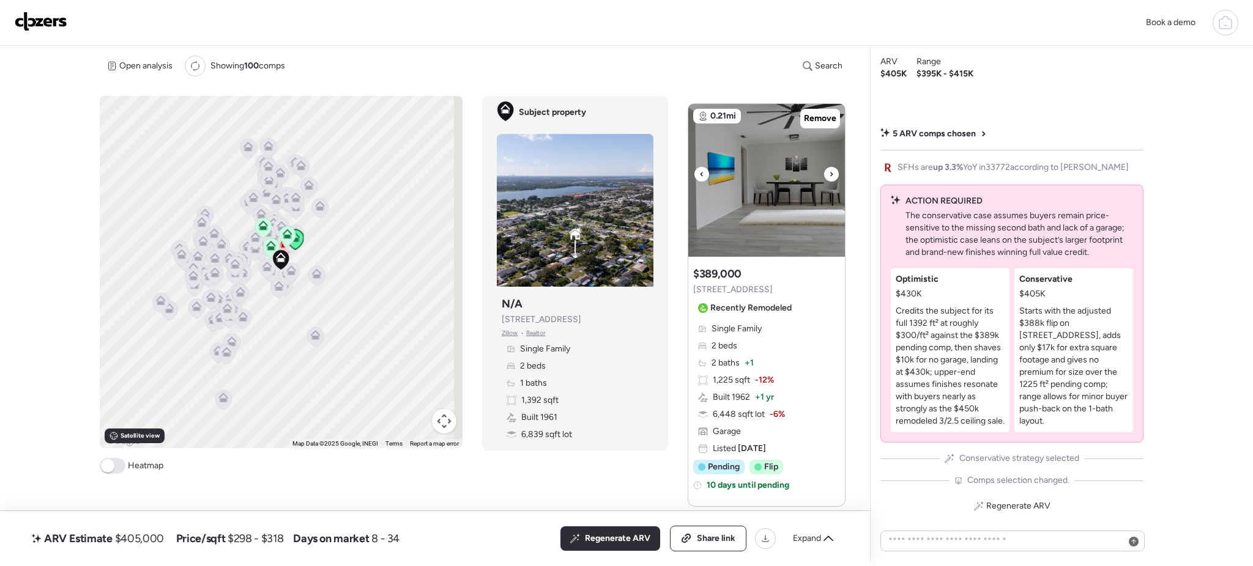
click at [829, 180] on icon at bounding box center [831, 174] width 5 height 15
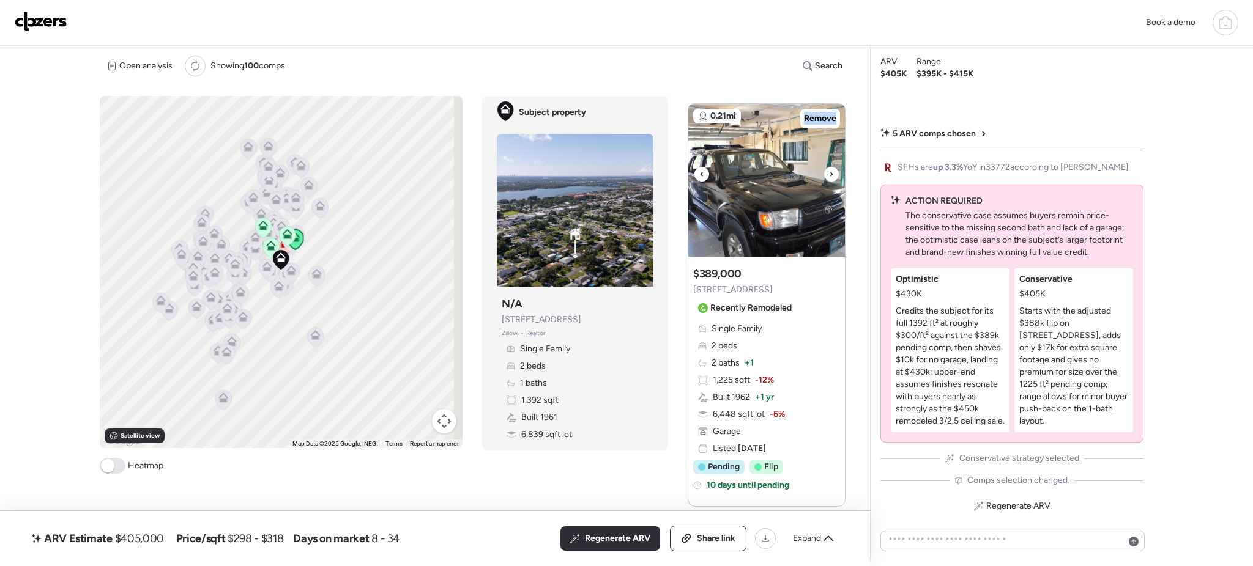
click at [829, 180] on icon at bounding box center [831, 174] width 5 height 15
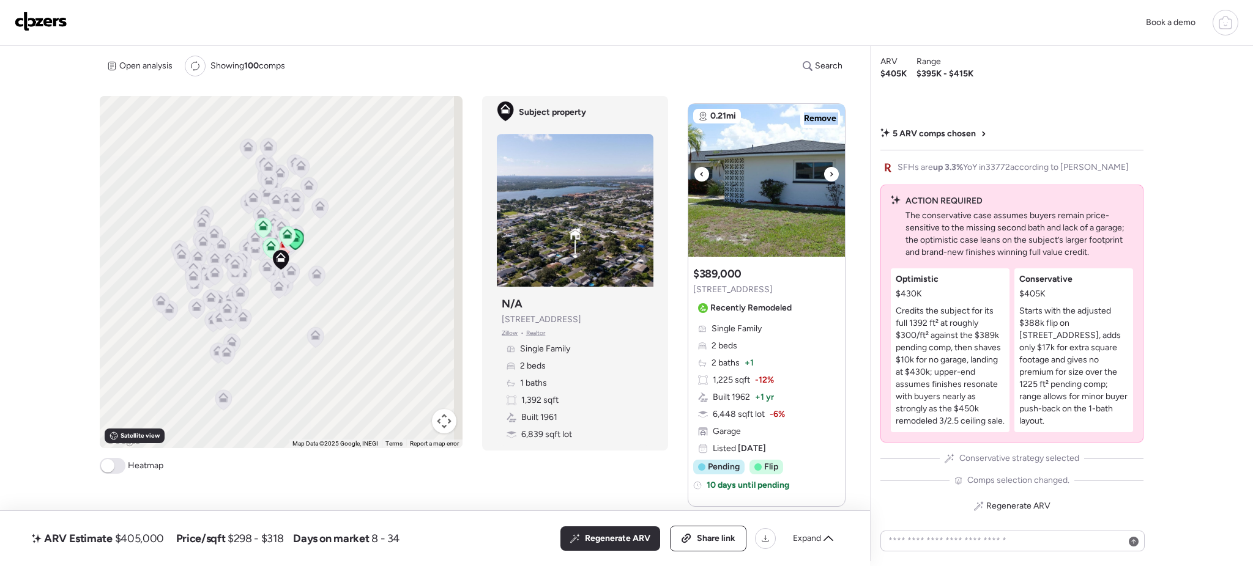
click at [829, 180] on icon at bounding box center [831, 174] width 5 height 15
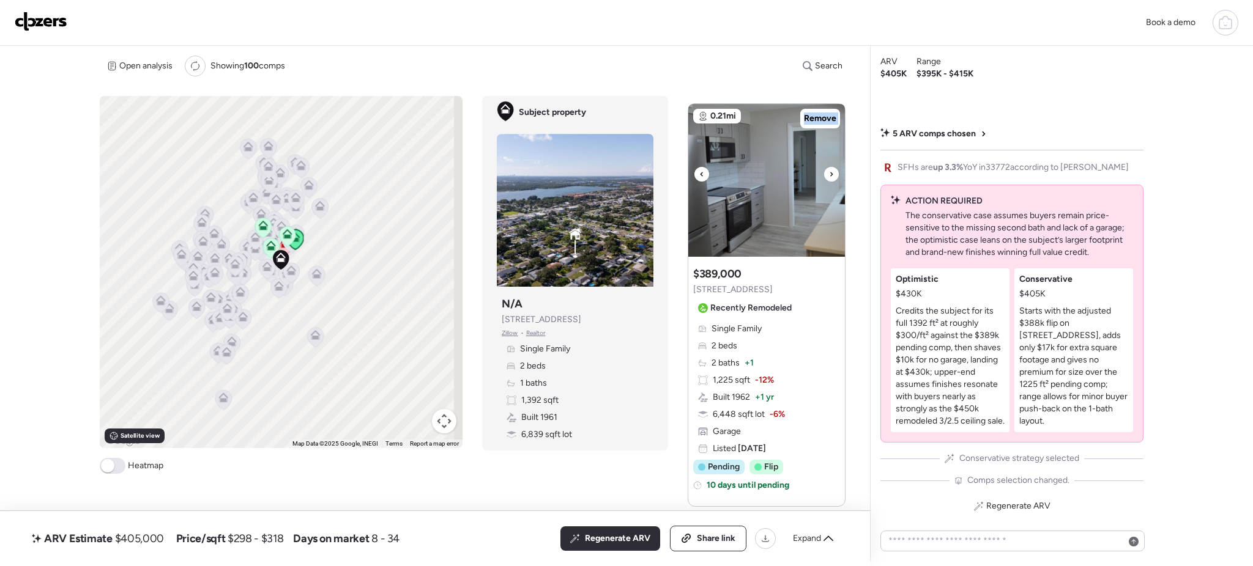
click at [829, 180] on icon at bounding box center [831, 174] width 5 height 15
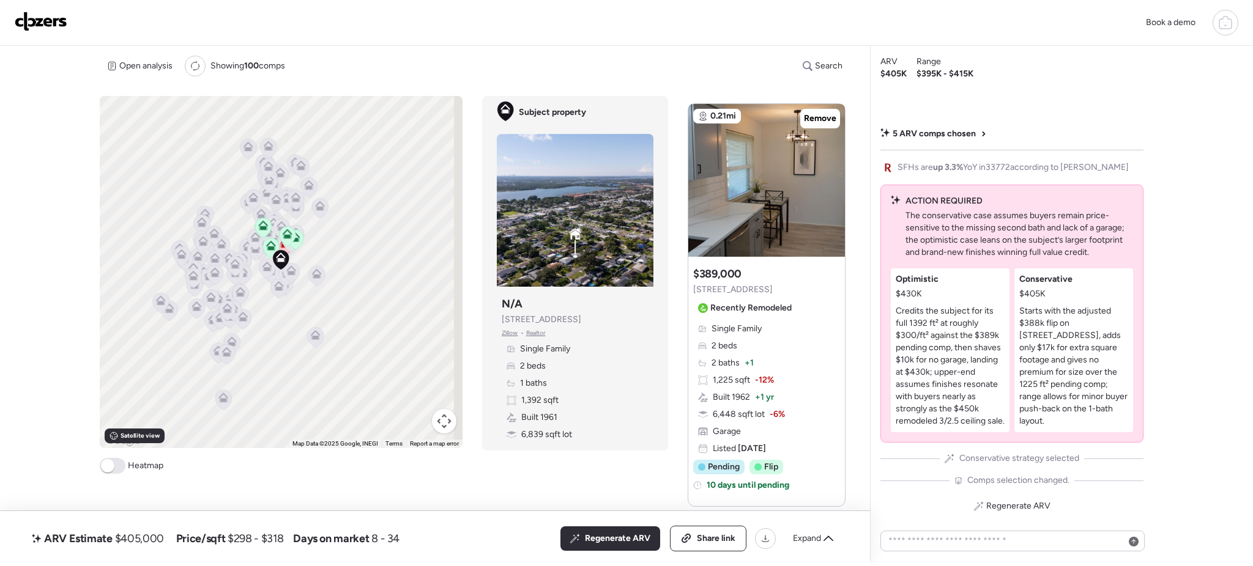
click at [859, 287] on div "Open analysis Re-run report Showing 100 comps Search Comps list Analysis To act…" at bounding box center [626, 304] width 1053 height 516
click at [1174, 300] on div "Book a demo ARV Estimate $405,000 Price/sqft $298 - $318 Days on market 8 - 34 …" at bounding box center [626, 281] width 1253 height 562
click at [1062, 360] on p "Starts with the adjusted $388k flip on 10845 86th Ave, adds only $17k for extra…" at bounding box center [1073, 366] width 109 height 122
click at [1041, 336] on p "Starts with the adjusted $388k flip on 10845 86th Ave, adds only $17k for extra…" at bounding box center [1073, 366] width 109 height 122
click at [1021, 505] on span "Regenerate ARV" at bounding box center [1018, 506] width 64 height 12
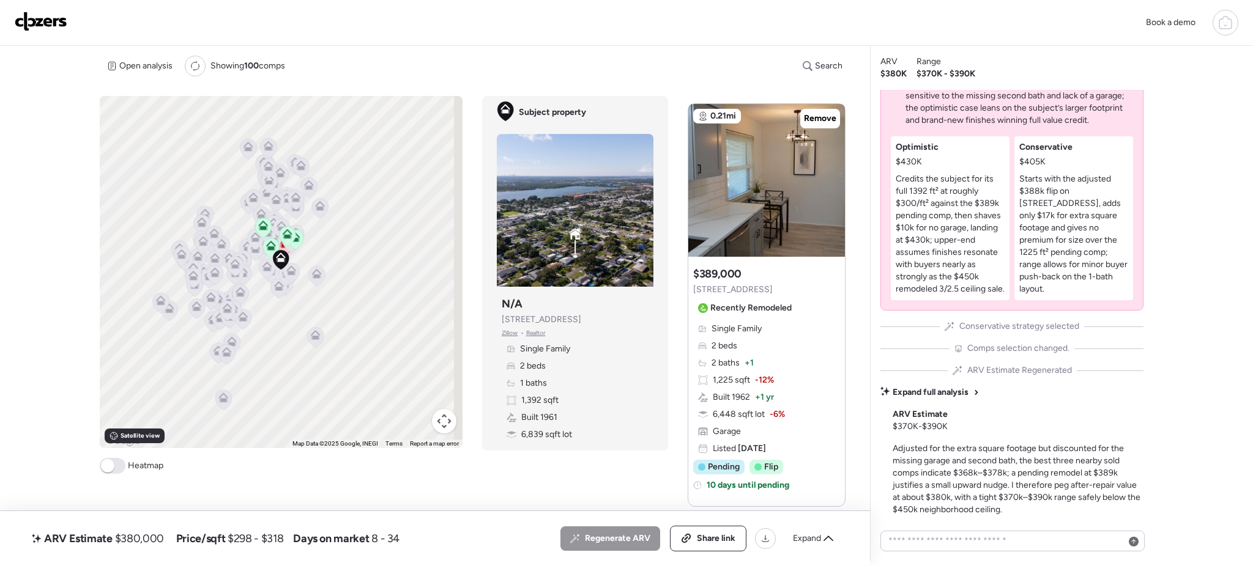
click at [1064, 236] on p "Starts with the adjusted $388k flip on 10845 86th Ave, adds only $17k for extra…" at bounding box center [1073, 234] width 109 height 122
click at [1099, 218] on p "Starts with the adjusted $388k flip on 10845 86th Ave, adds only $17k for extra…" at bounding box center [1073, 234] width 109 height 122
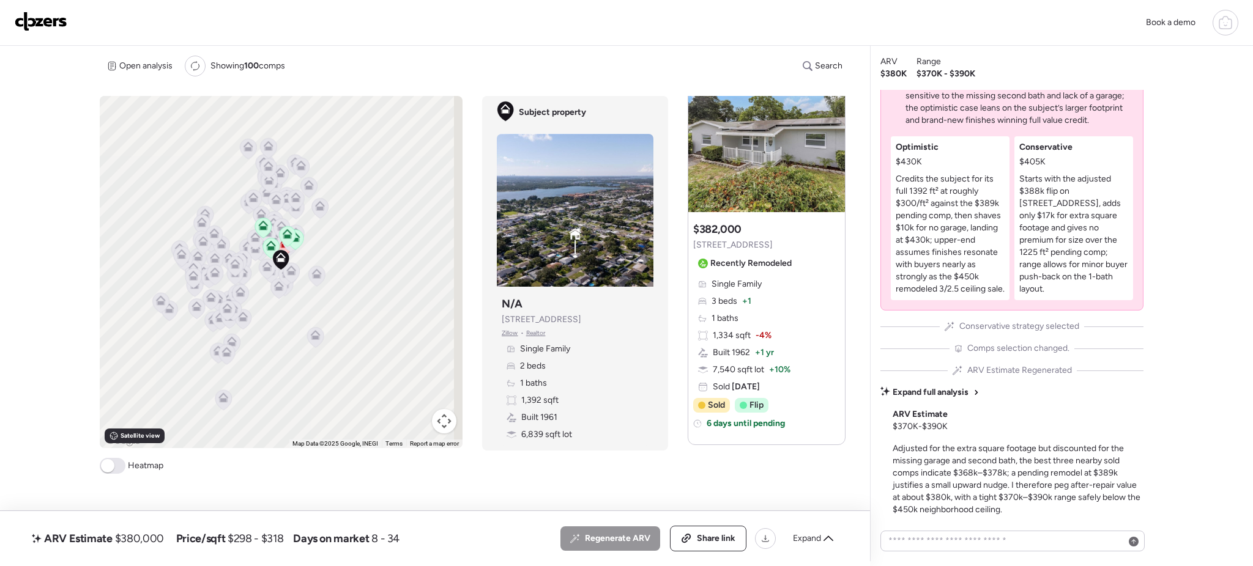
scroll to position [1754, 0]
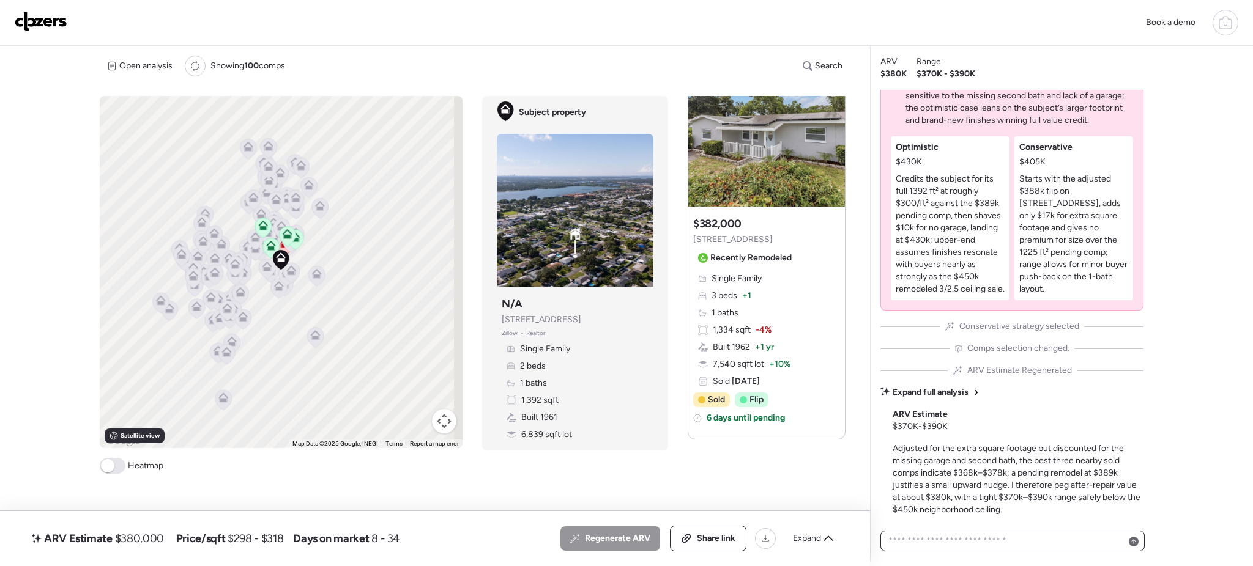
click at [1070, 531] on textarea at bounding box center [1012, 541] width 253 height 17
click at [79, 186] on div "Book a demo ARV Estimate $380,000 Price/sqft $298 - $318 Days on market 8 - 34 …" at bounding box center [626, 281] width 1253 height 562
click at [263, 269] on icon at bounding box center [267, 269] width 8 height 4
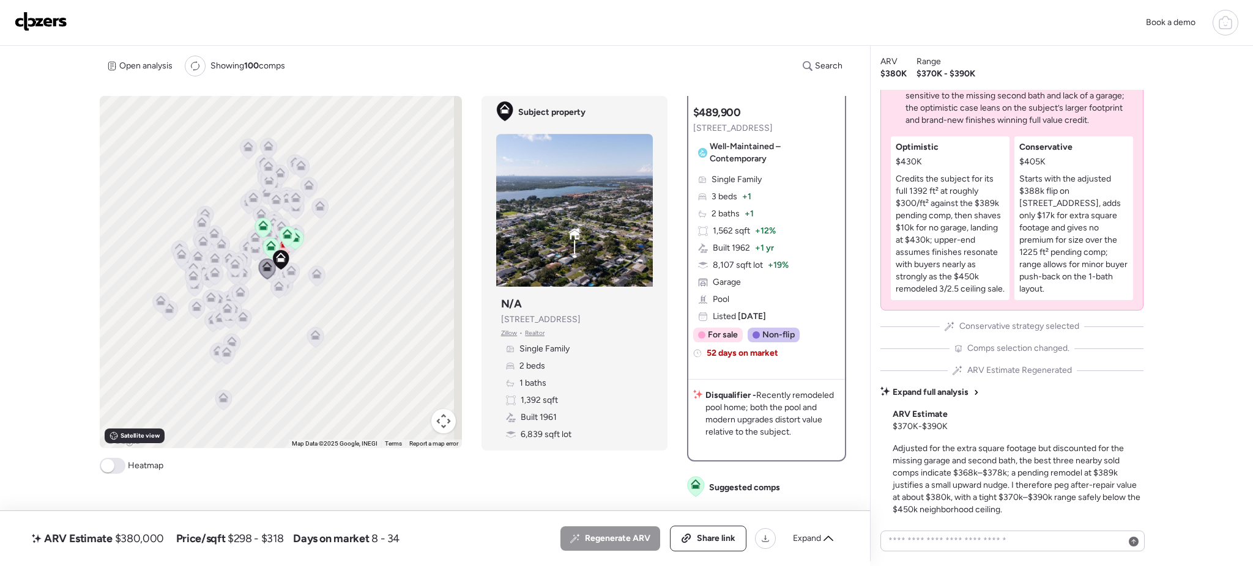
scroll to position [171, 0]
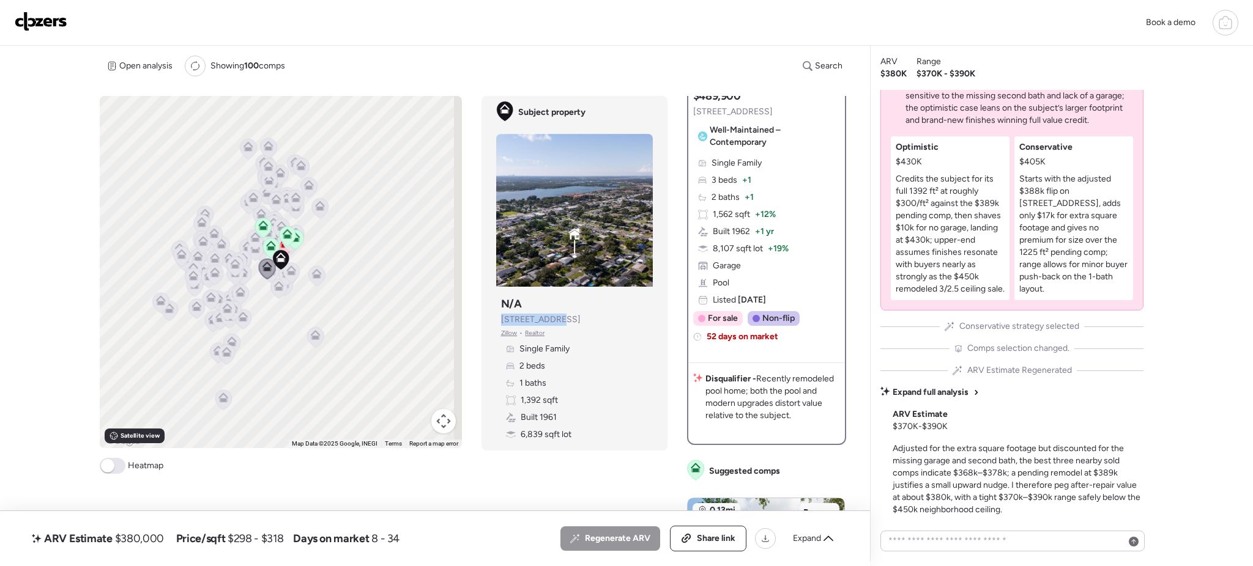
drag, startPoint x: 549, startPoint y: 319, endPoint x: 483, endPoint y: 317, distance: 66.1
click at [483, 317] on div "Subject property Subject property N/A 8849 109th Ln Zillow • Realtor Single Fam…" at bounding box center [574, 273] width 186 height 355
copy span "8849 109th Ln"
